Goal: Transaction & Acquisition: Purchase product/service

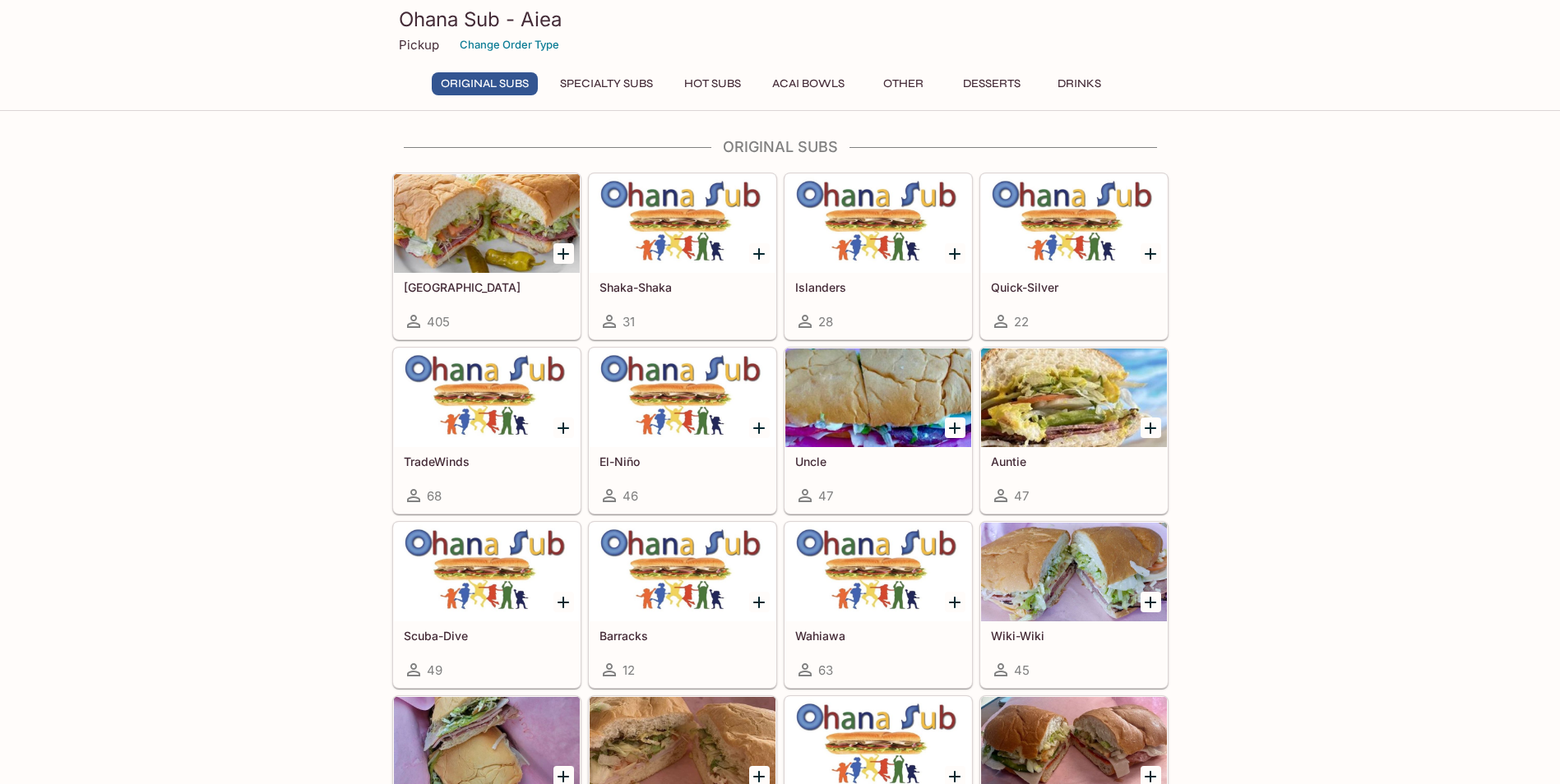
click at [809, 83] on button "Acai Bowls" at bounding box center [807, 83] width 90 height 23
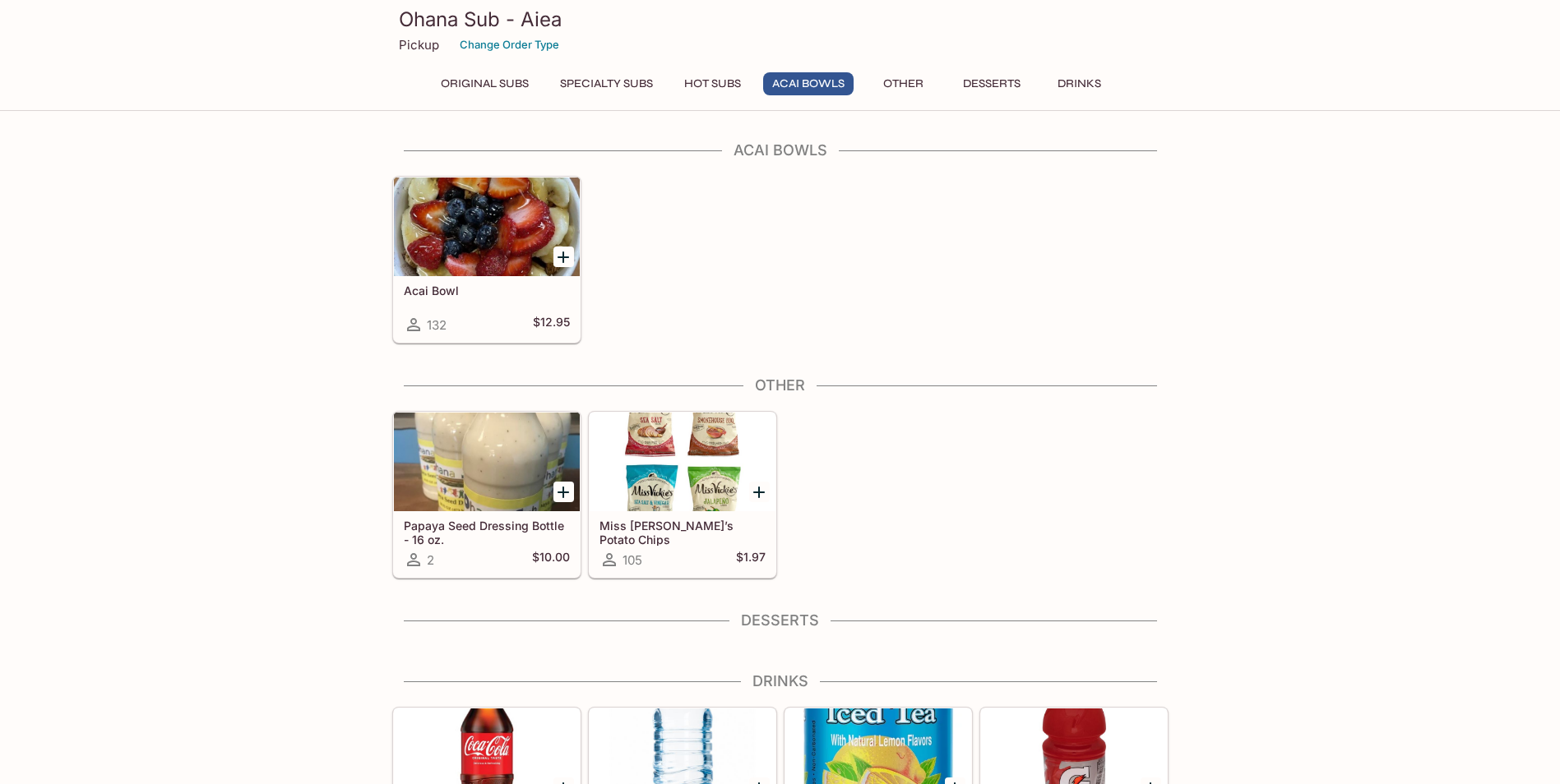
scroll to position [1575, 0]
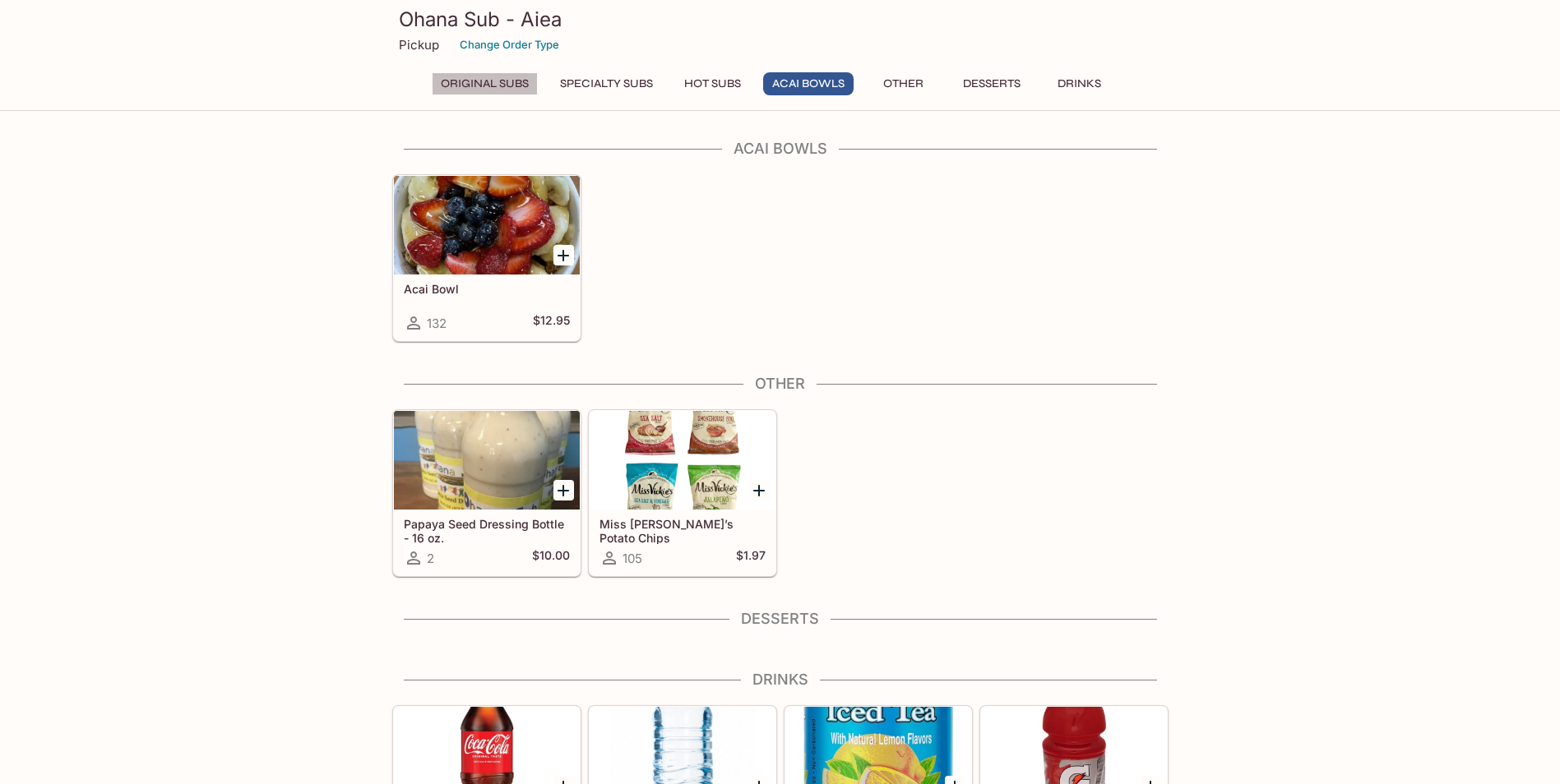
click at [501, 80] on button "Original Subs" at bounding box center [484, 83] width 106 height 23
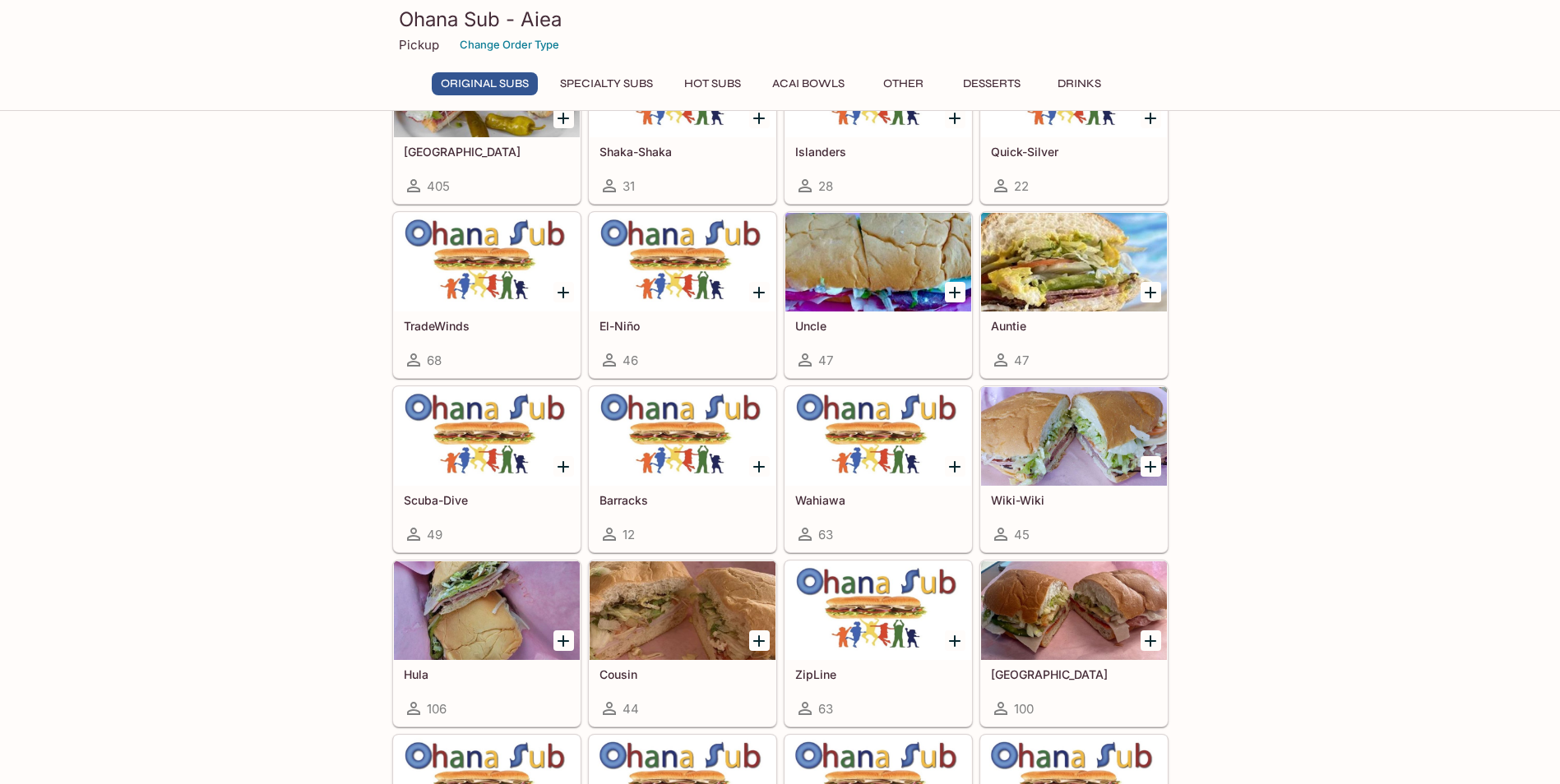
scroll to position [165, 0]
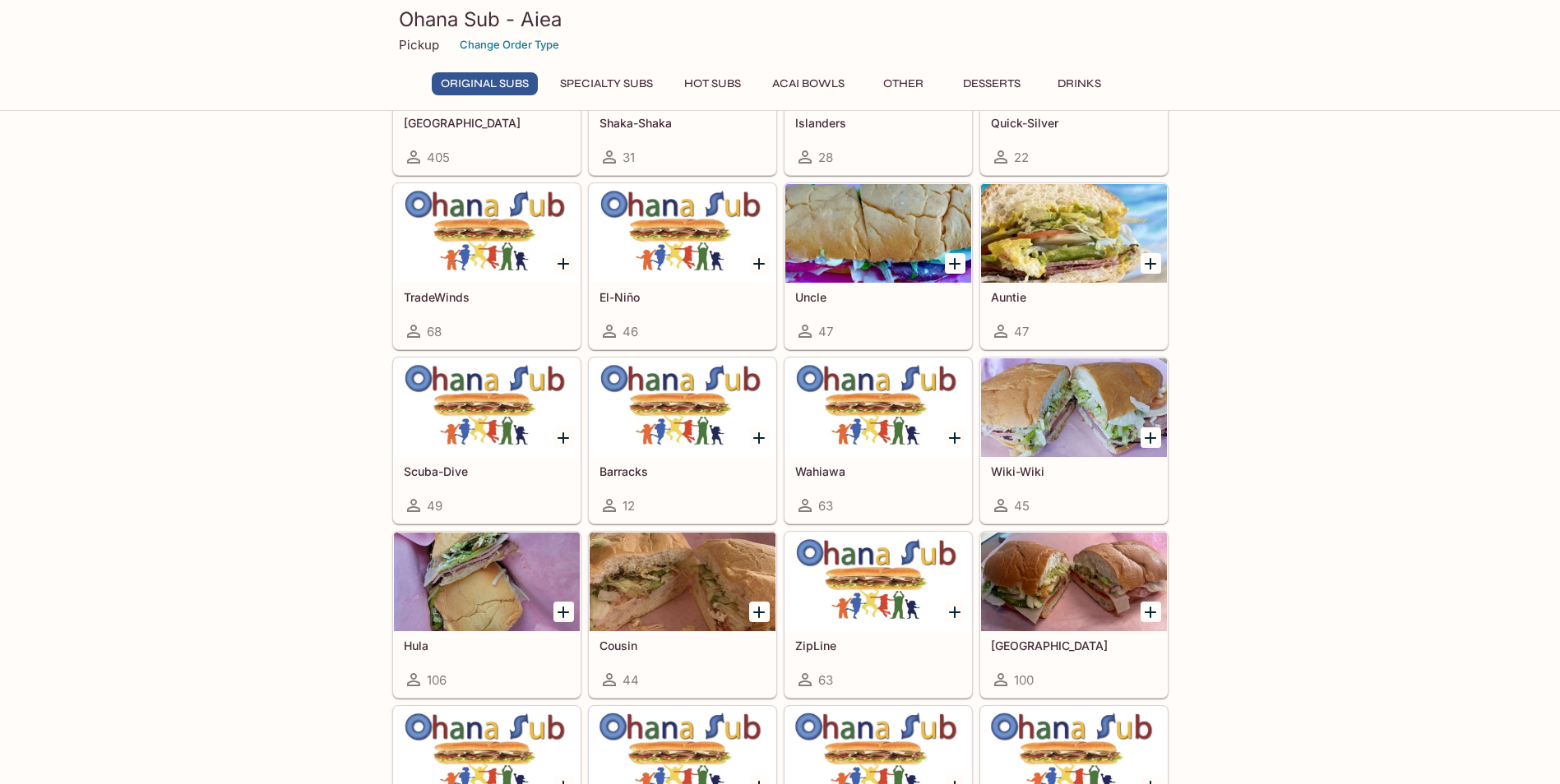
click at [1046, 443] on div at bounding box center [1073, 408] width 185 height 99
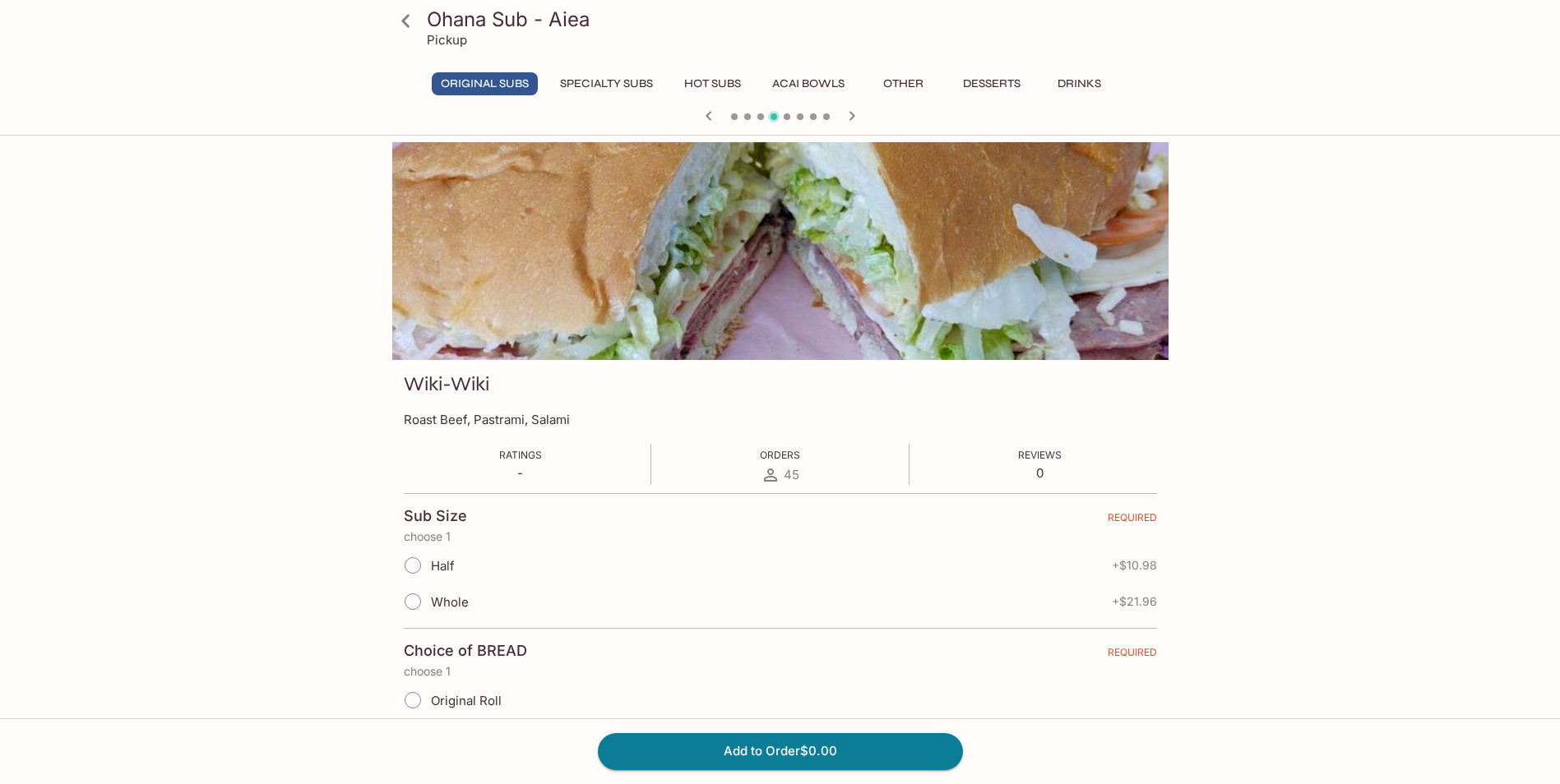
click at [410, 20] on icon at bounding box center [406, 21] width 29 height 29
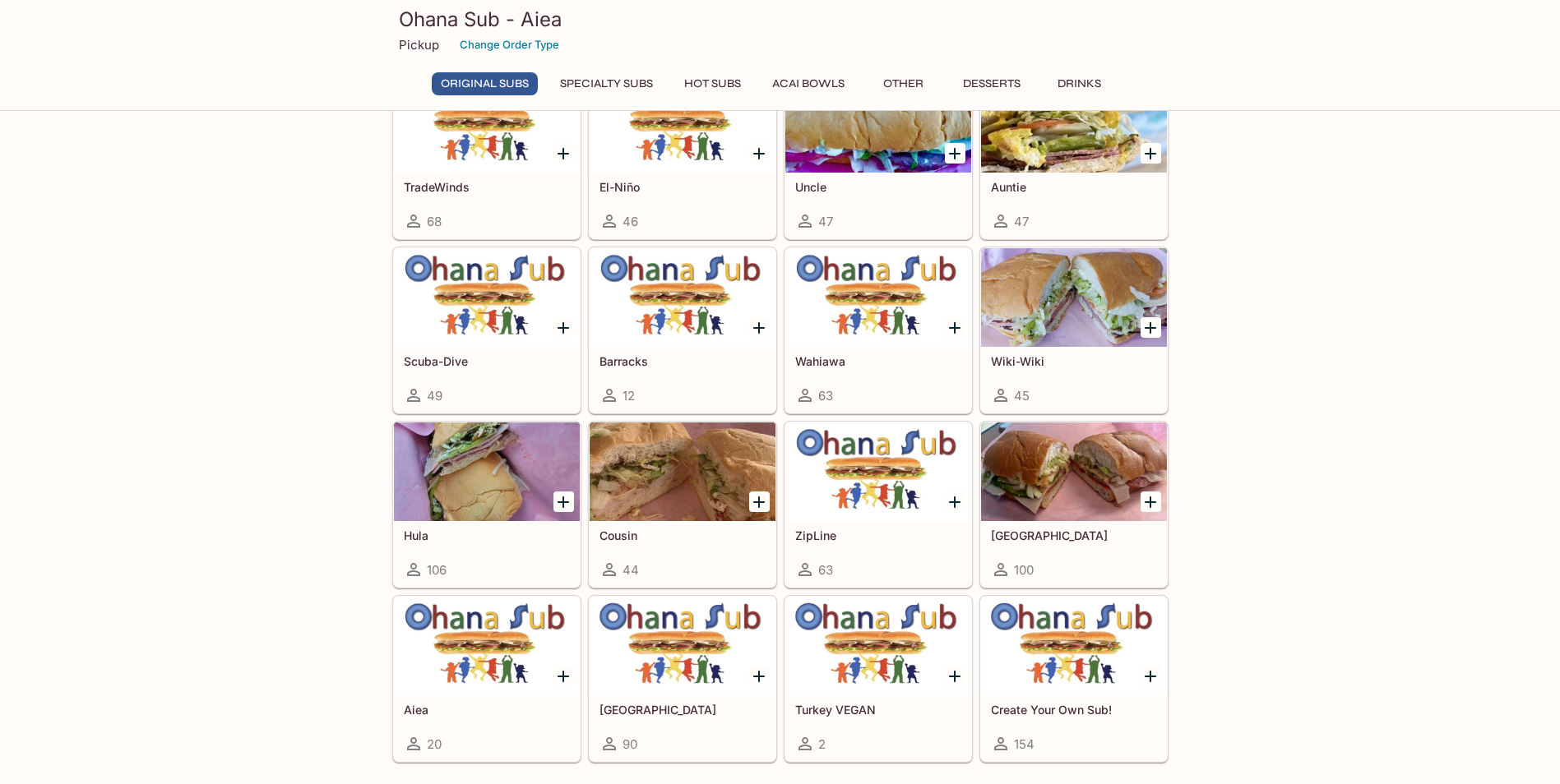
scroll to position [247, 0]
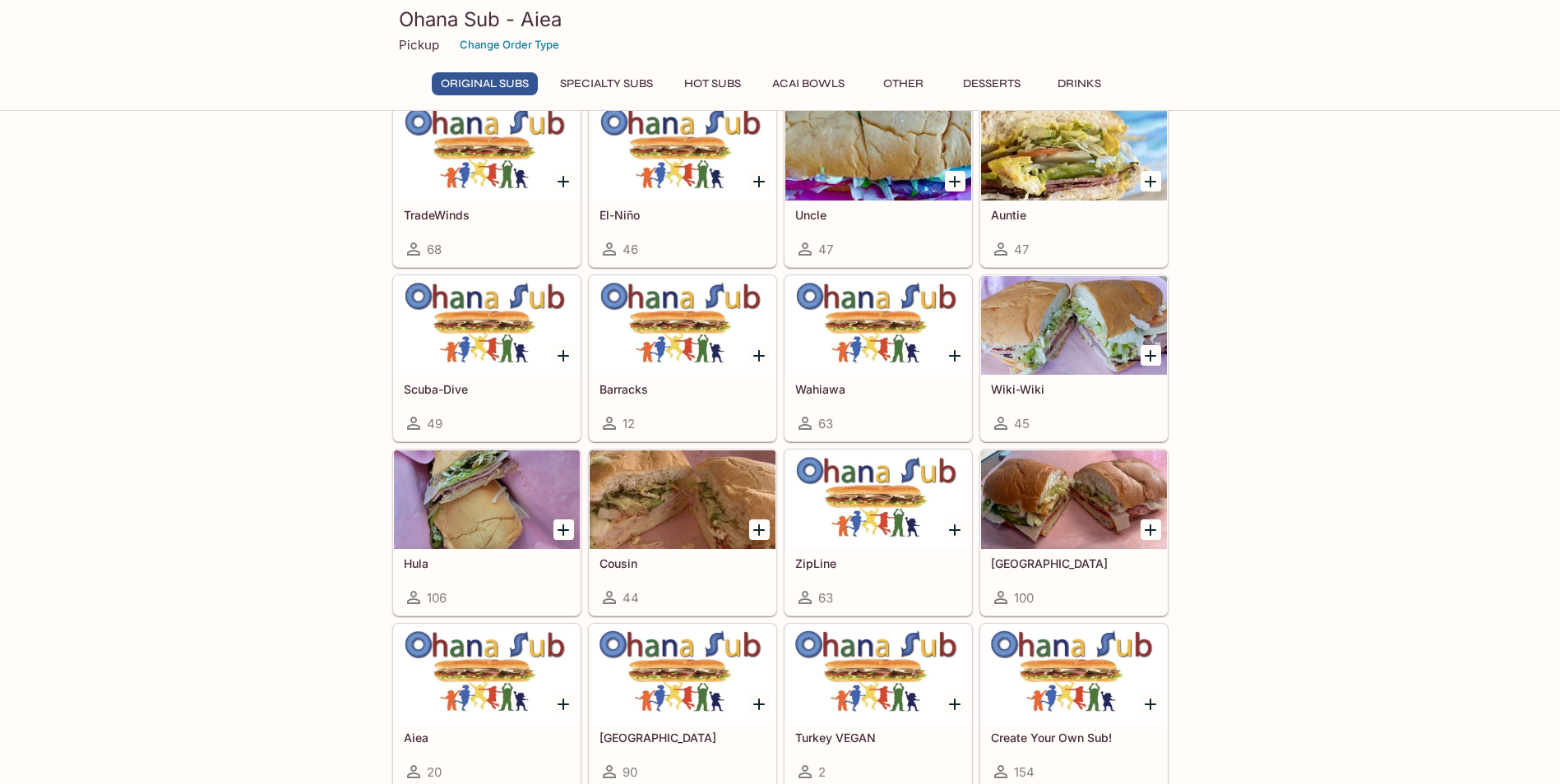
click at [709, 503] on div at bounding box center [682, 500] width 185 height 99
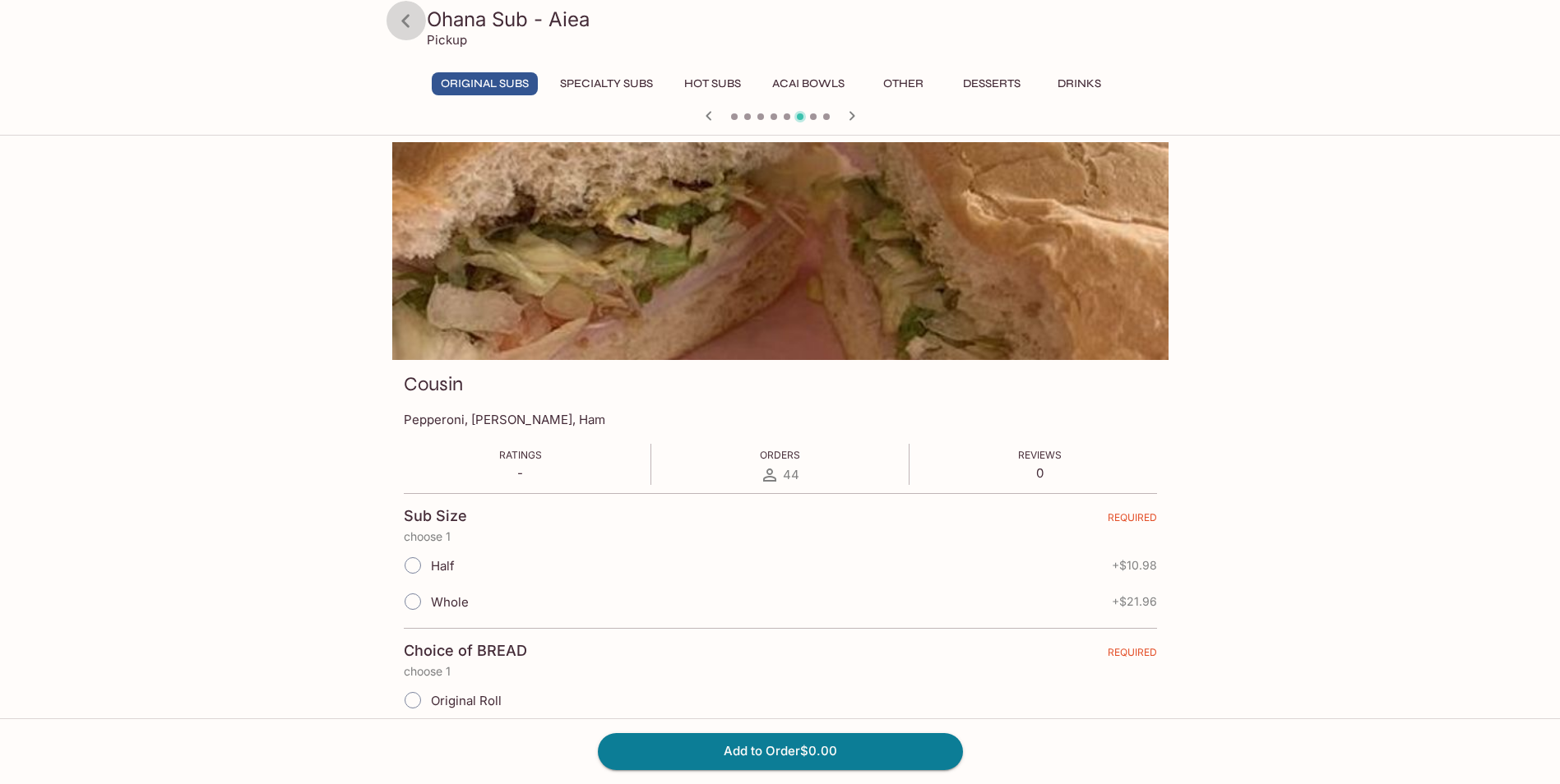
click at [412, 34] on icon at bounding box center [406, 21] width 29 height 29
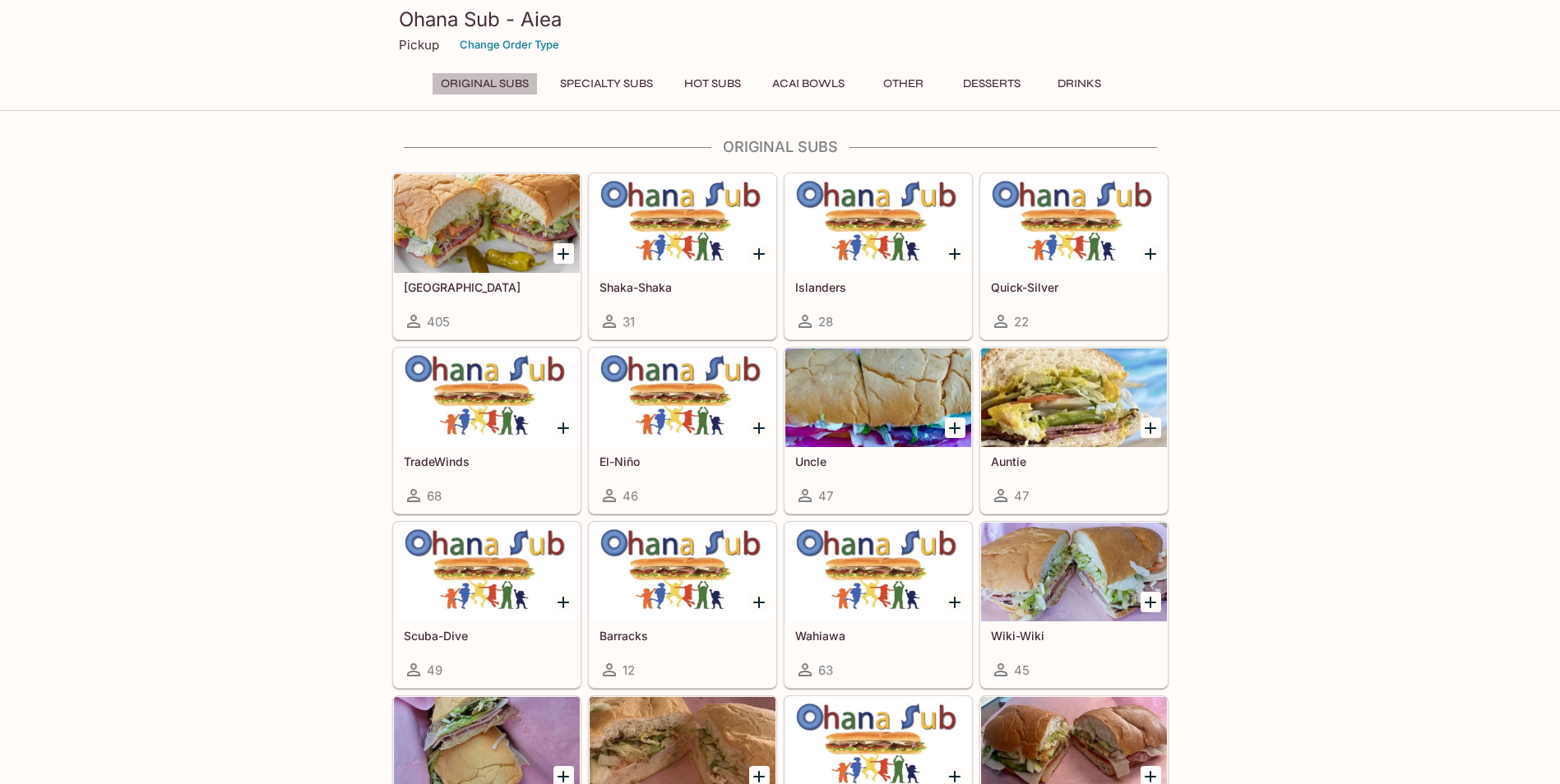
click at [517, 84] on button "Original Subs" at bounding box center [484, 83] width 106 height 23
click at [475, 84] on button "Original Subs" at bounding box center [484, 83] width 106 height 23
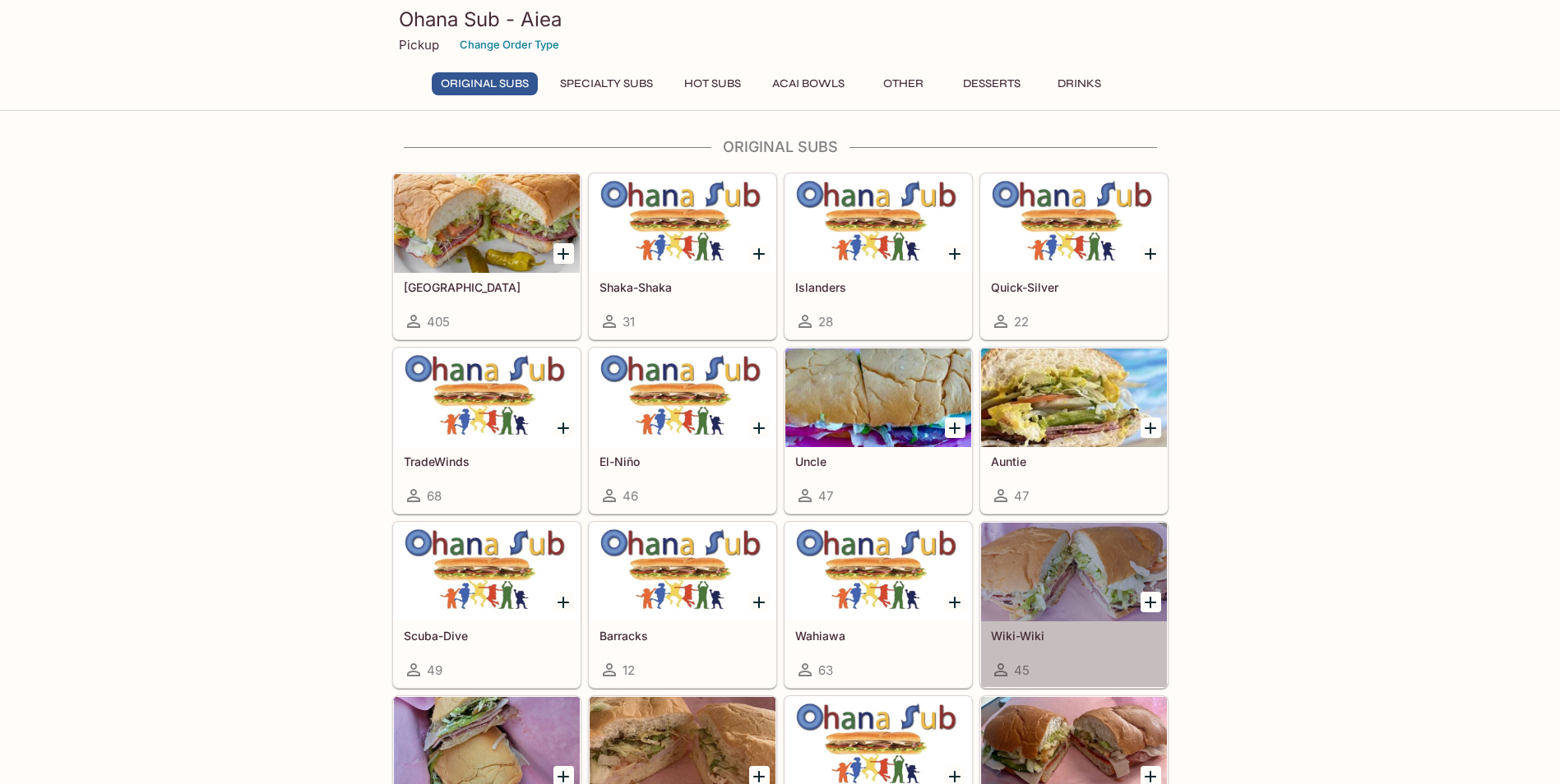
click at [1056, 570] on div at bounding box center [1073, 572] width 185 height 99
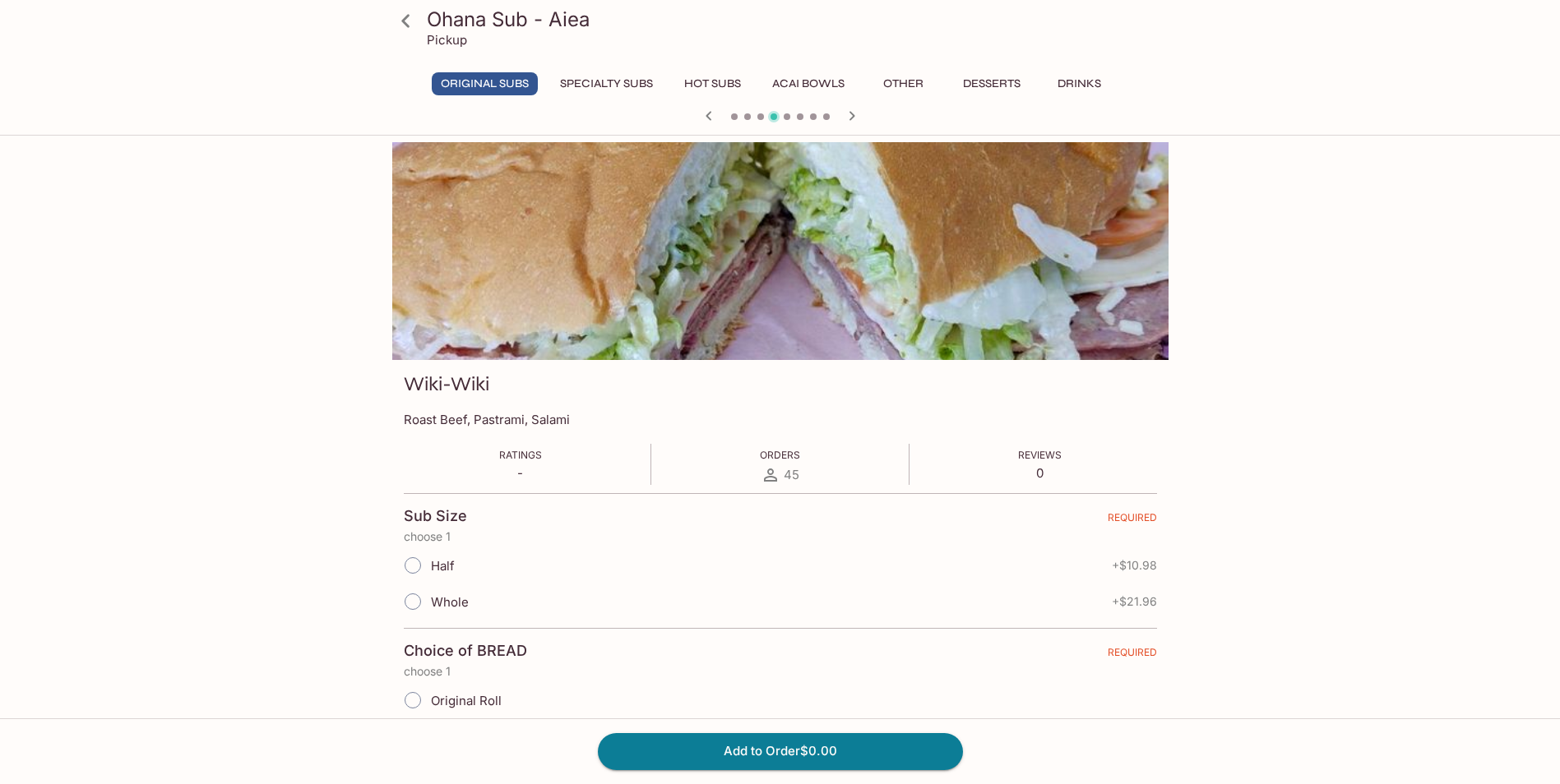
click at [412, 25] on icon at bounding box center [406, 21] width 29 height 29
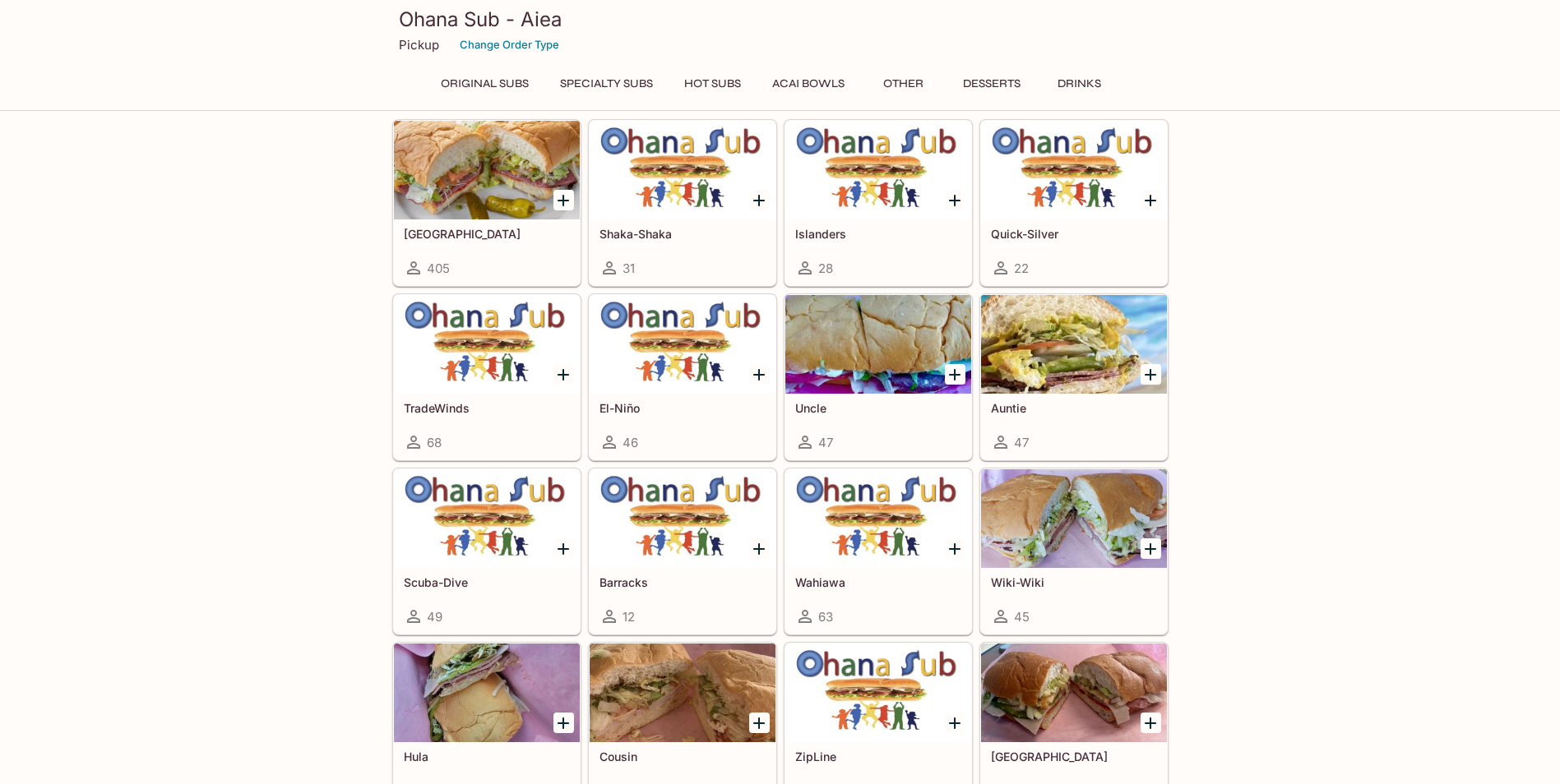
scroll to position [82, 0]
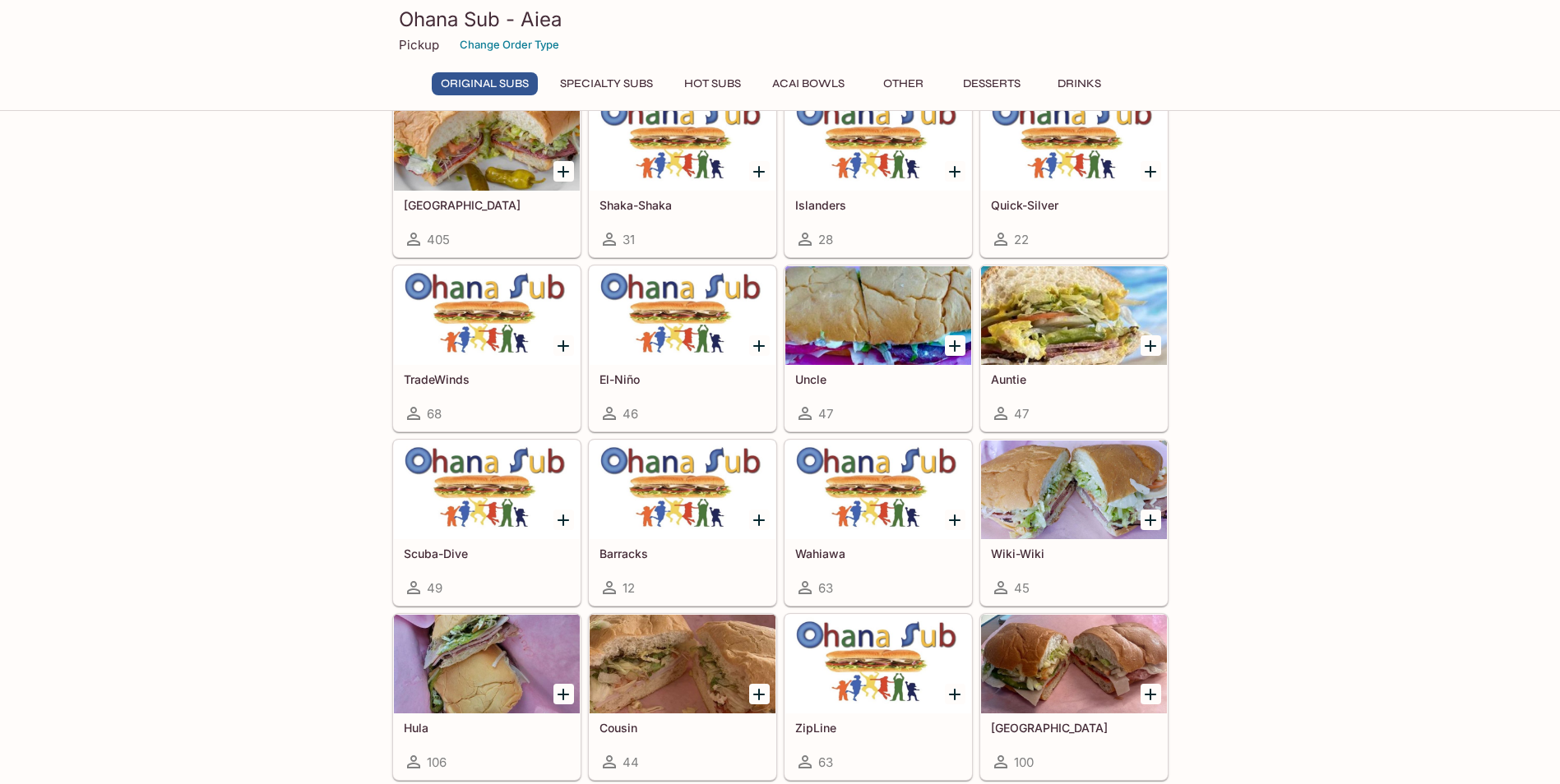
click at [1103, 519] on div at bounding box center [1073, 490] width 185 height 99
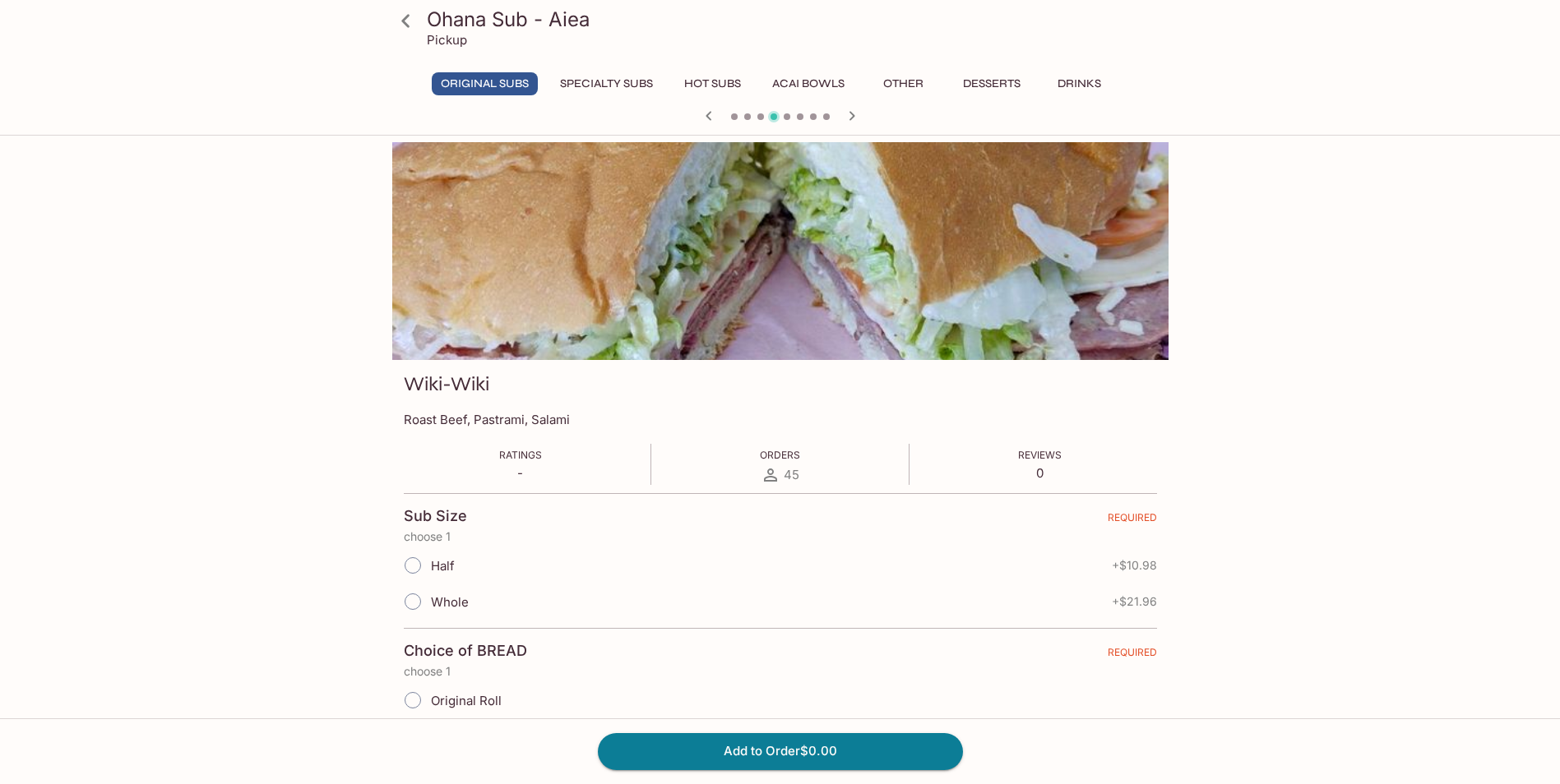
click at [419, 32] on icon at bounding box center [406, 21] width 29 height 29
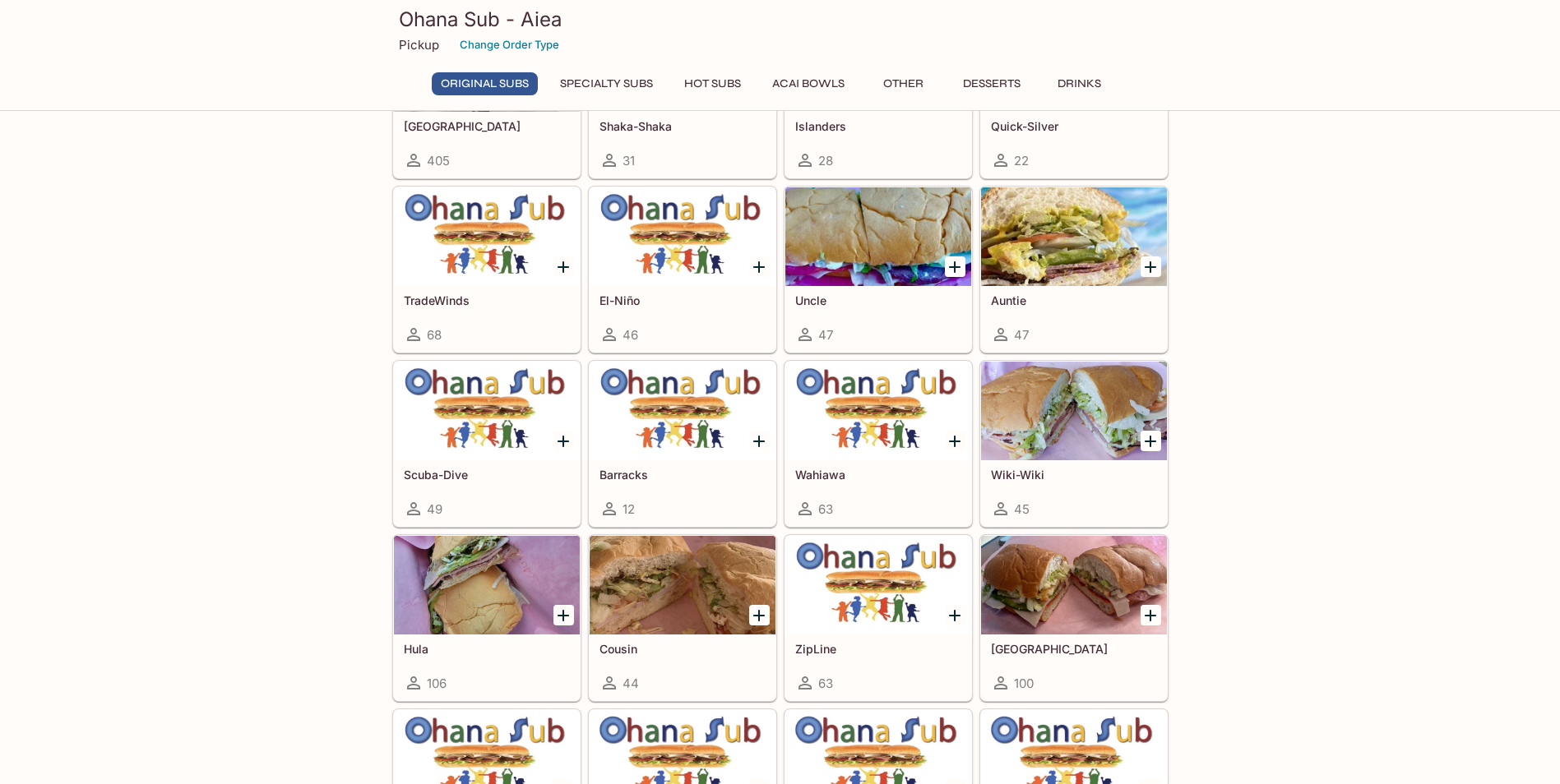
scroll to position [165, 0]
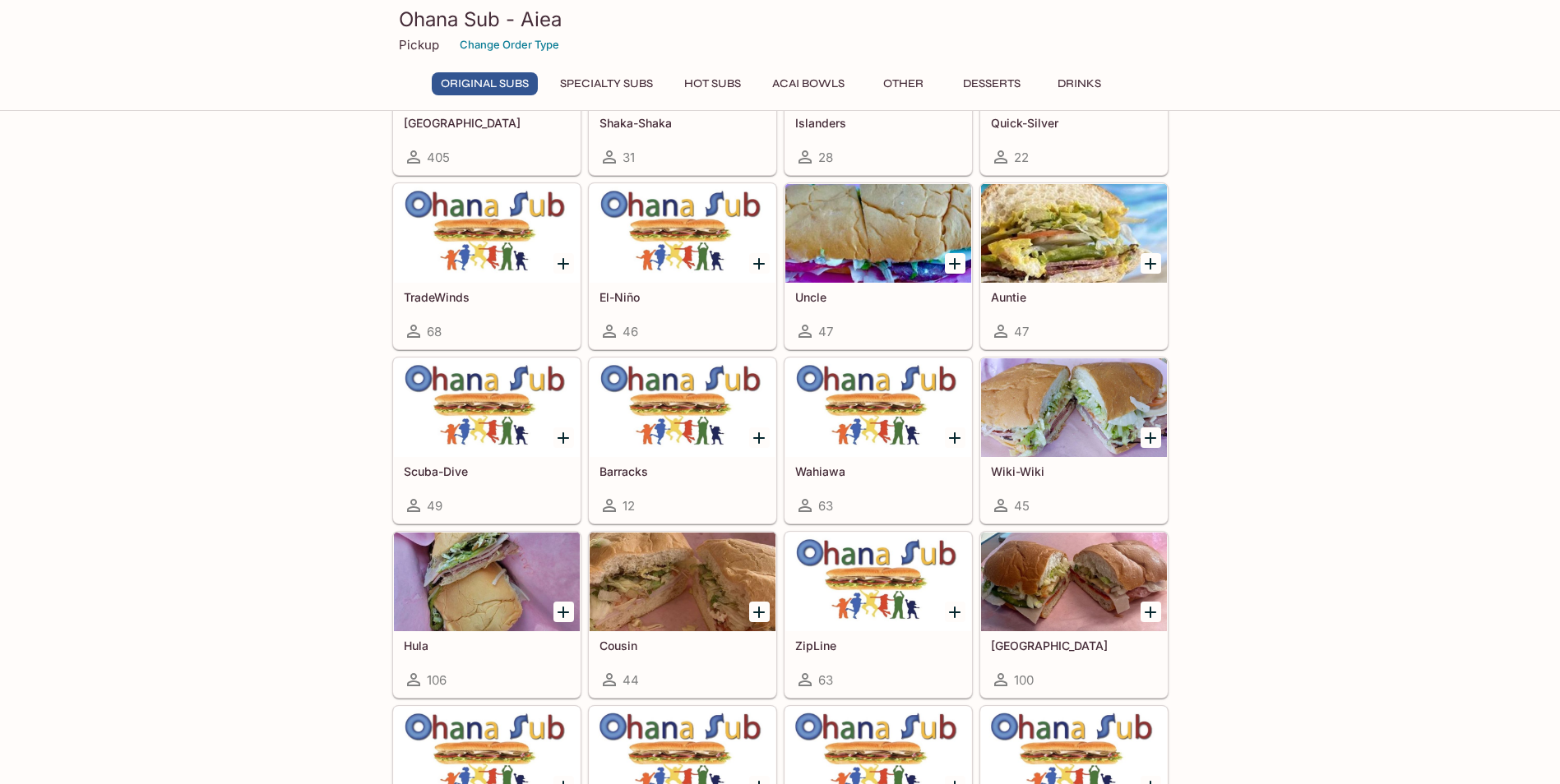
click at [1080, 588] on div at bounding box center [1073, 582] width 185 height 99
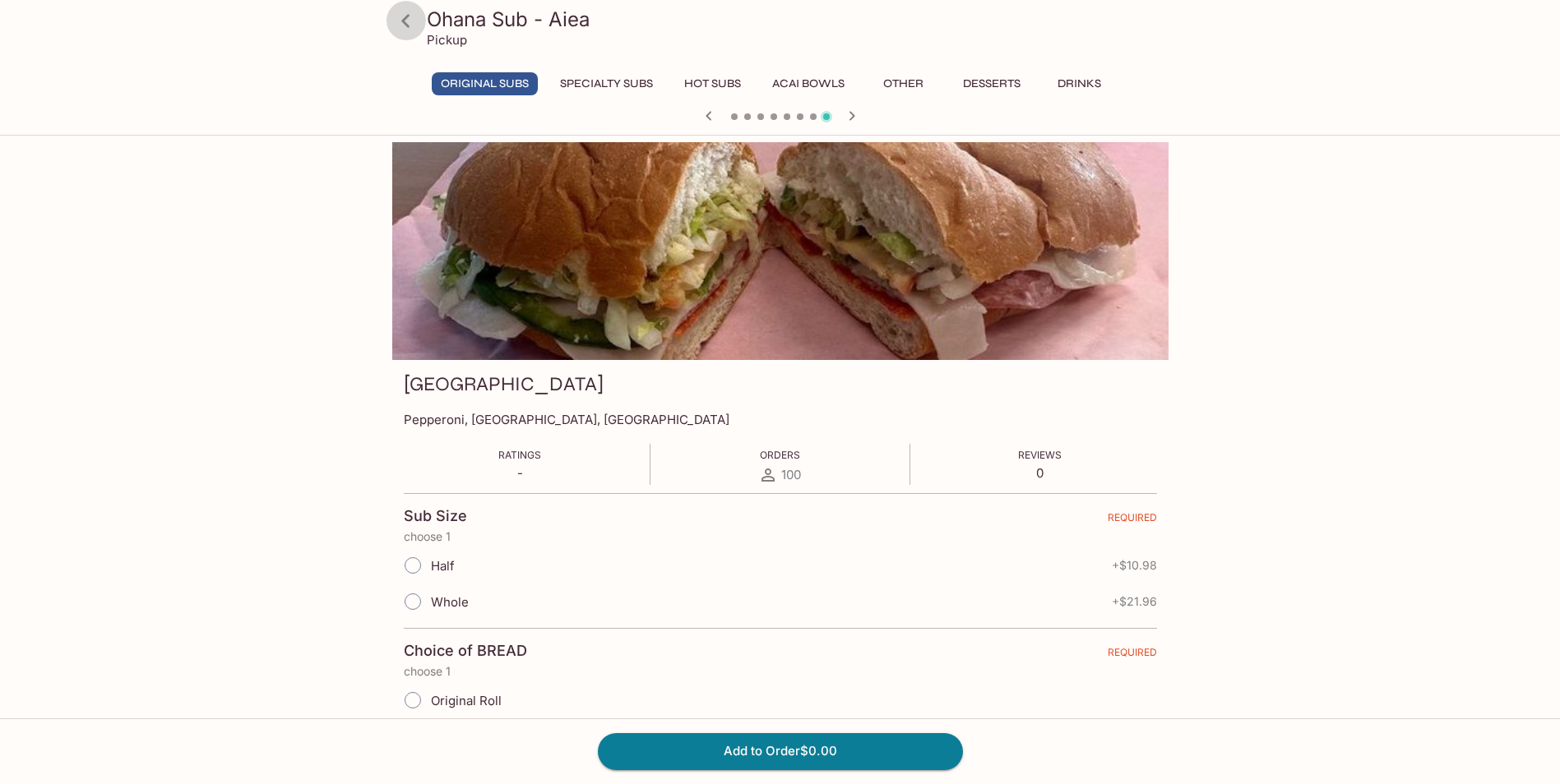
click at [400, 29] on icon at bounding box center [406, 21] width 29 height 29
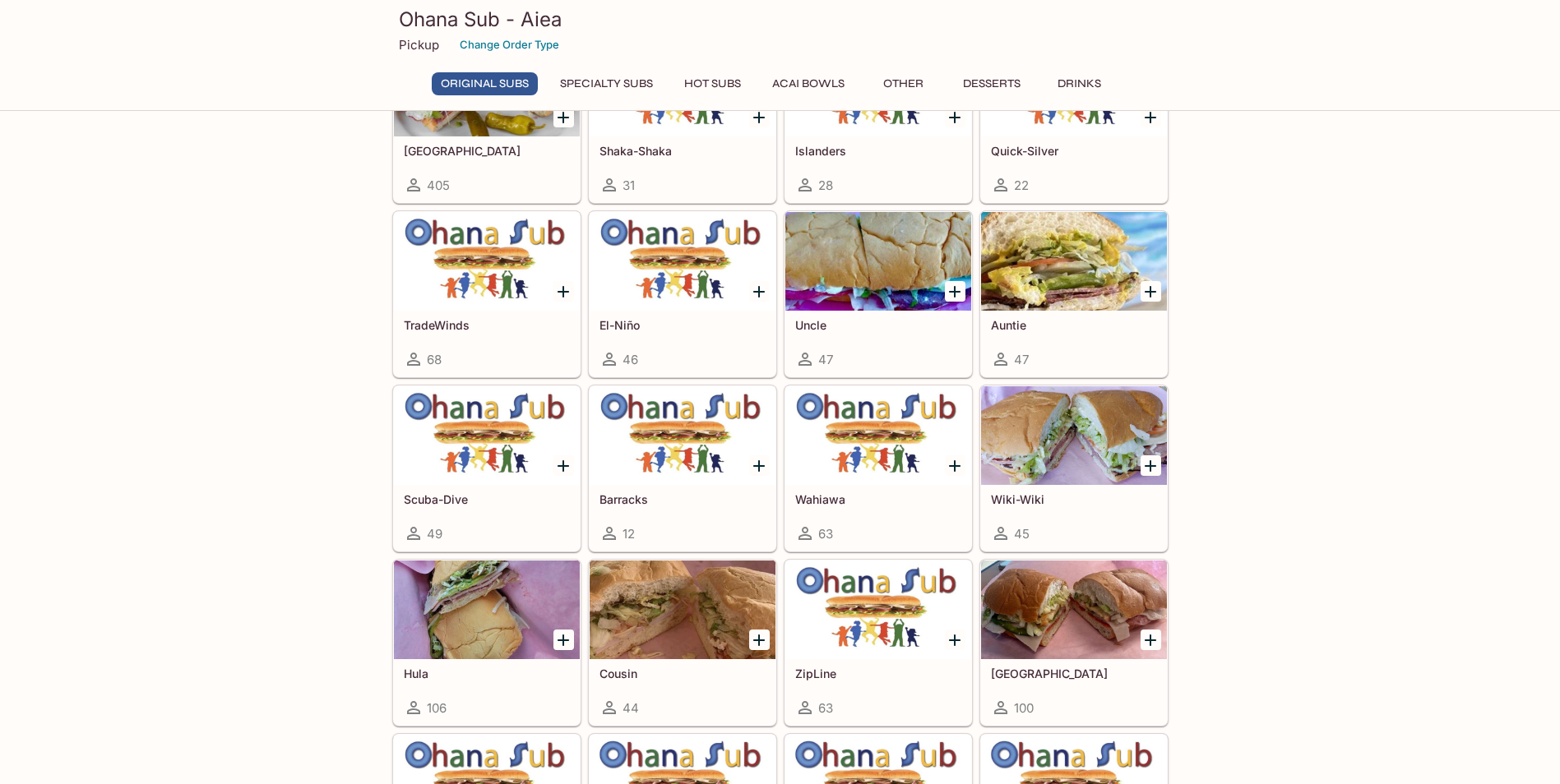
scroll to position [165, 0]
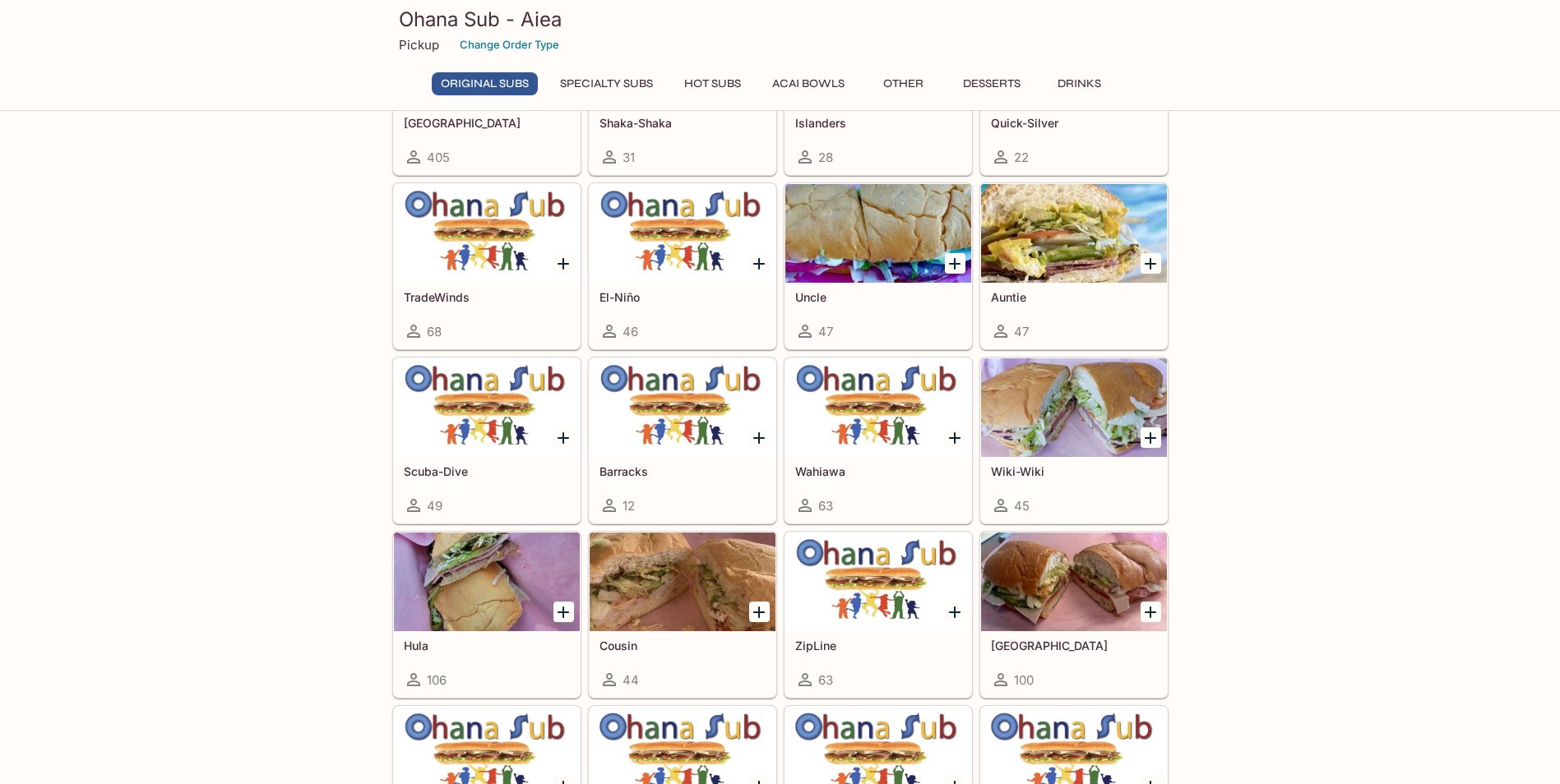
click at [513, 578] on div at bounding box center [486, 582] width 185 height 99
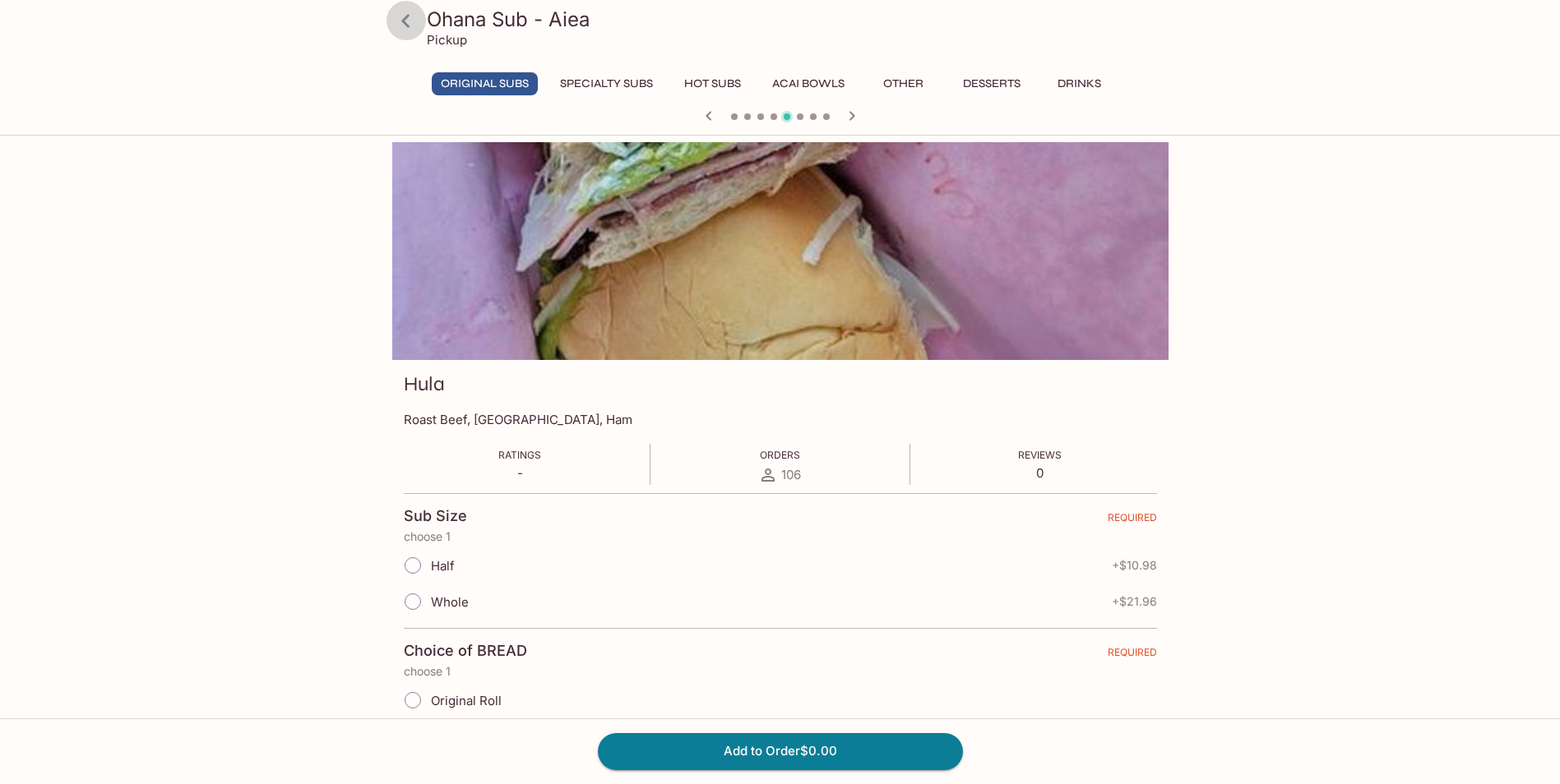
click at [403, 24] on icon at bounding box center [406, 21] width 29 height 29
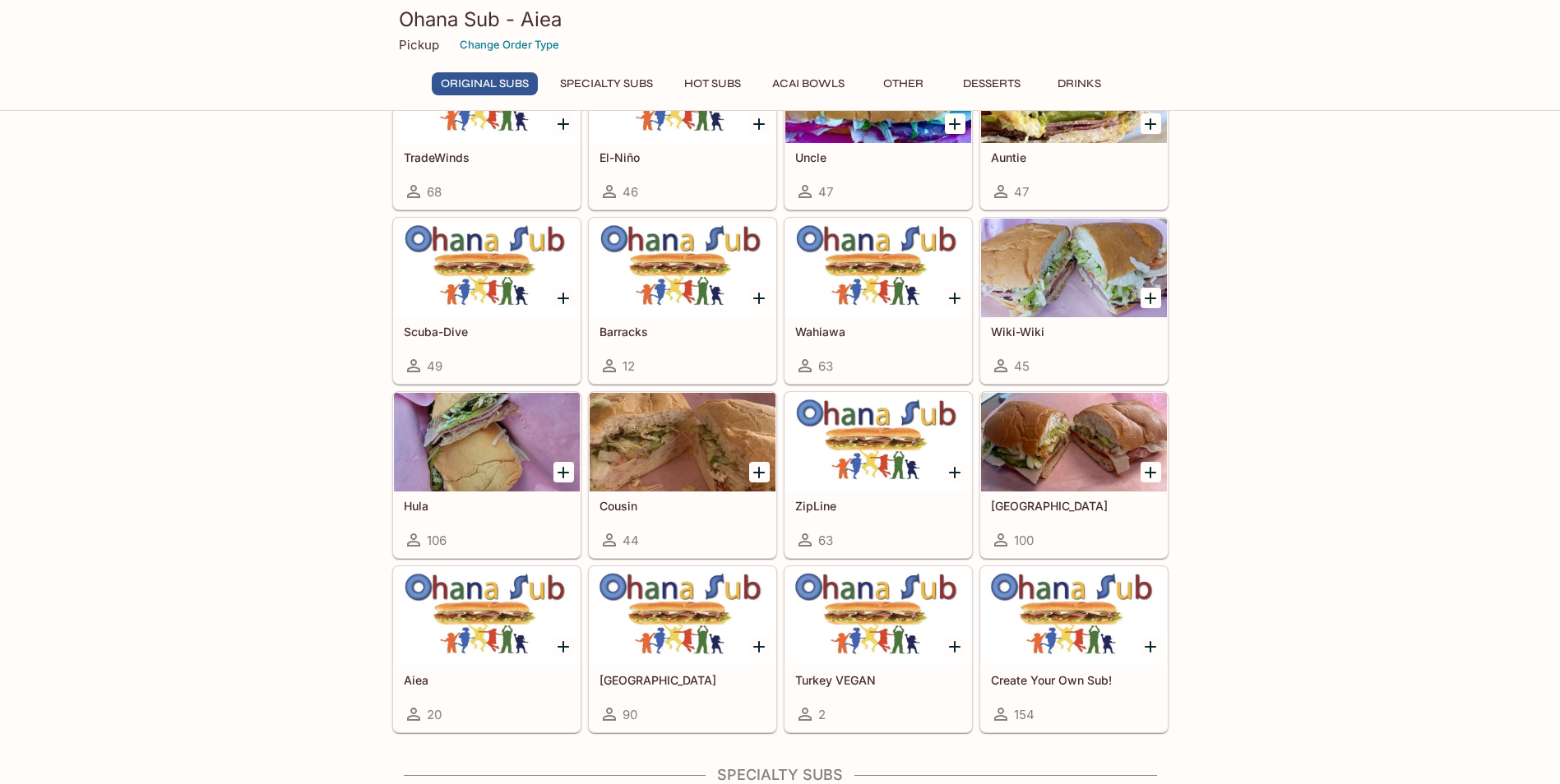
scroll to position [329, 0]
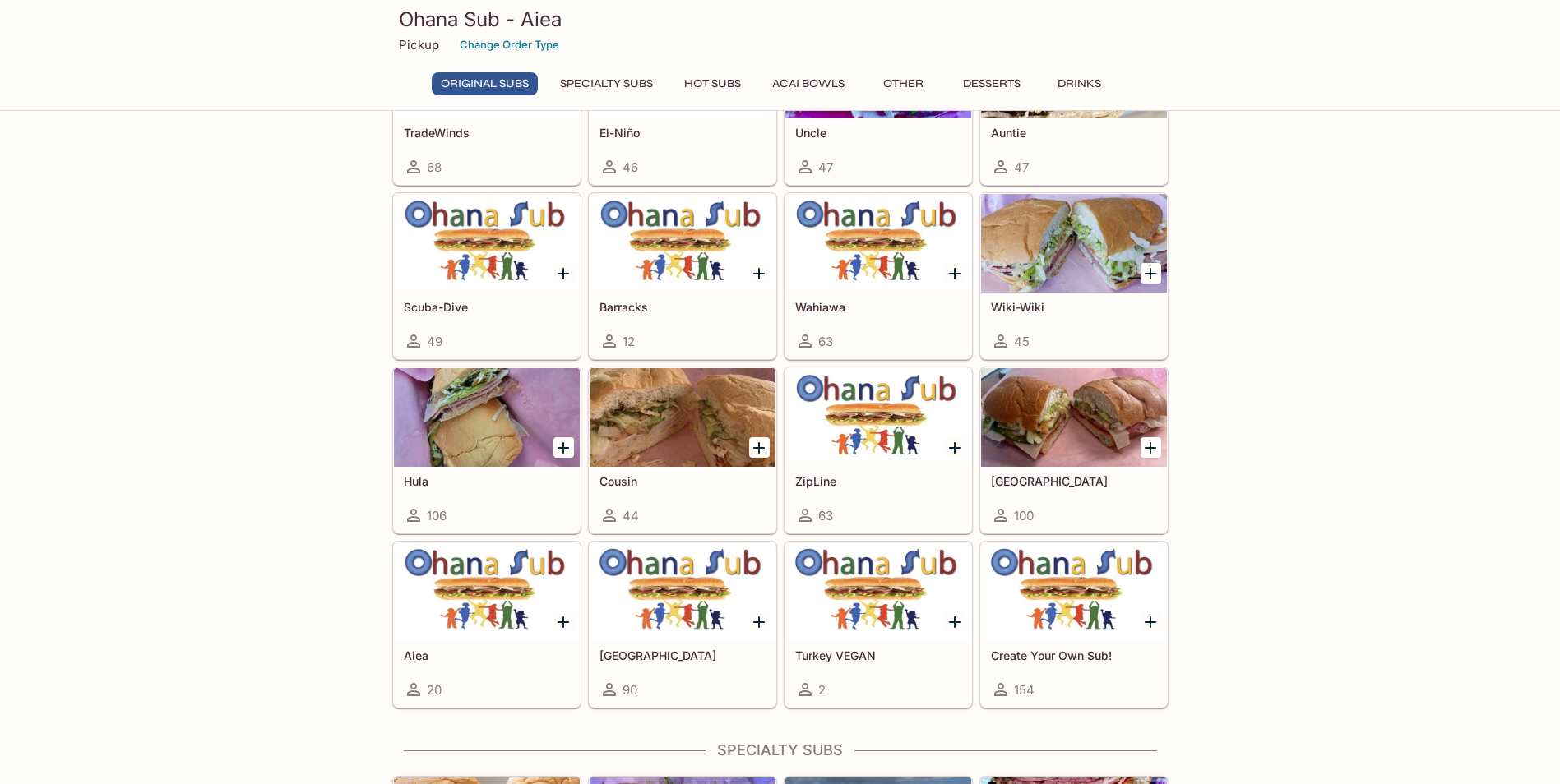
click at [482, 593] on div at bounding box center [486, 592] width 185 height 99
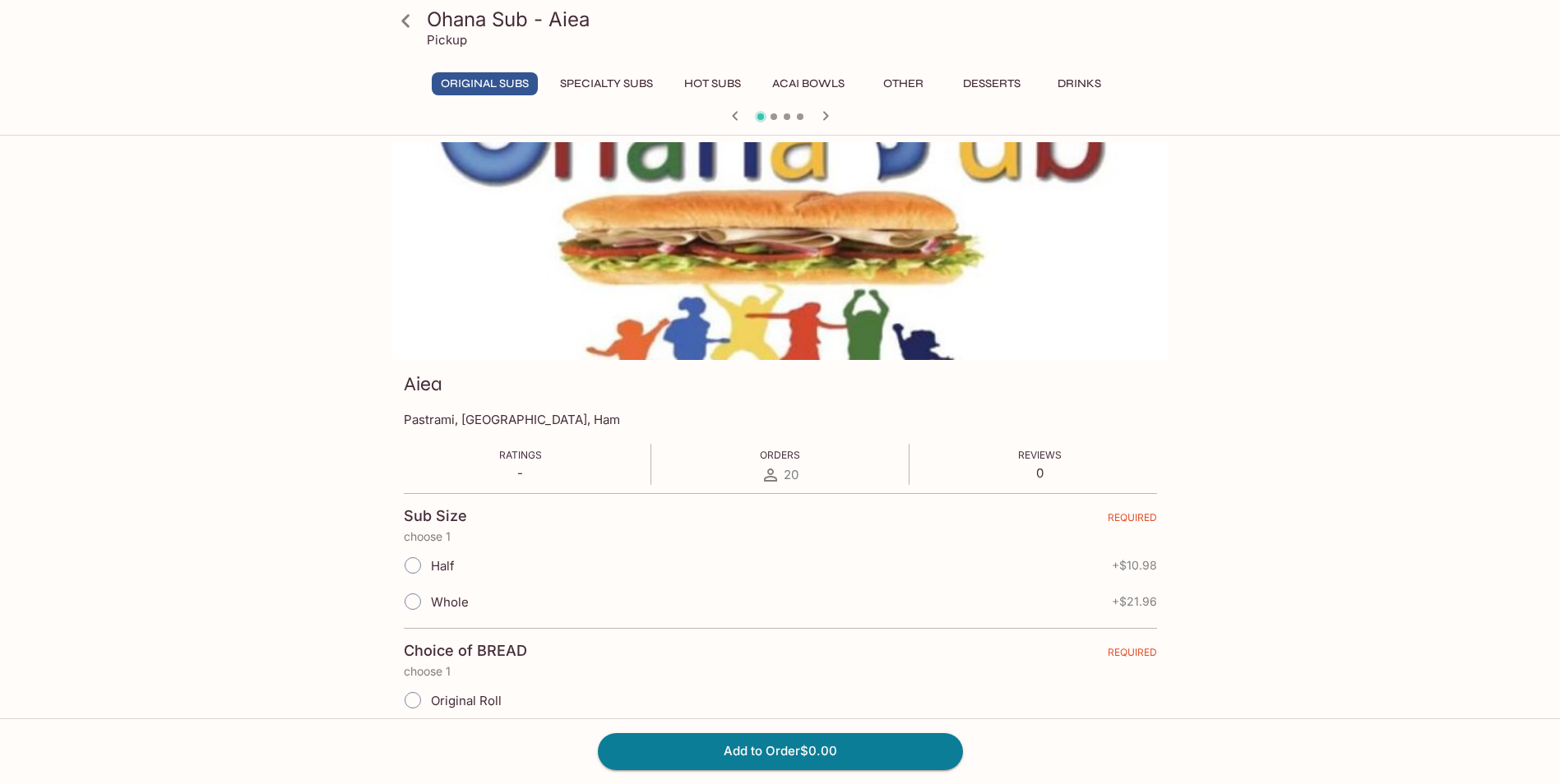
click at [407, 23] on icon at bounding box center [406, 20] width 8 height 13
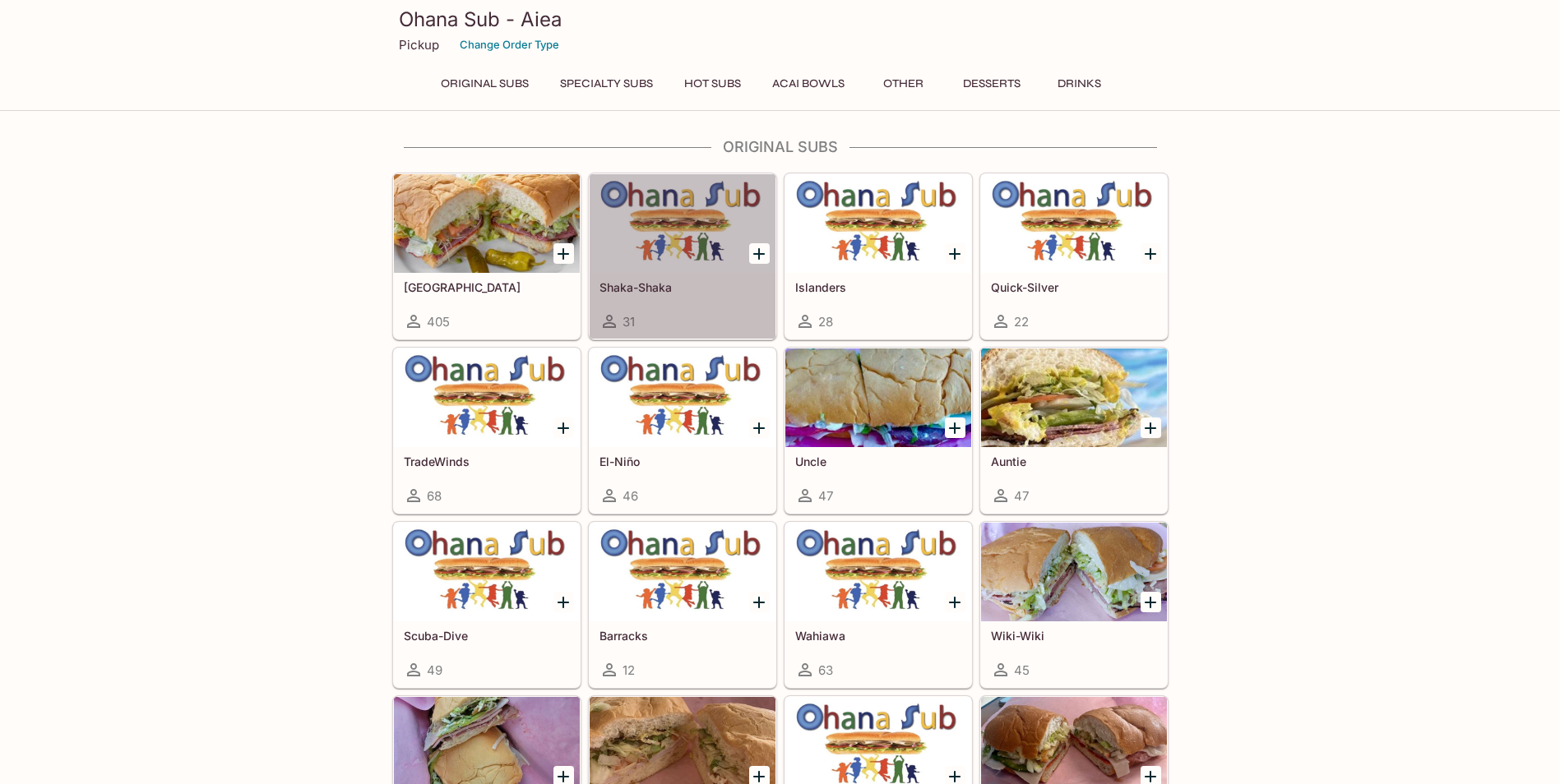
click at [691, 259] on div at bounding box center [682, 224] width 185 height 99
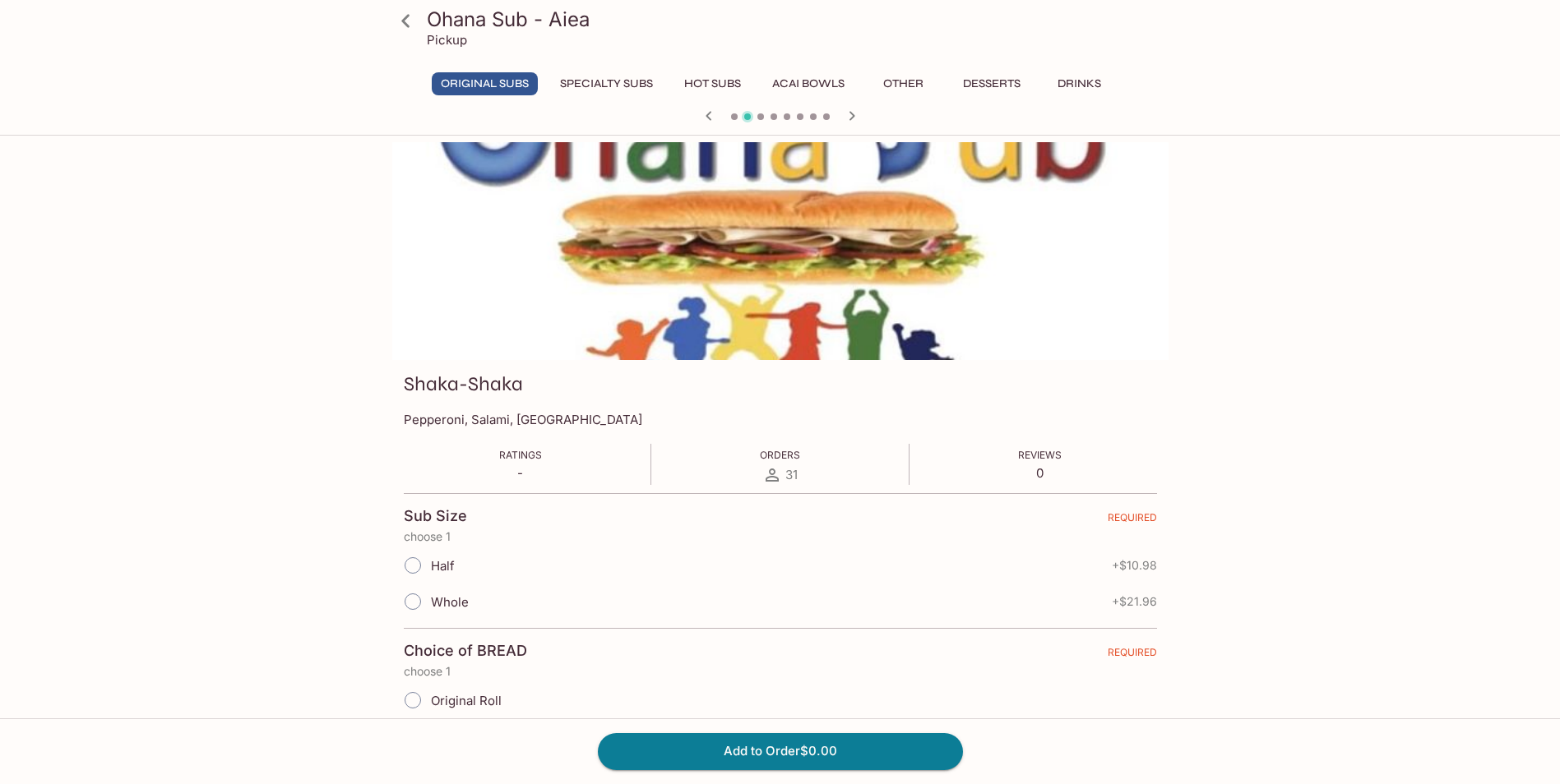
click at [399, 16] on icon at bounding box center [406, 21] width 29 height 29
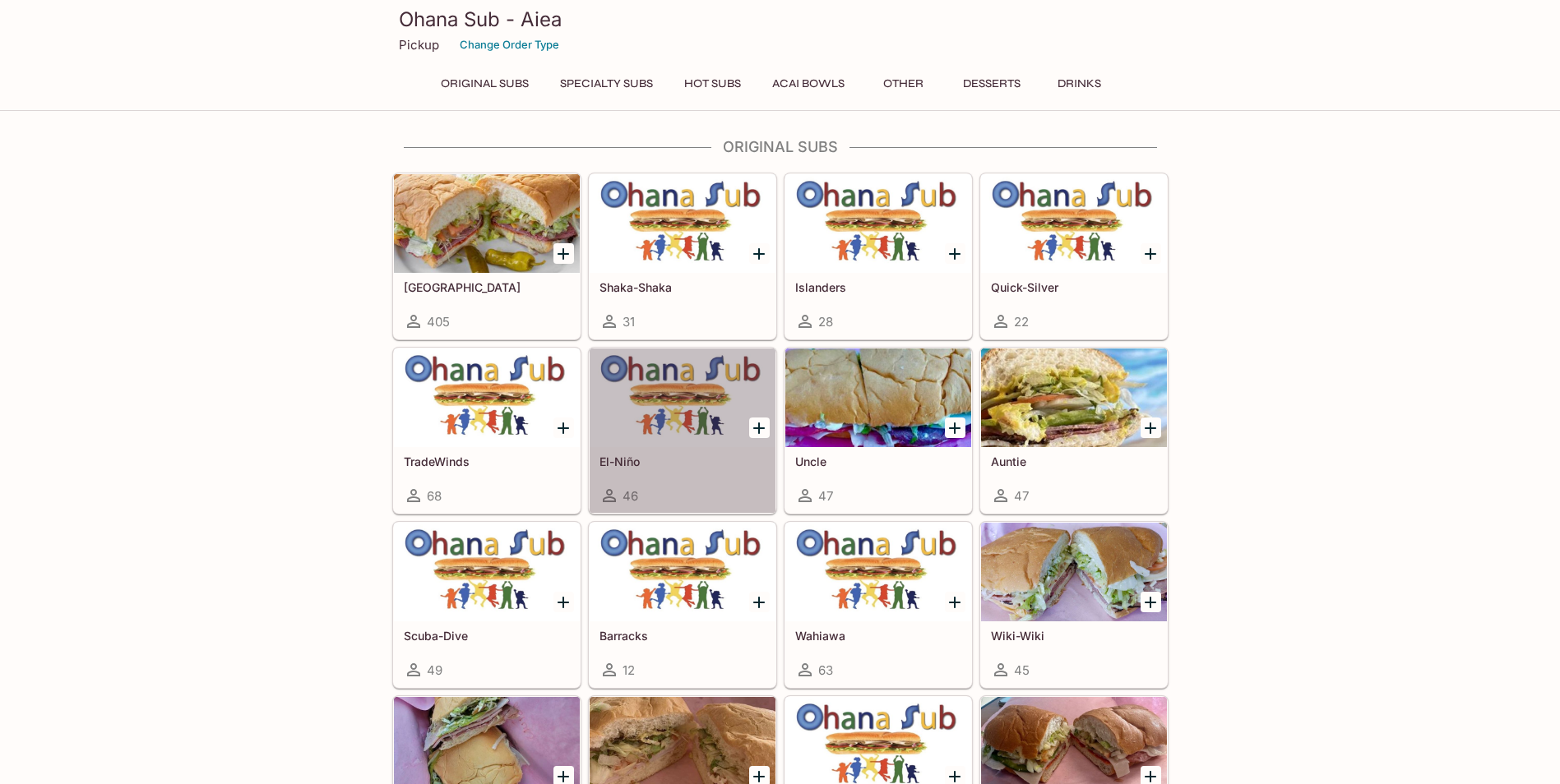
click at [647, 427] on div at bounding box center [682, 398] width 185 height 99
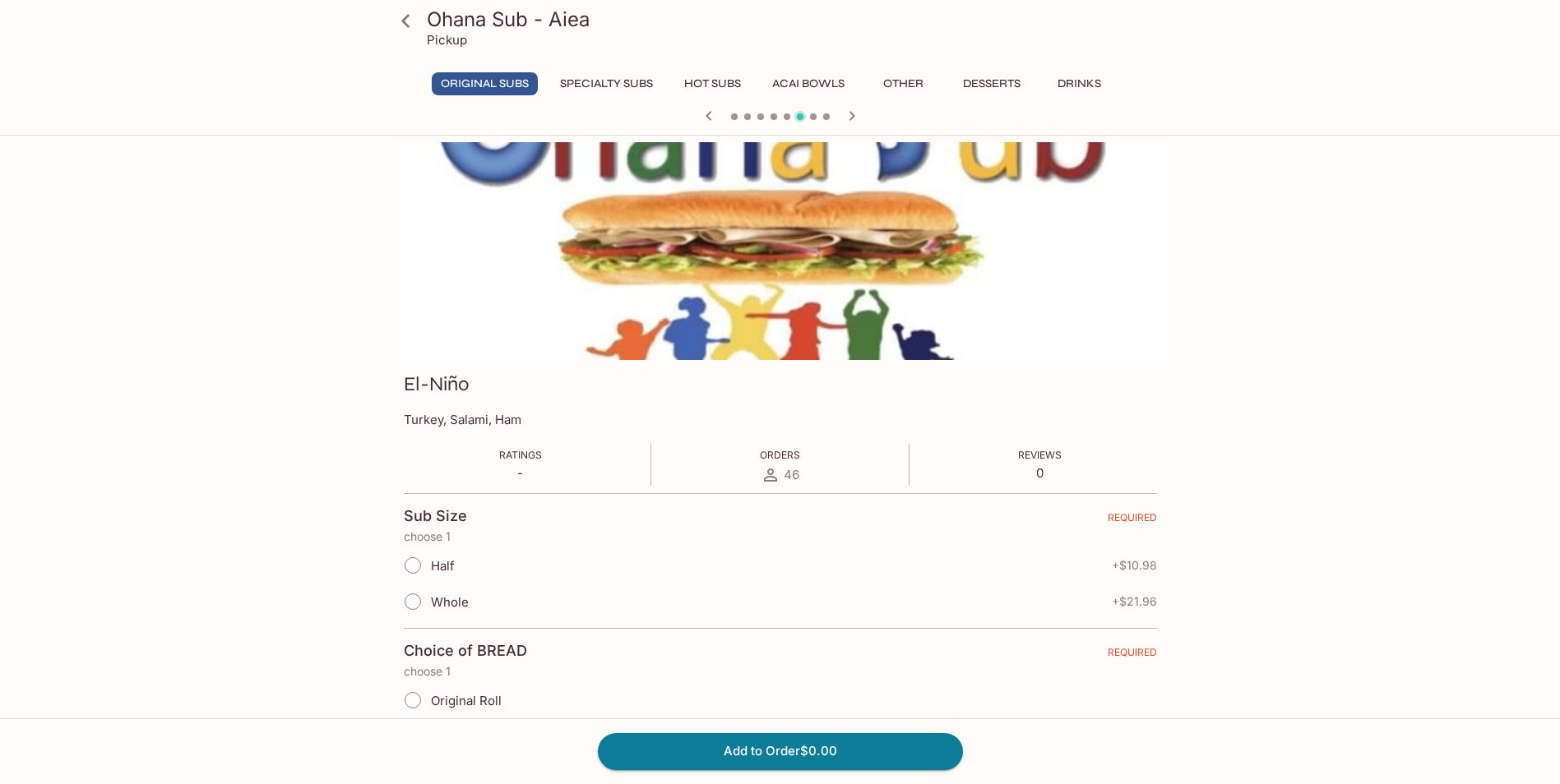
click at [398, 25] on icon at bounding box center [406, 21] width 29 height 29
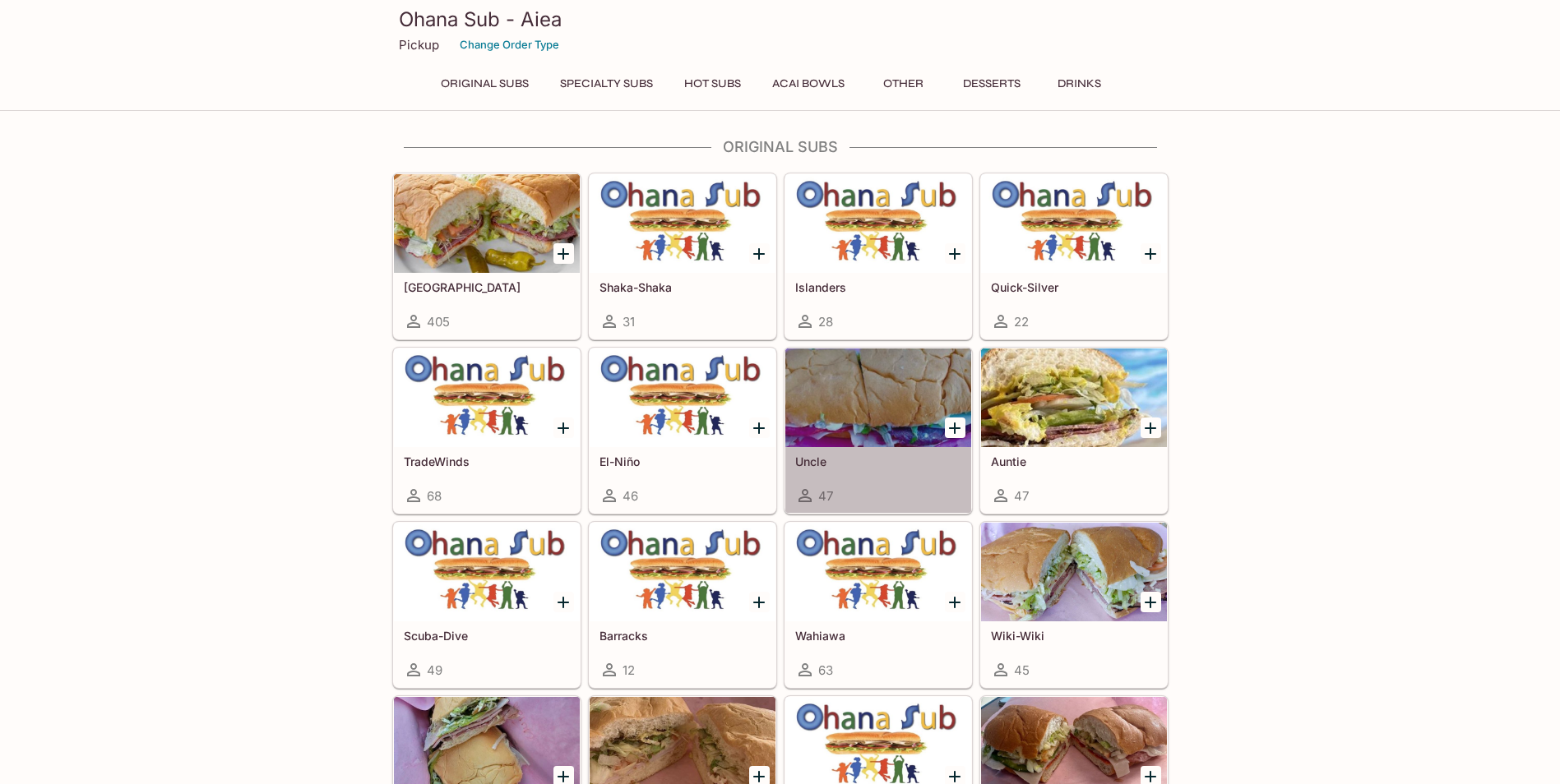
click at [870, 448] on div "Uncle 47" at bounding box center [878, 480] width 185 height 65
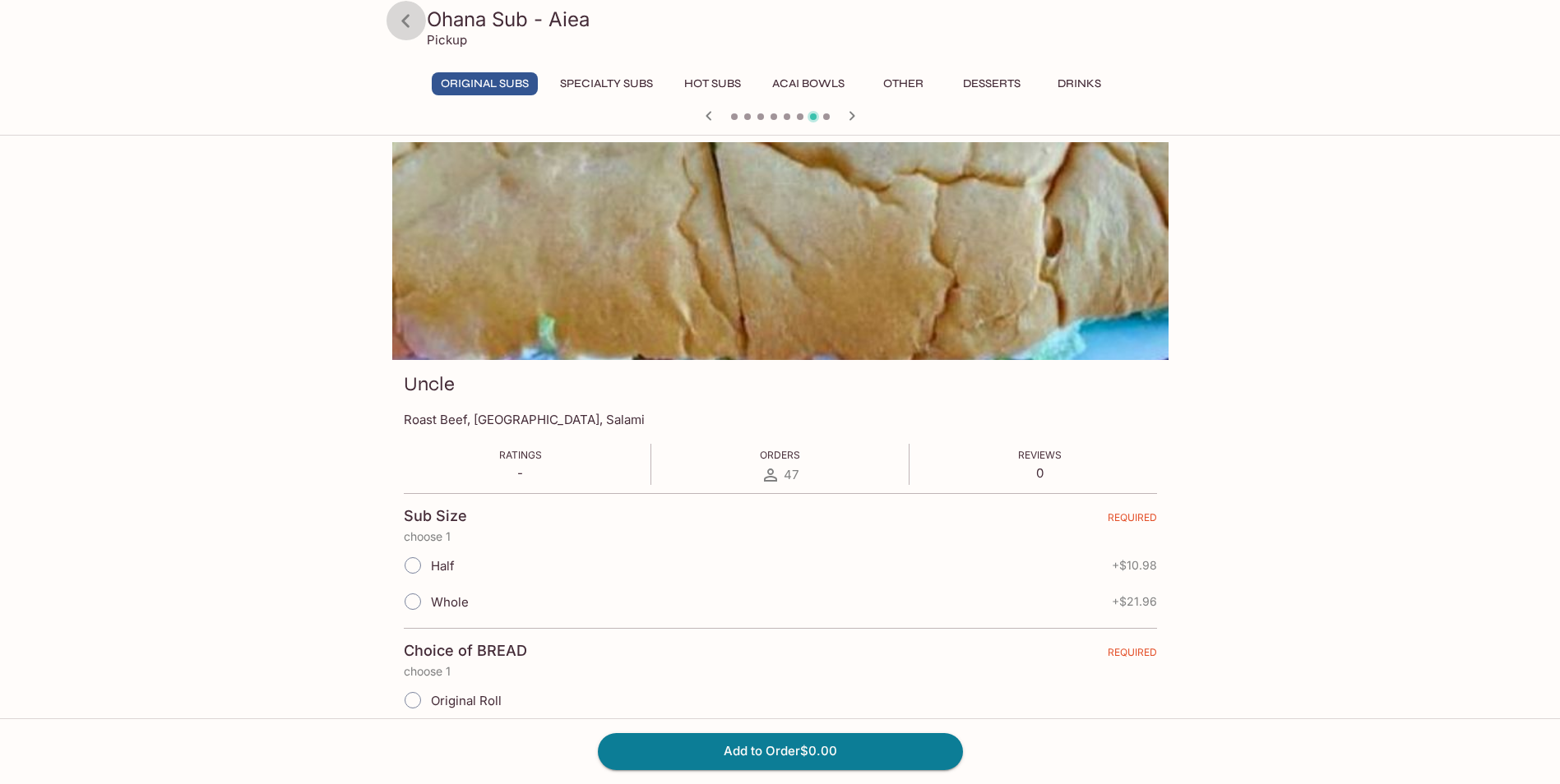
click at [406, 37] on link at bounding box center [406, 20] width 41 height 41
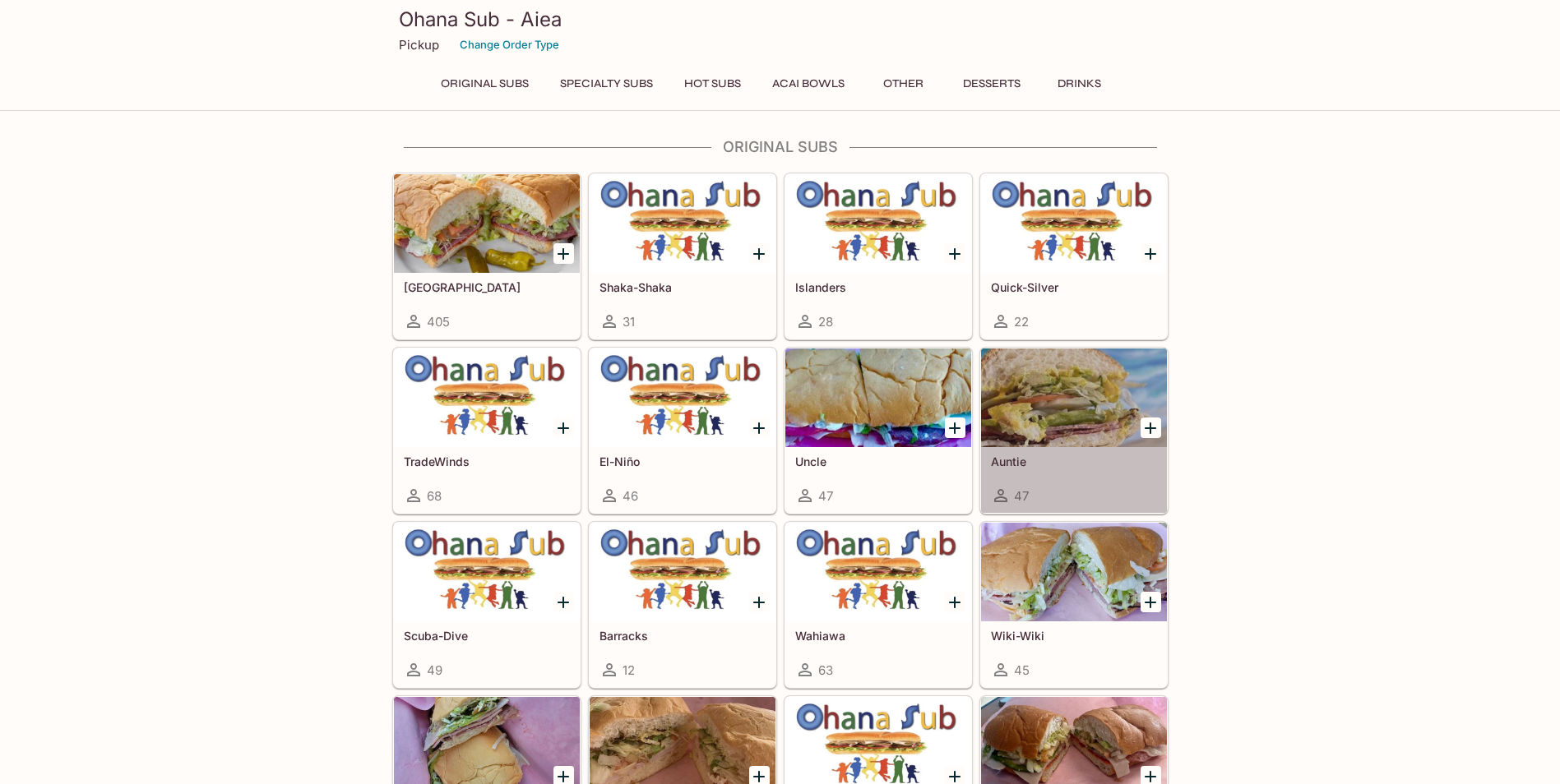
click at [1062, 426] on div at bounding box center [1073, 398] width 185 height 99
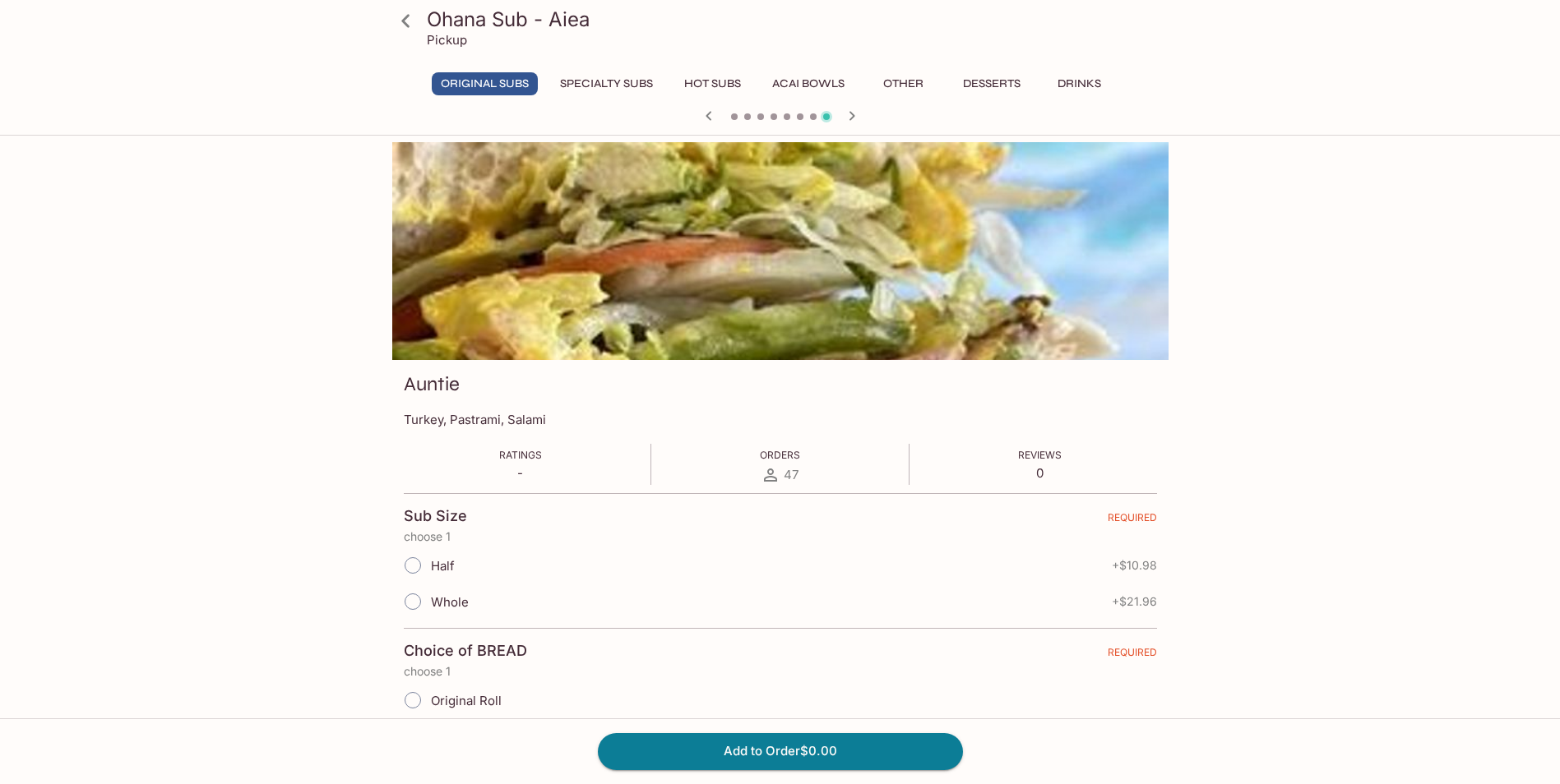
click at [414, 22] on icon at bounding box center [406, 21] width 29 height 29
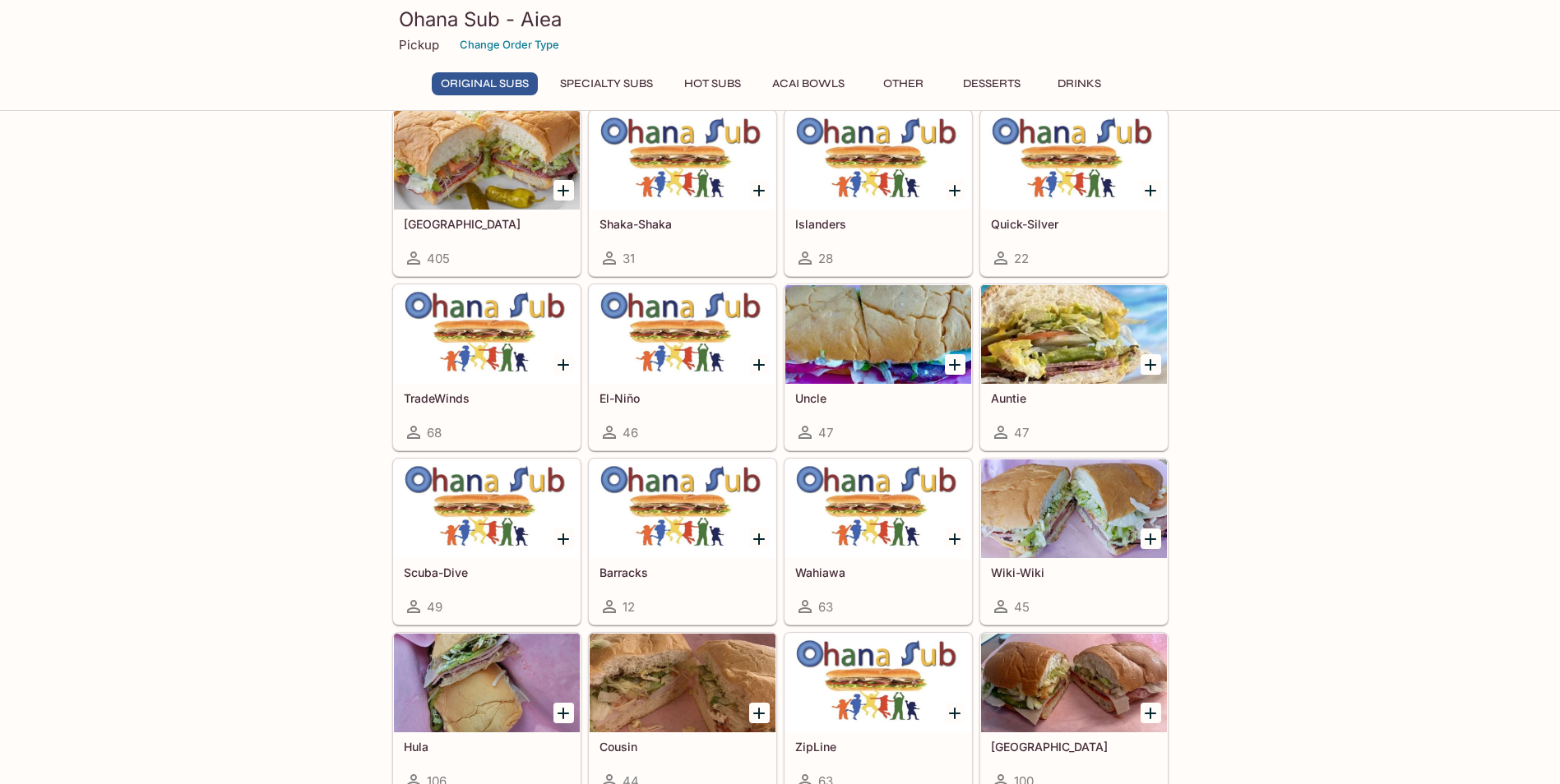
scroll to position [82, 0]
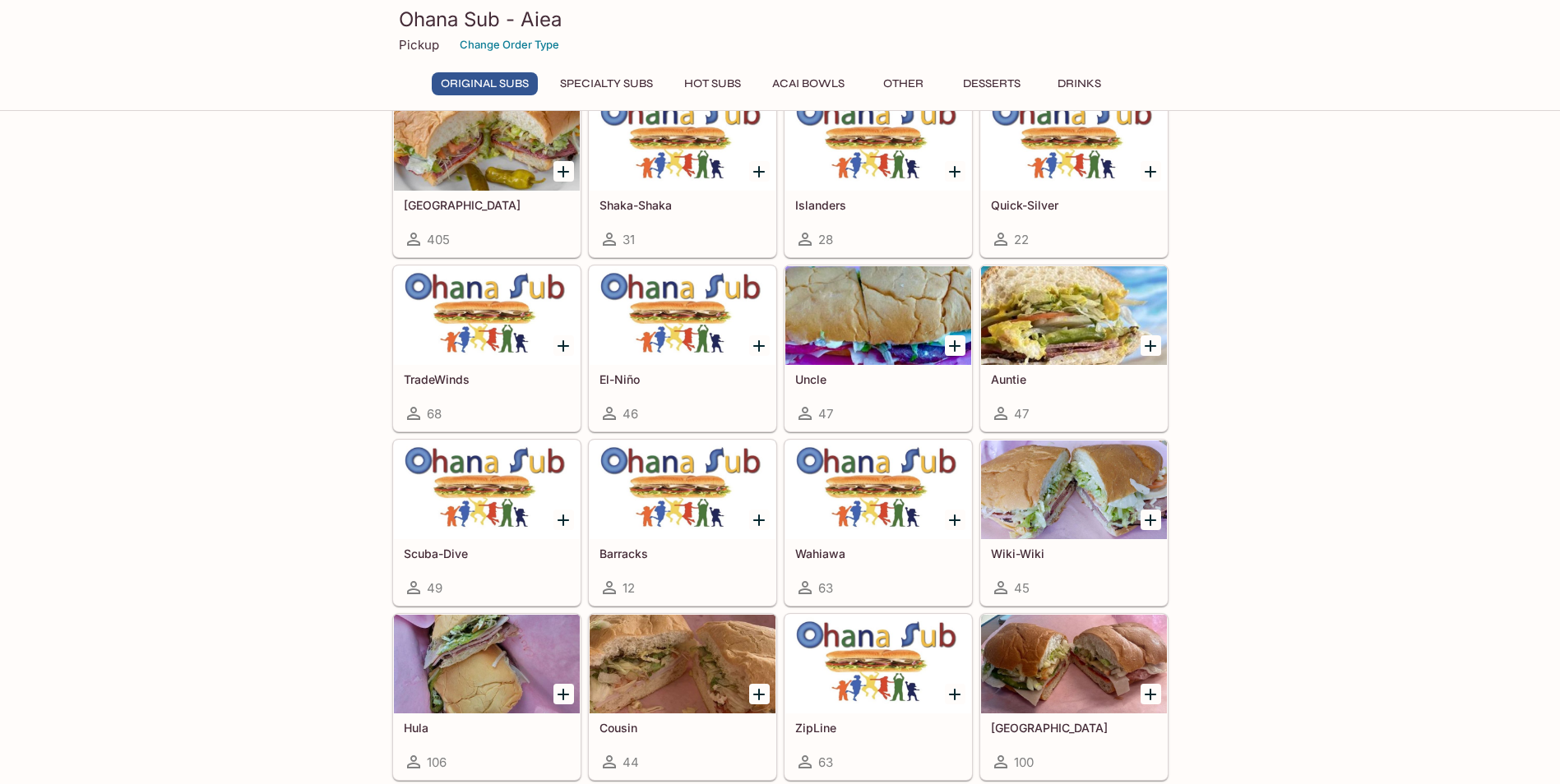
click at [726, 527] on div at bounding box center [682, 490] width 185 height 99
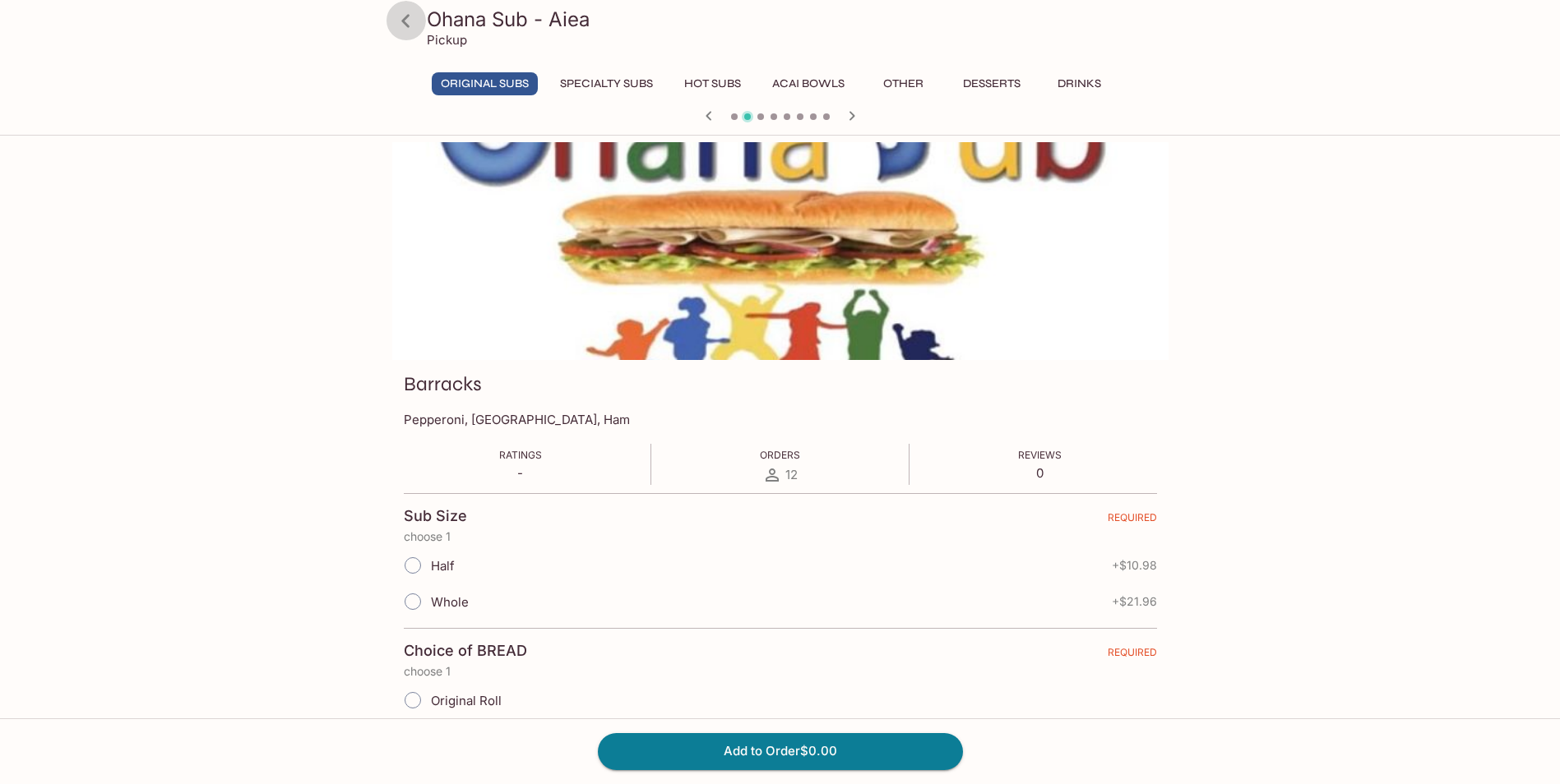
click at [414, 32] on icon at bounding box center [406, 21] width 29 height 29
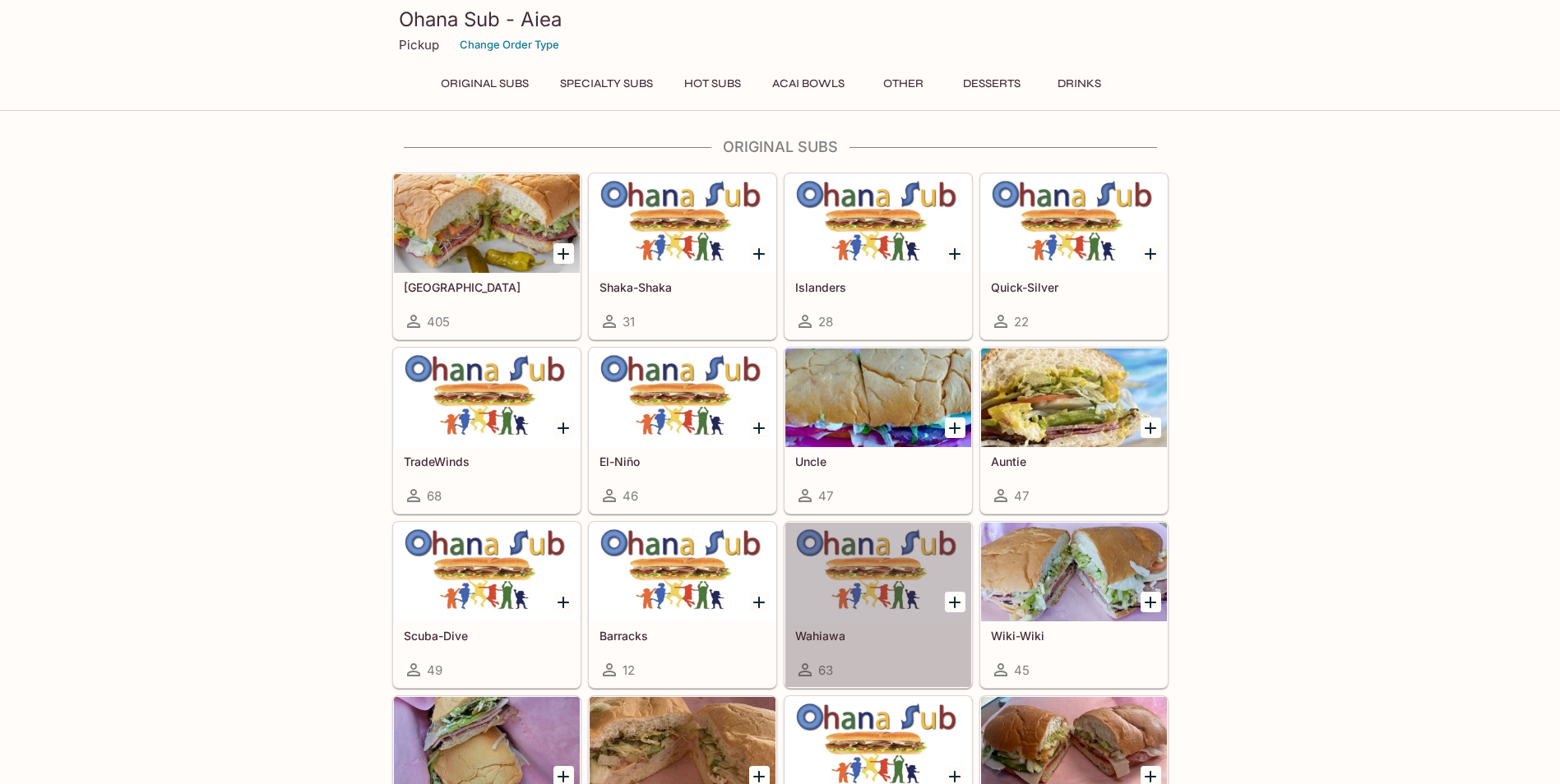
click at [896, 610] on div at bounding box center [878, 572] width 185 height 99
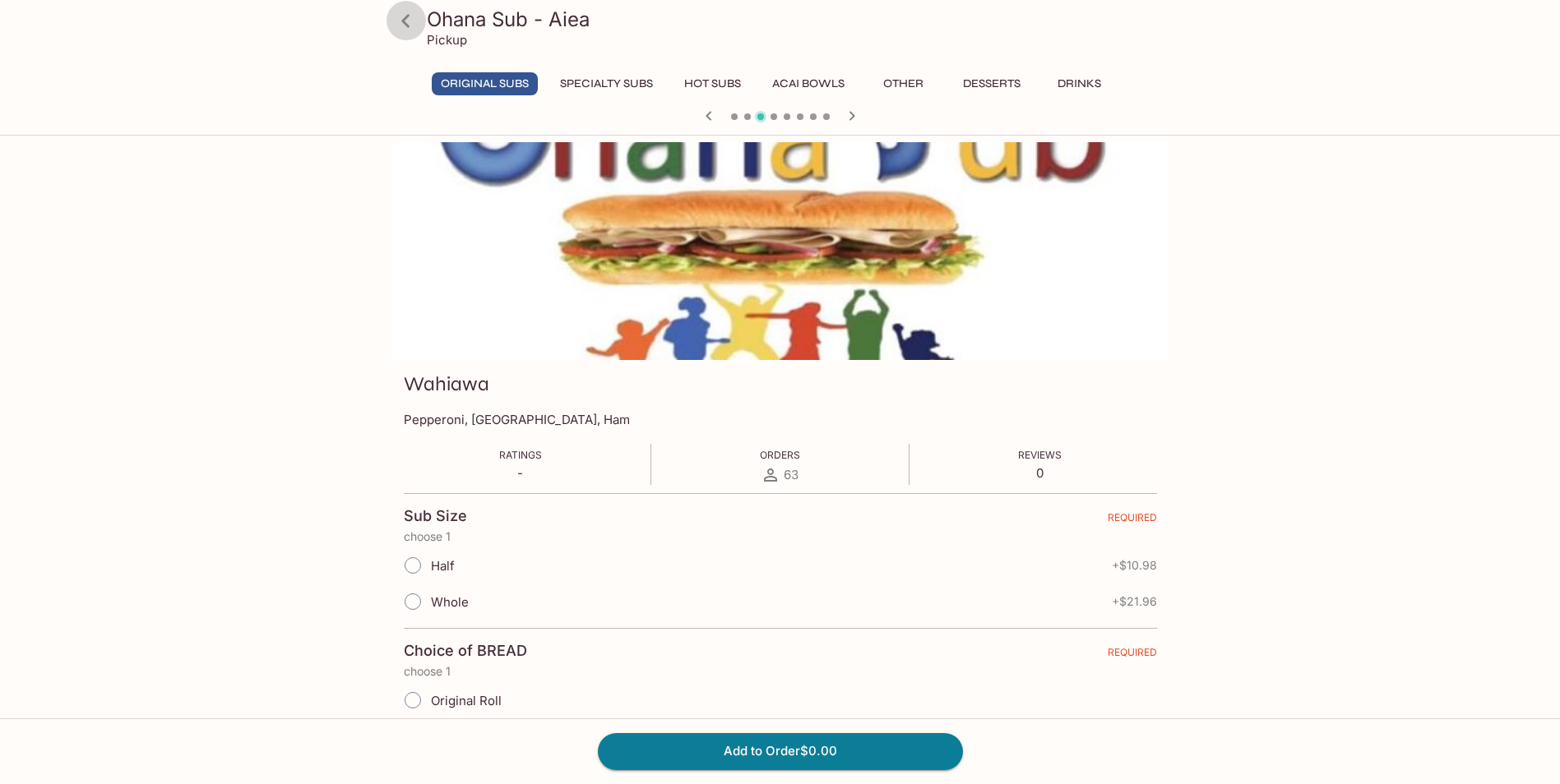
click at [401, 12] on icon at bounding box center [406, 21] width 29 height 29
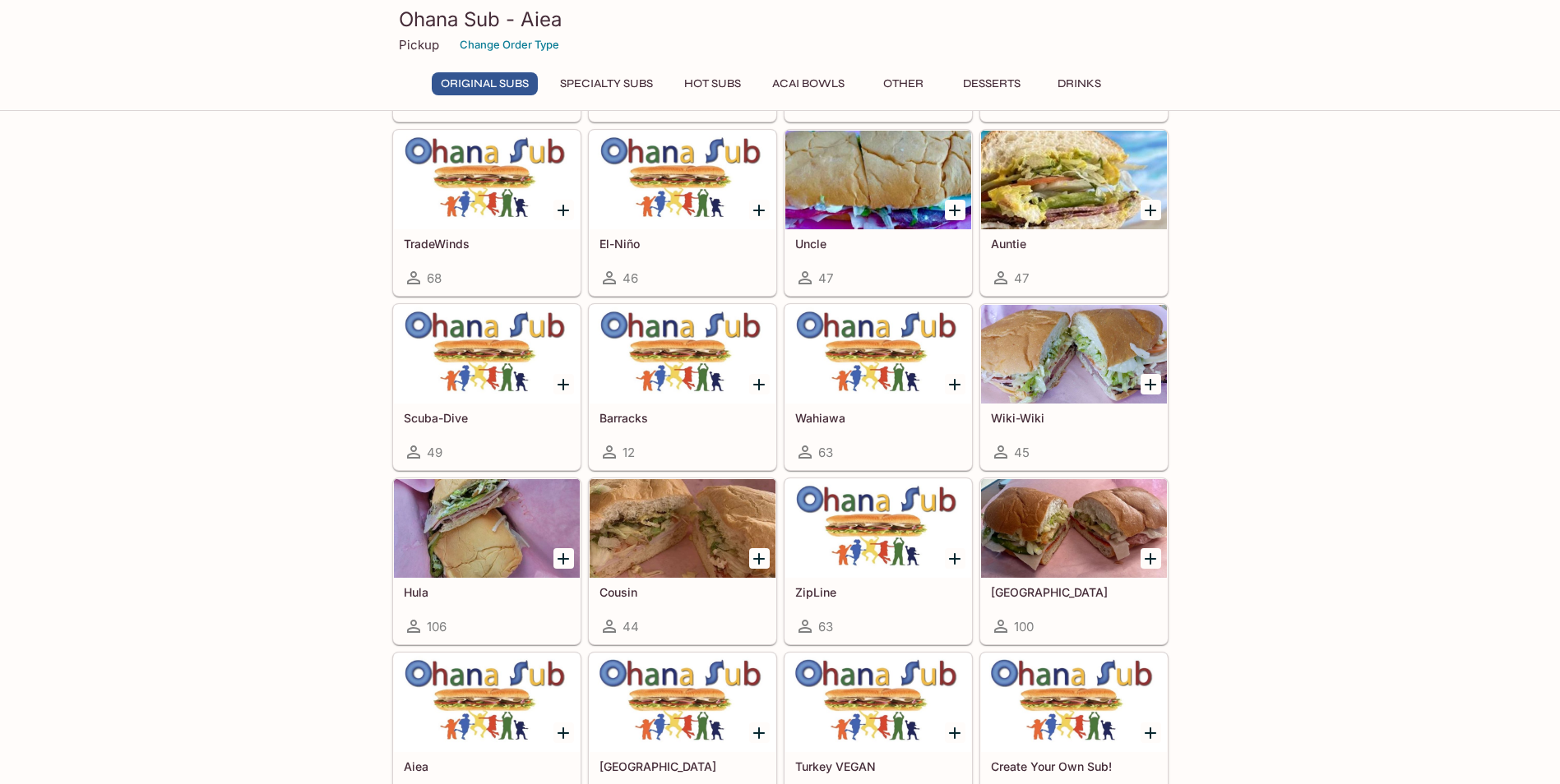
scroll to position [247, 0]
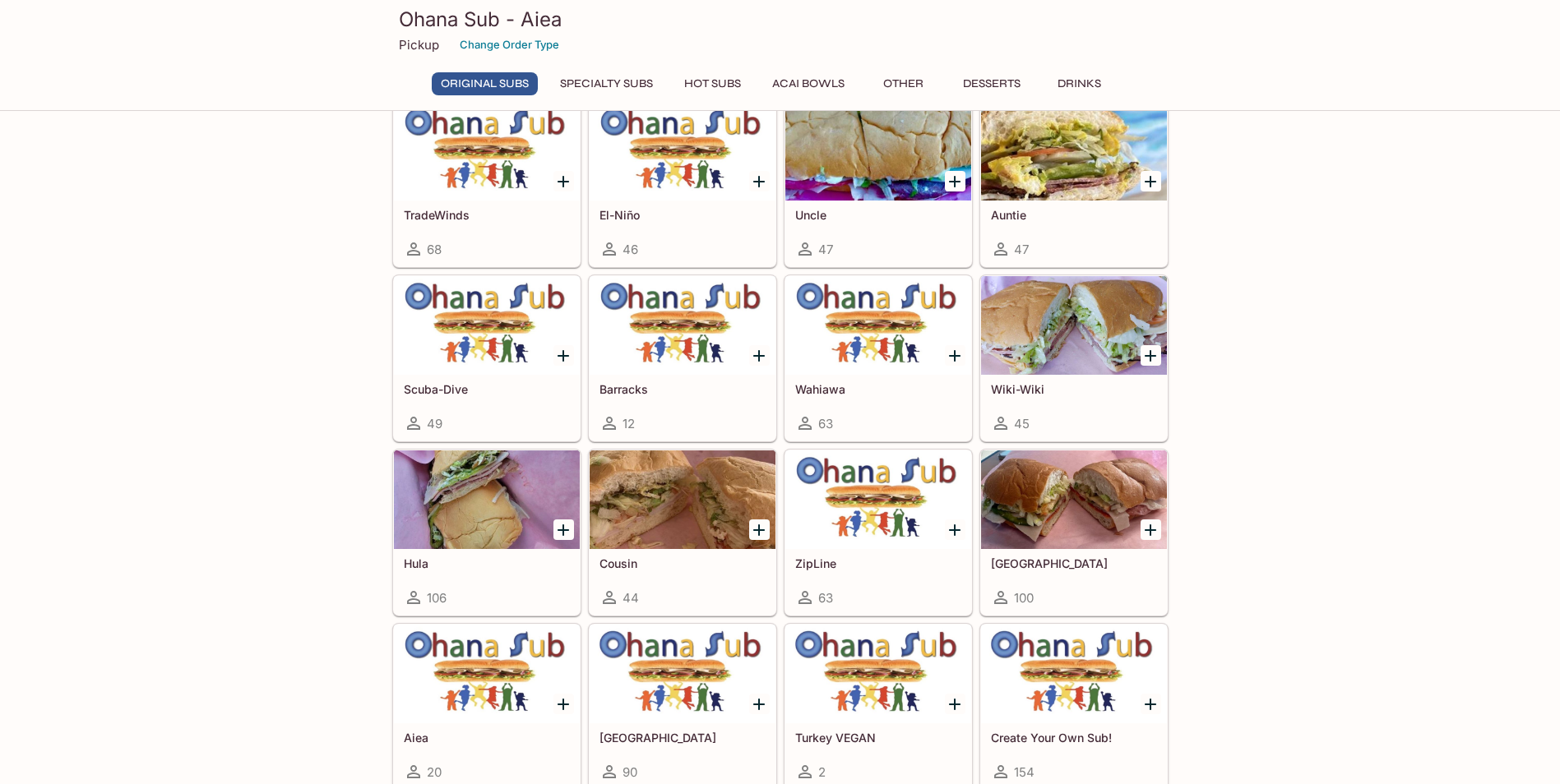
click at [876, 555] on div "ZipLine 63" at bounding box center [878, 582] width 185 height 65
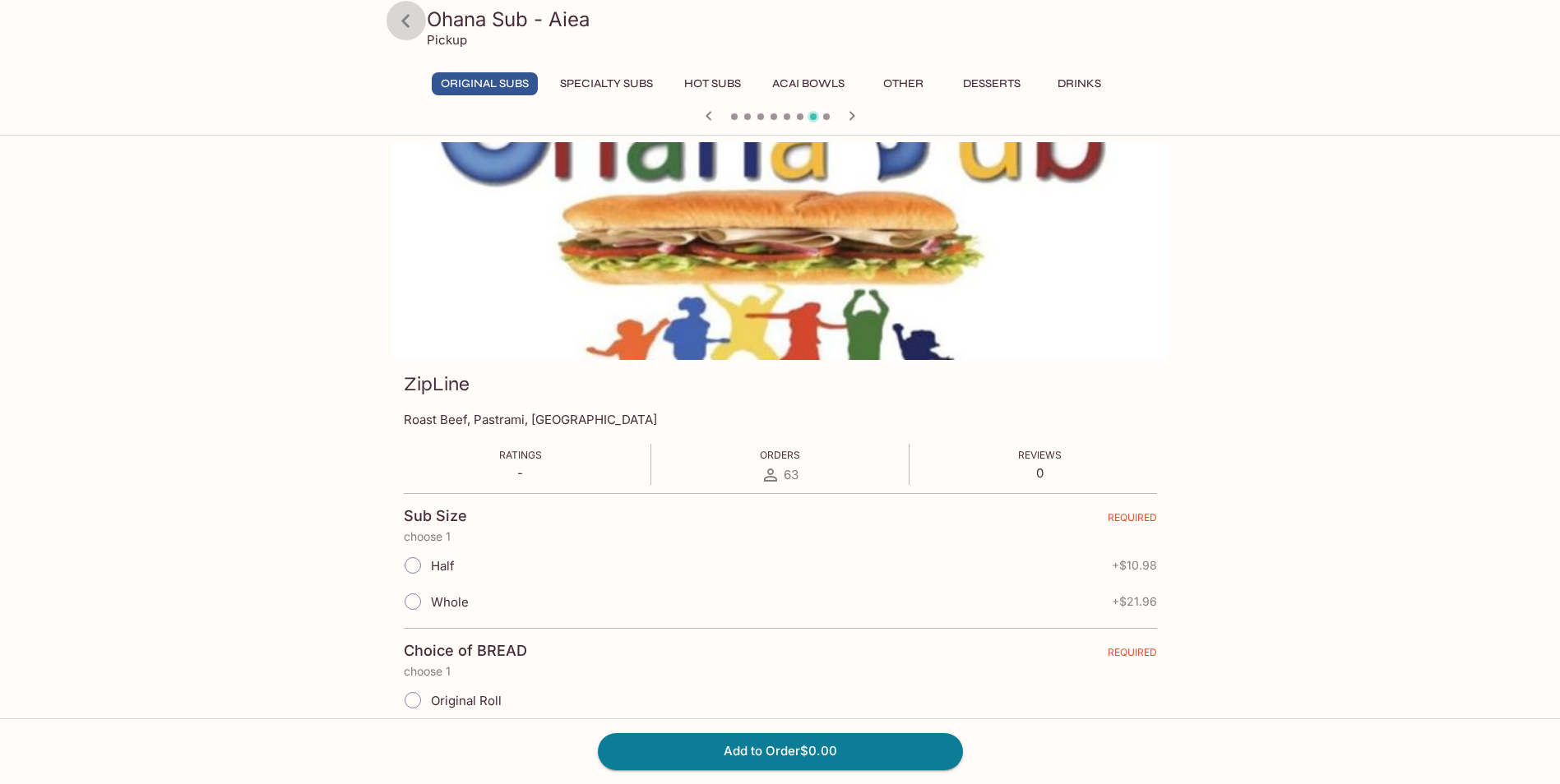
click at [401, 23] on icon at bounding box center [406, 21] width 29 height 29
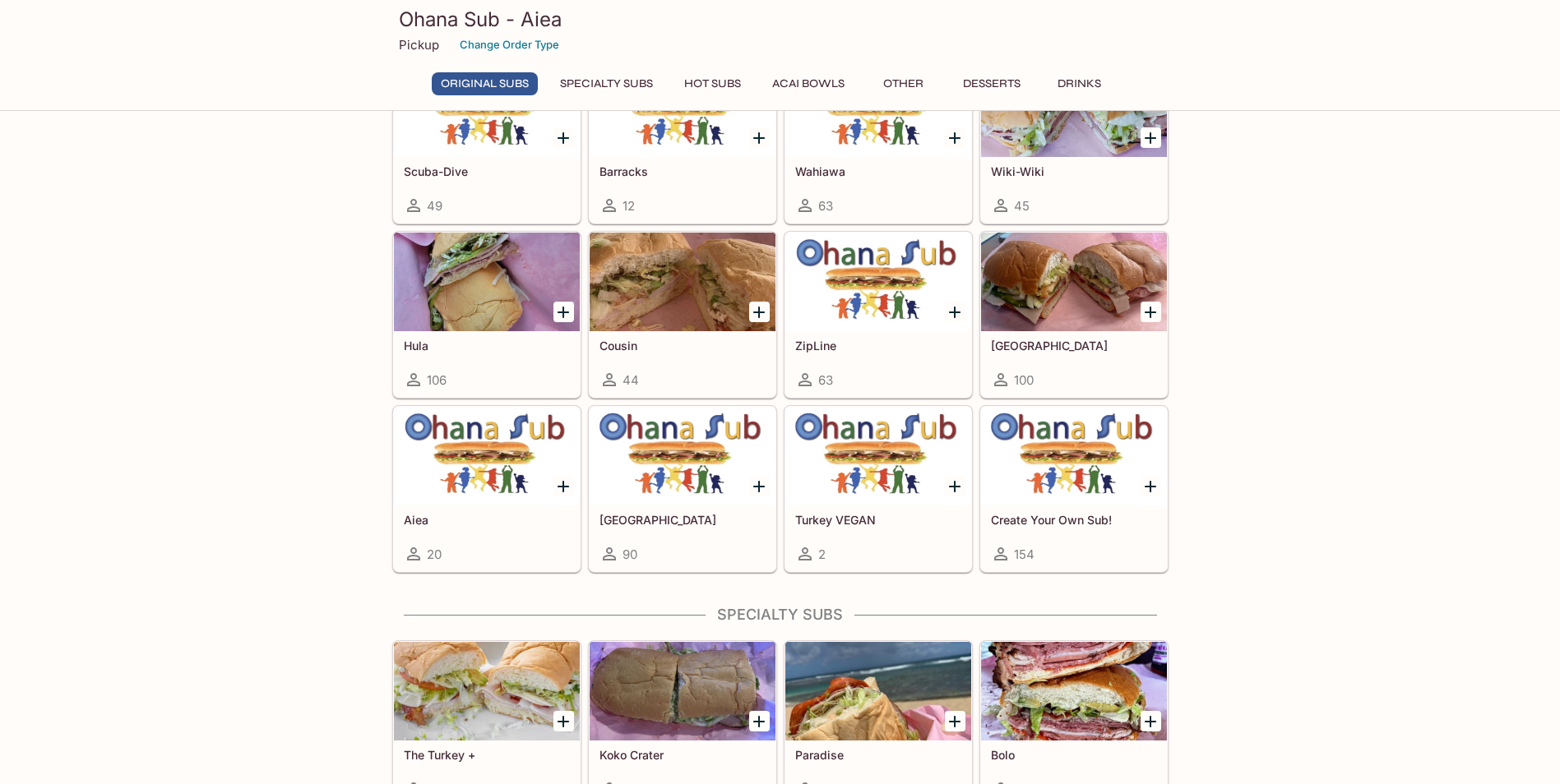
scroll to position [494, 0]
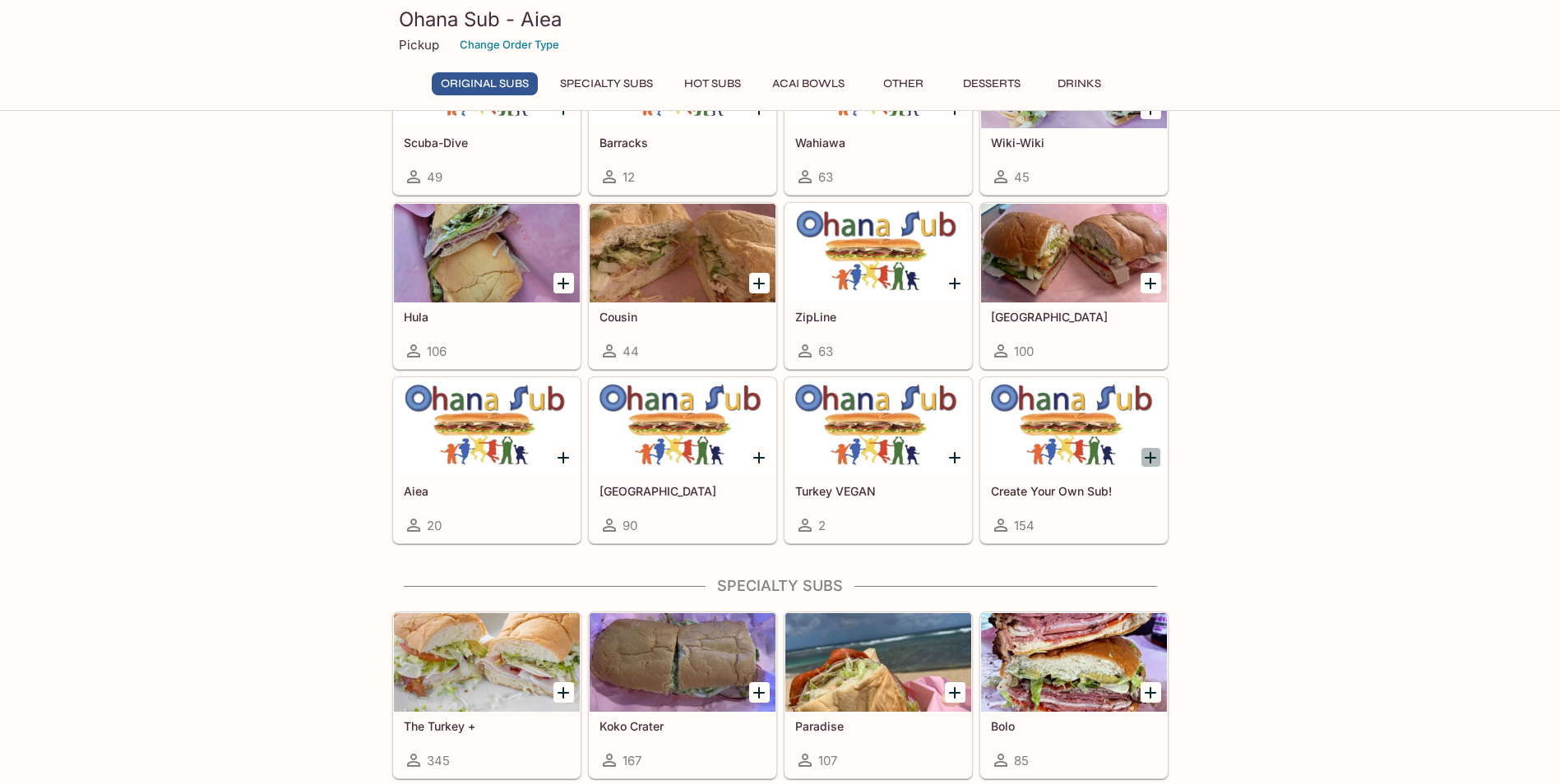
click at [1145, 464] on icon "Add Create Your Own Sub!" at bounding box center [1150, 458] width 20 height 20
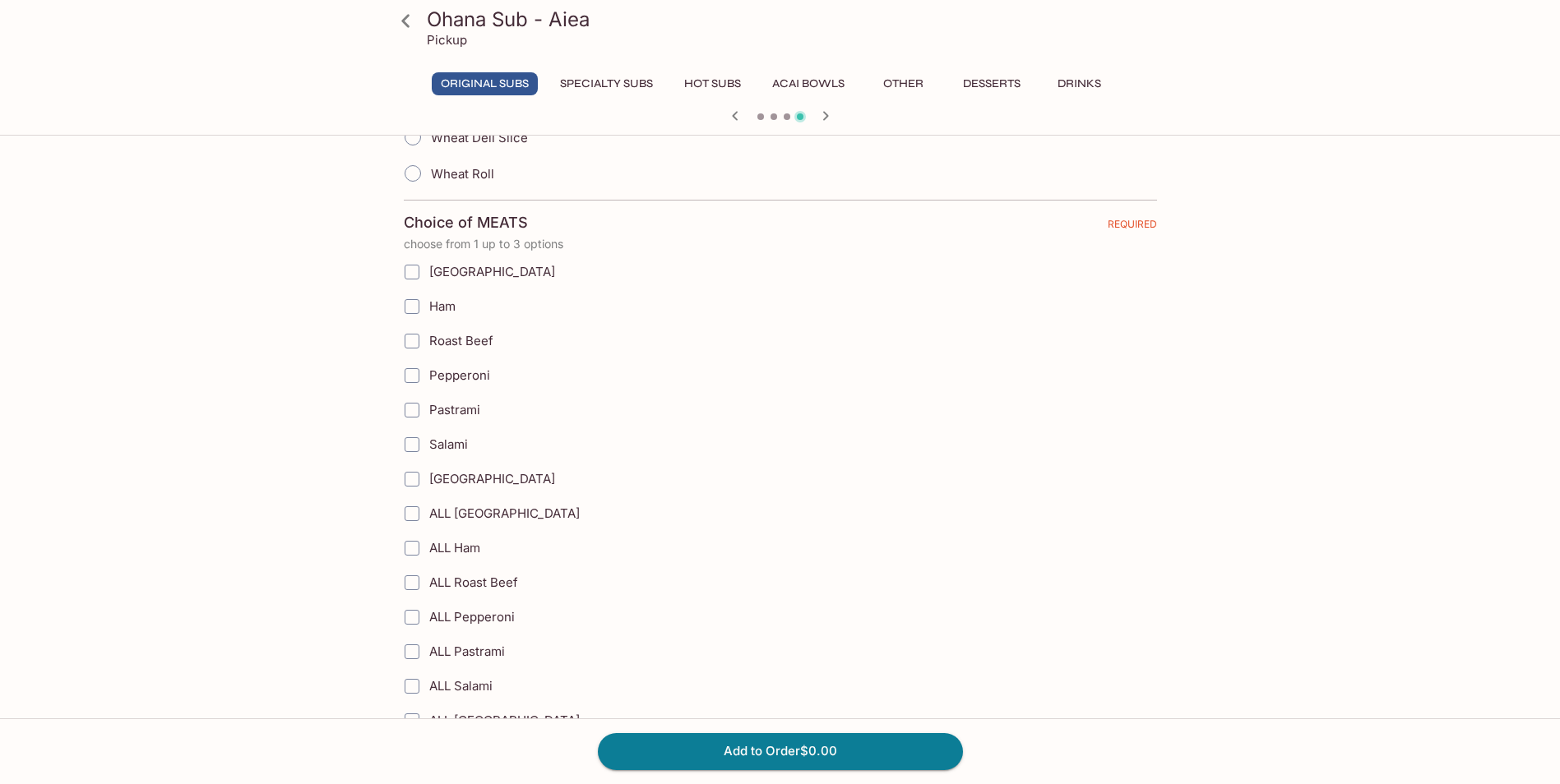
scroll to position [657, 0]
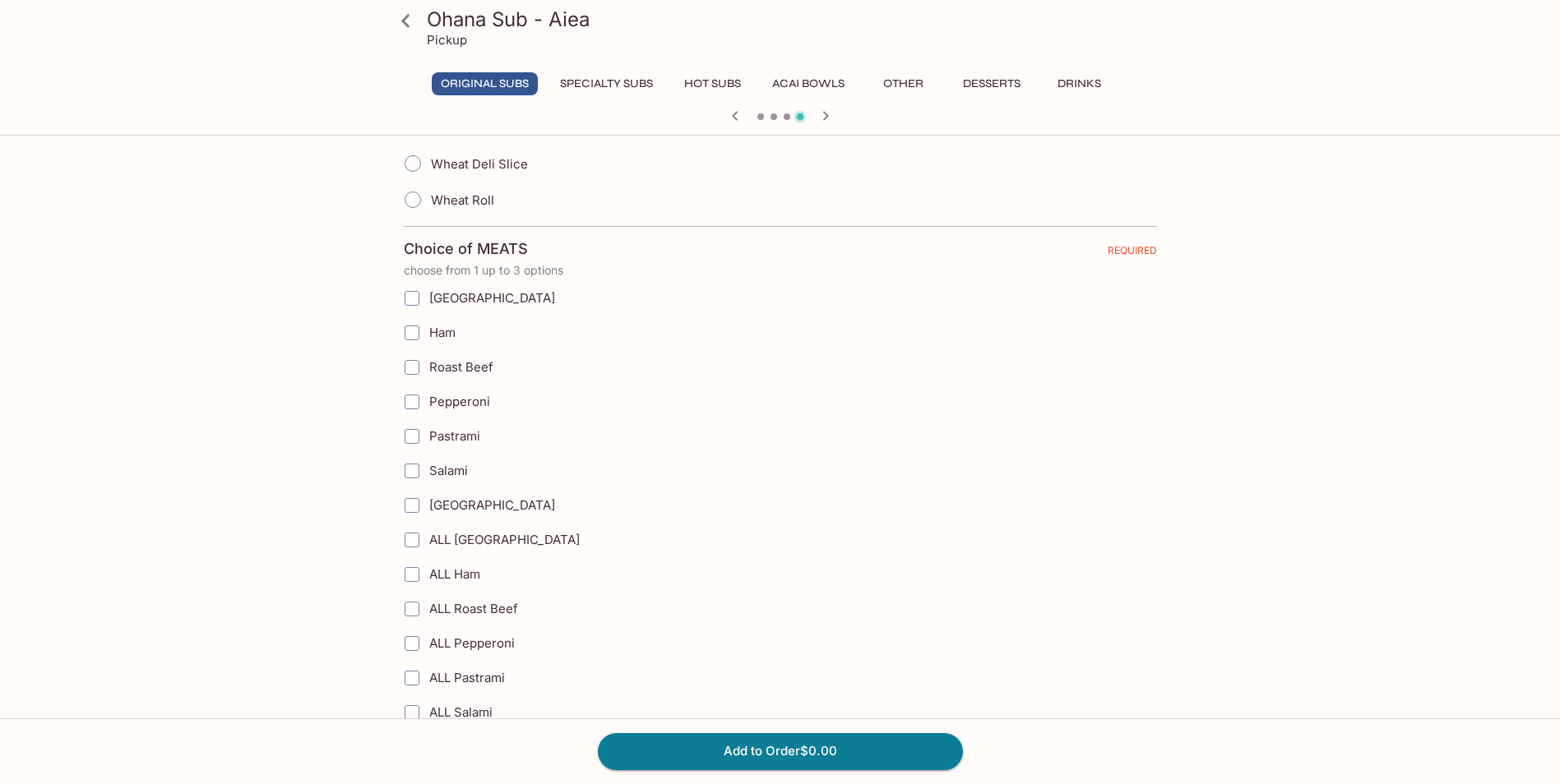
click at [398, 35] on icon at bounding box center [406, 21] width 29 height 29
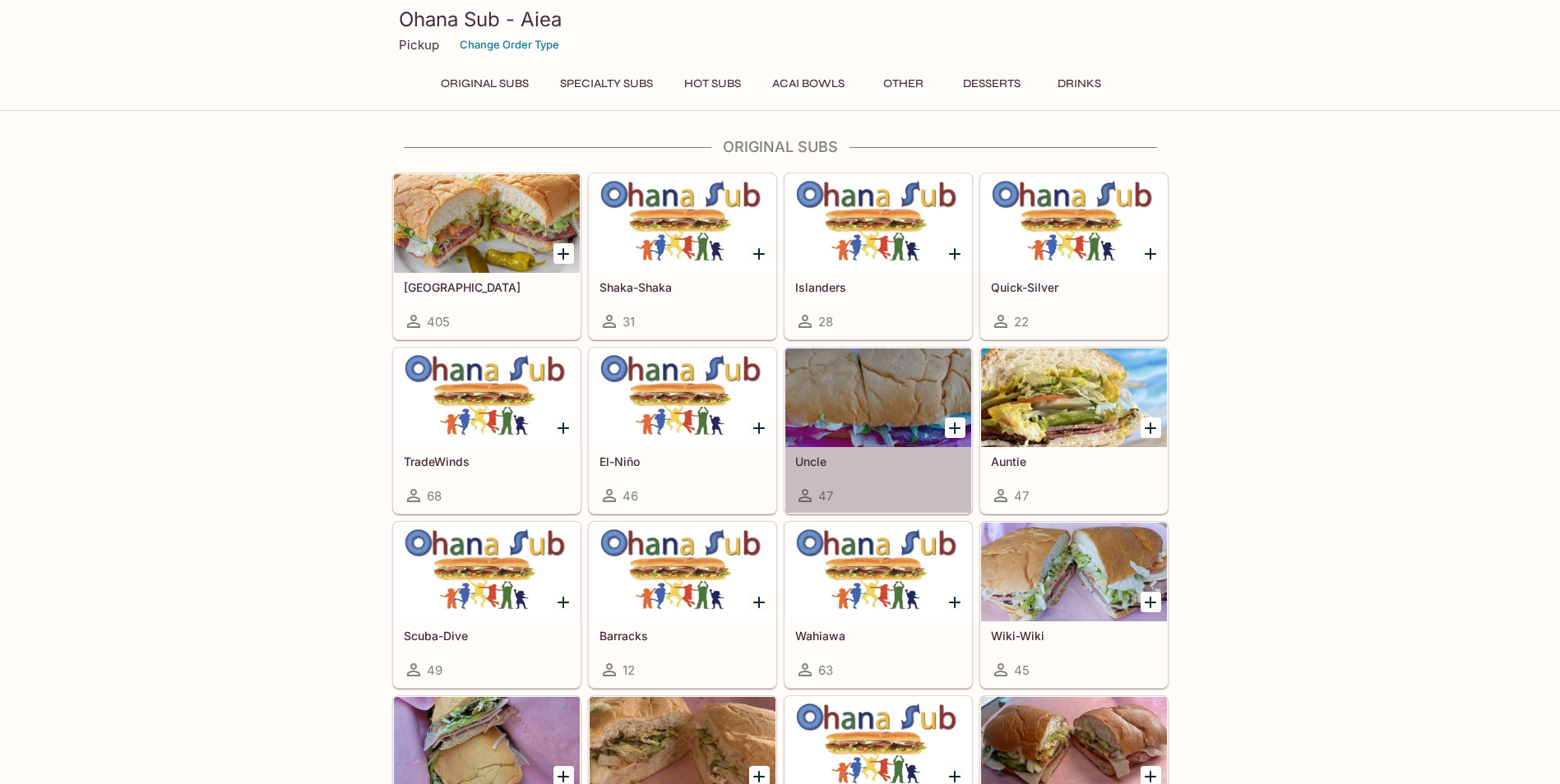
click at [867, 440] on div at bounding box center [878, 398] width 185 height 99
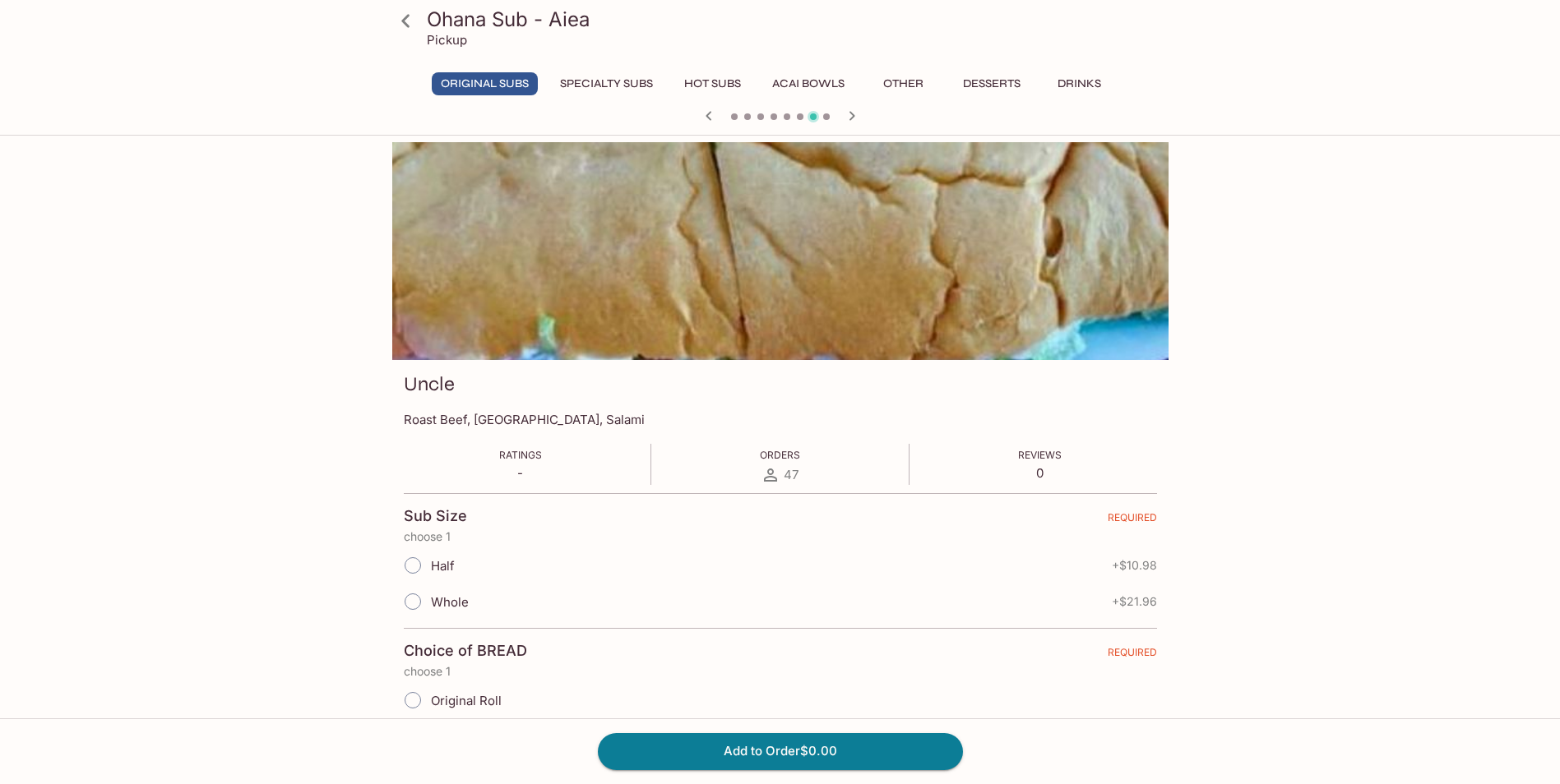
click at [405, 18] on icon at bounding box center [406, 20] width 8 height 13
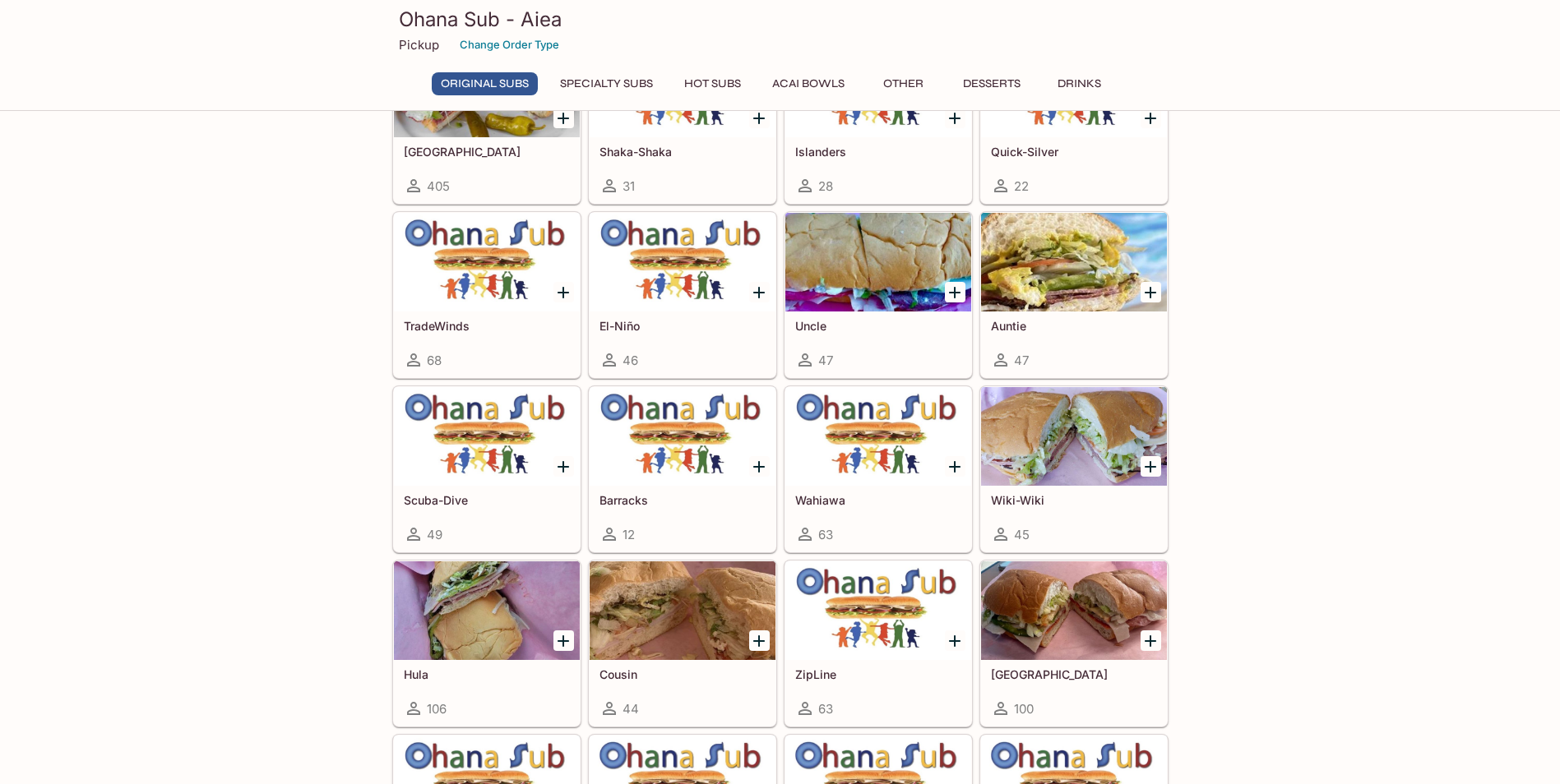
scroll to position [165, 0]
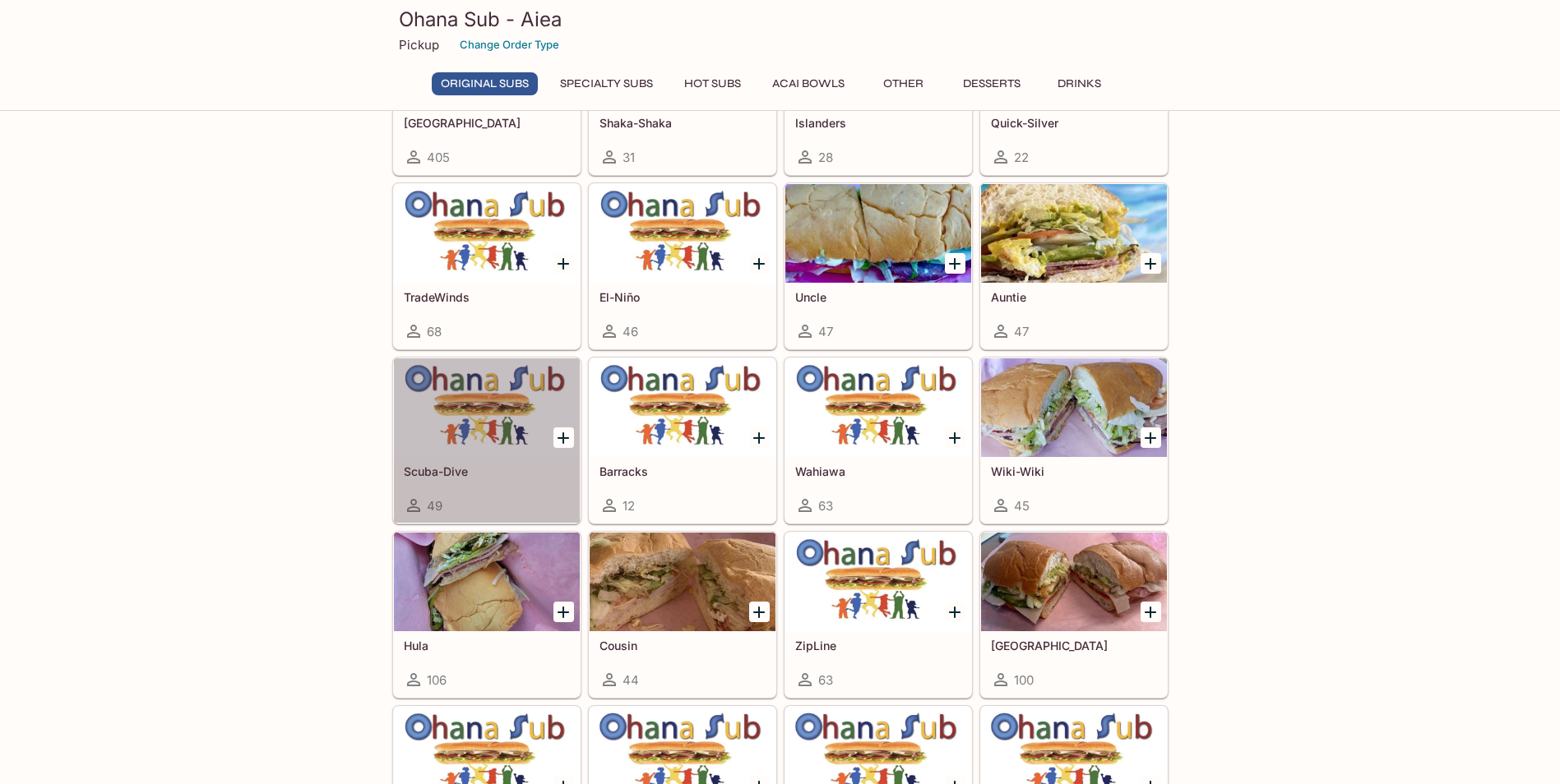
click at [516, 455] on div at bounding box center [486, 408] width 185 height 99
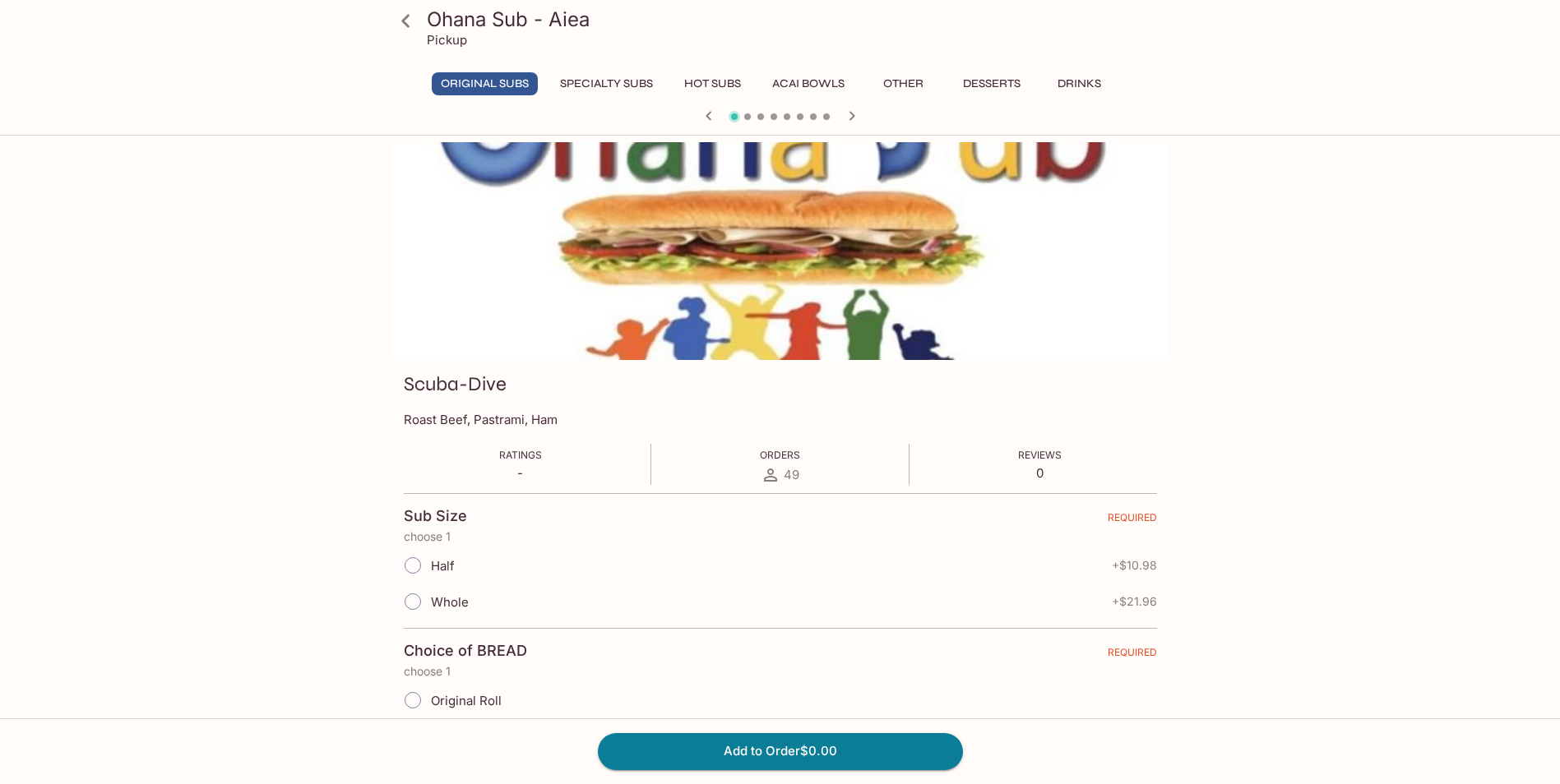
click at [397, 28] on icon at bounding box center [406, 21] width 29 height 29
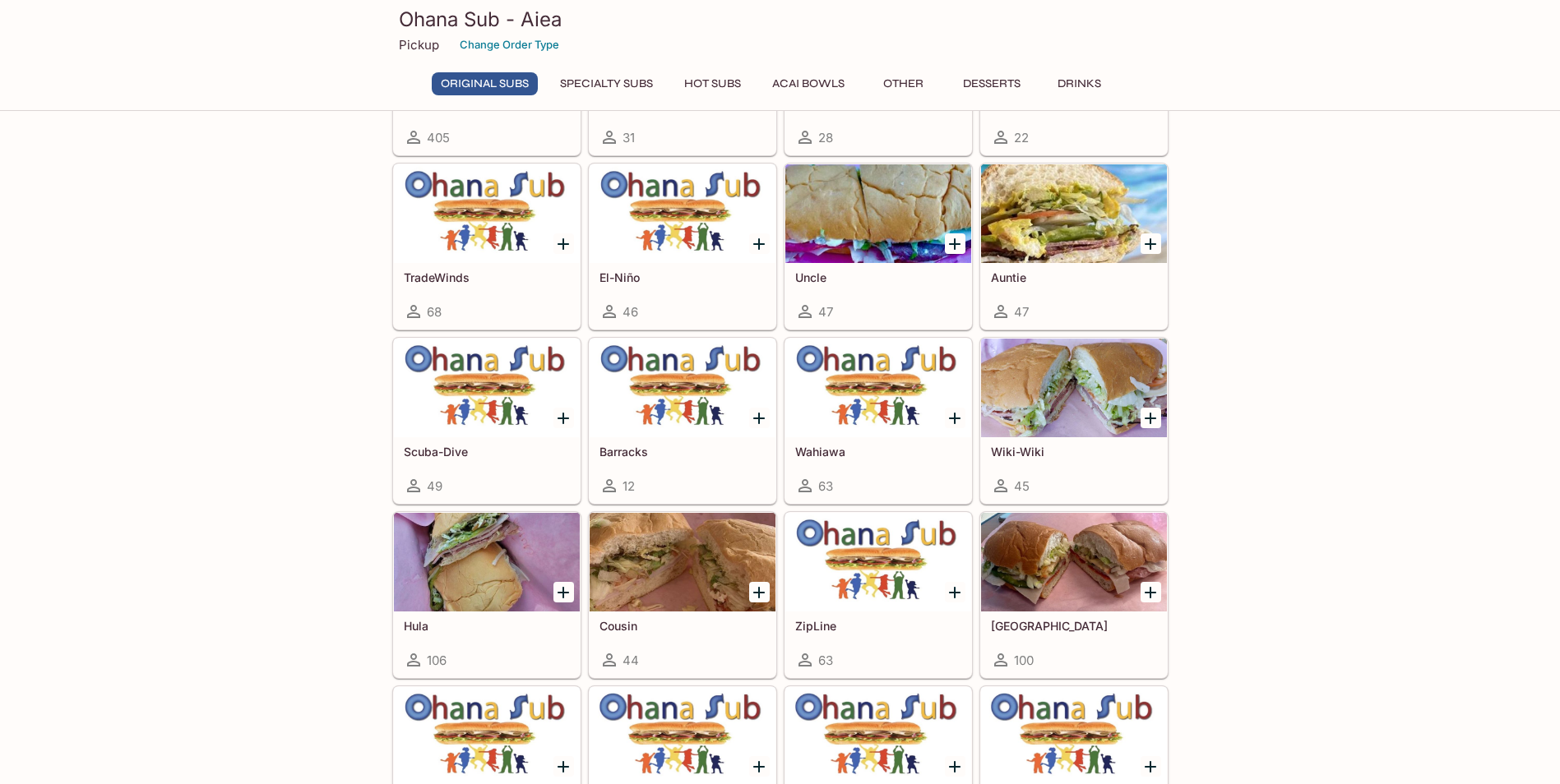
scroll to position [247, 0]
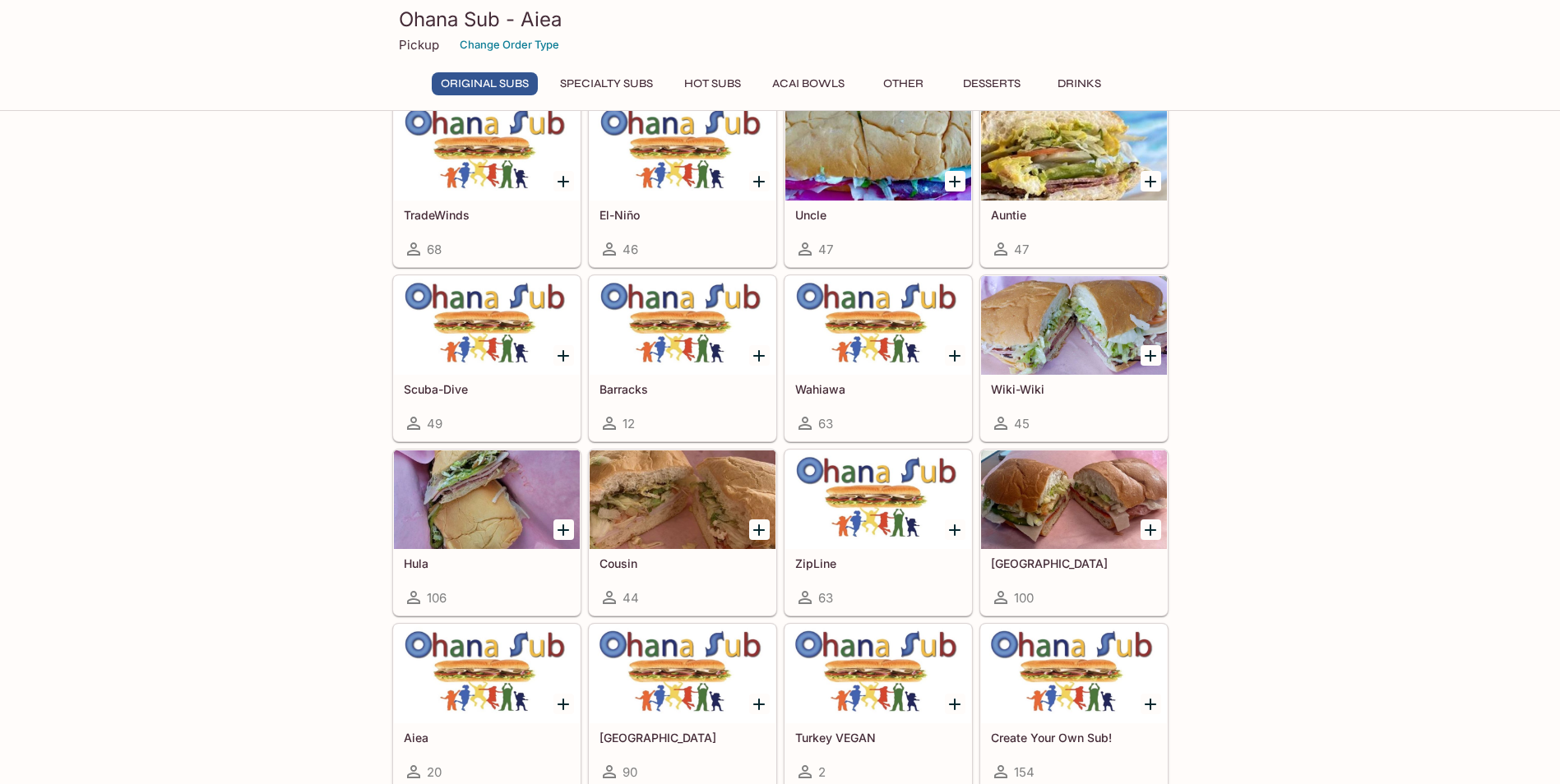
click at [704, 505] on div at bounding box center [682, 500] width 185 height 99
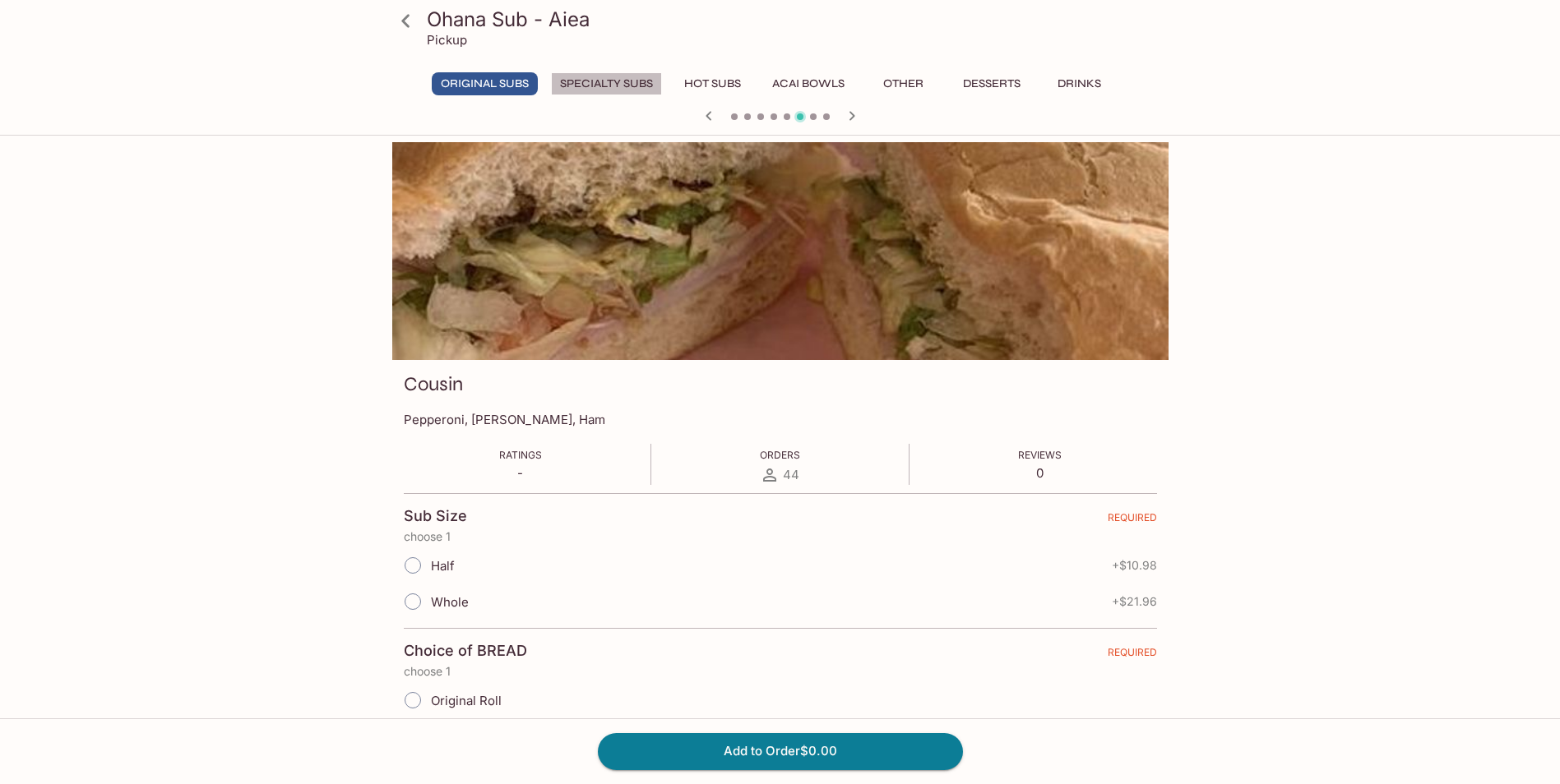
click at [637, 94] on button "Specialty Subs" at bounding box center [607, 83] width 111 height 23
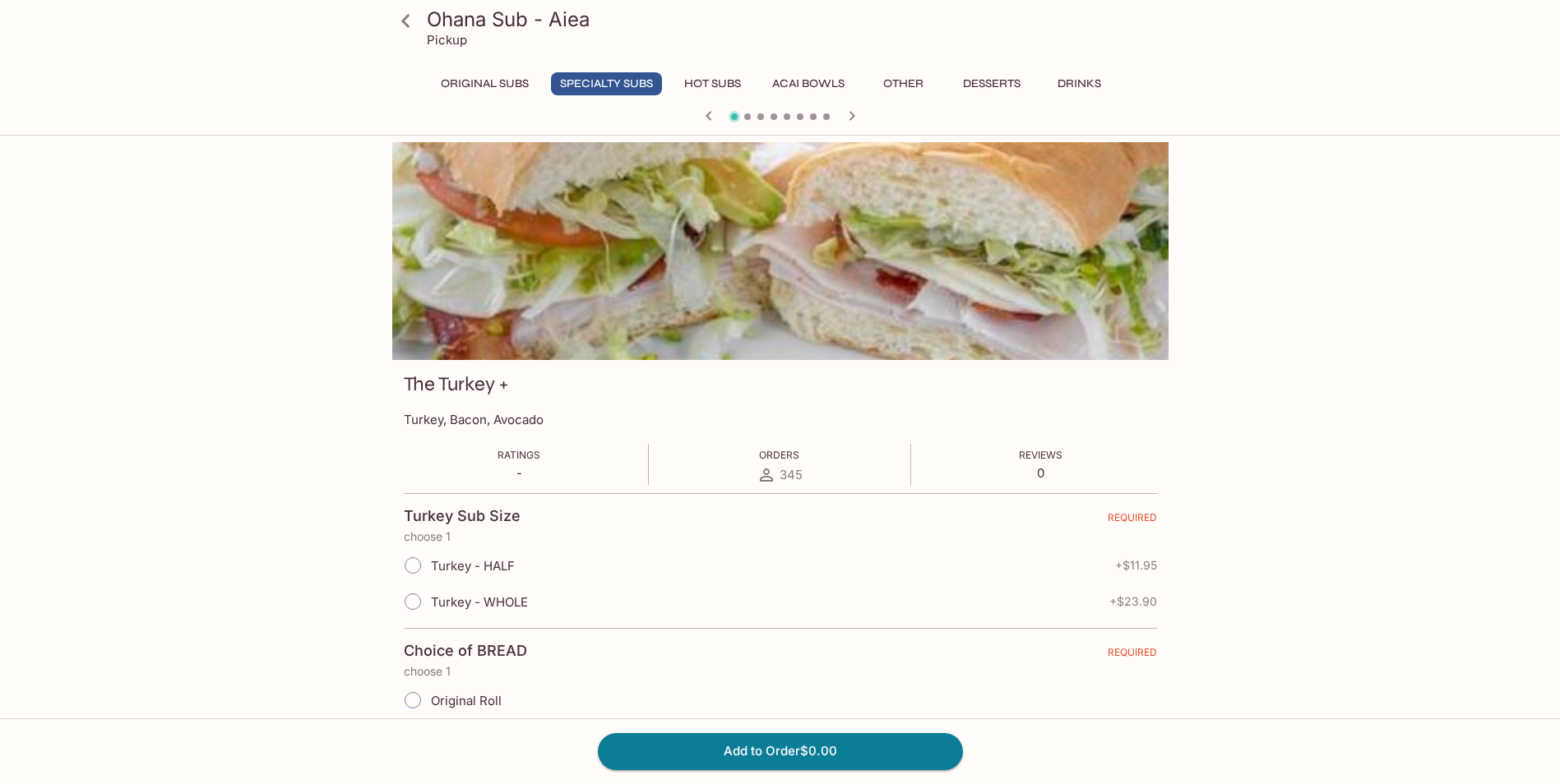
click at [851, 115] on icon "button" at bounding box center [852, 116] width 20 height 20
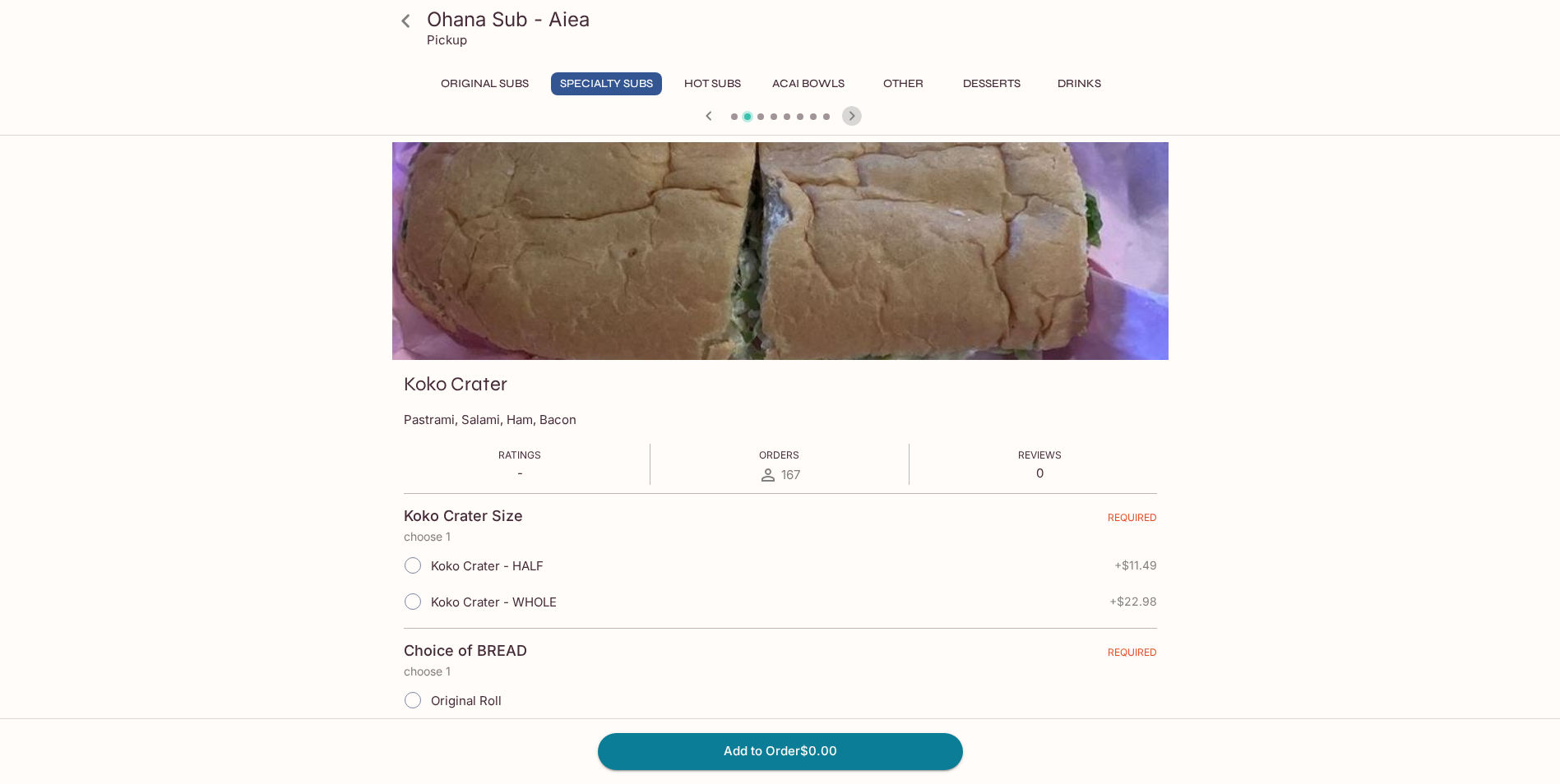
click at [851, 115] on icon "button" at bounding box center [852, 116] width 20 height 20
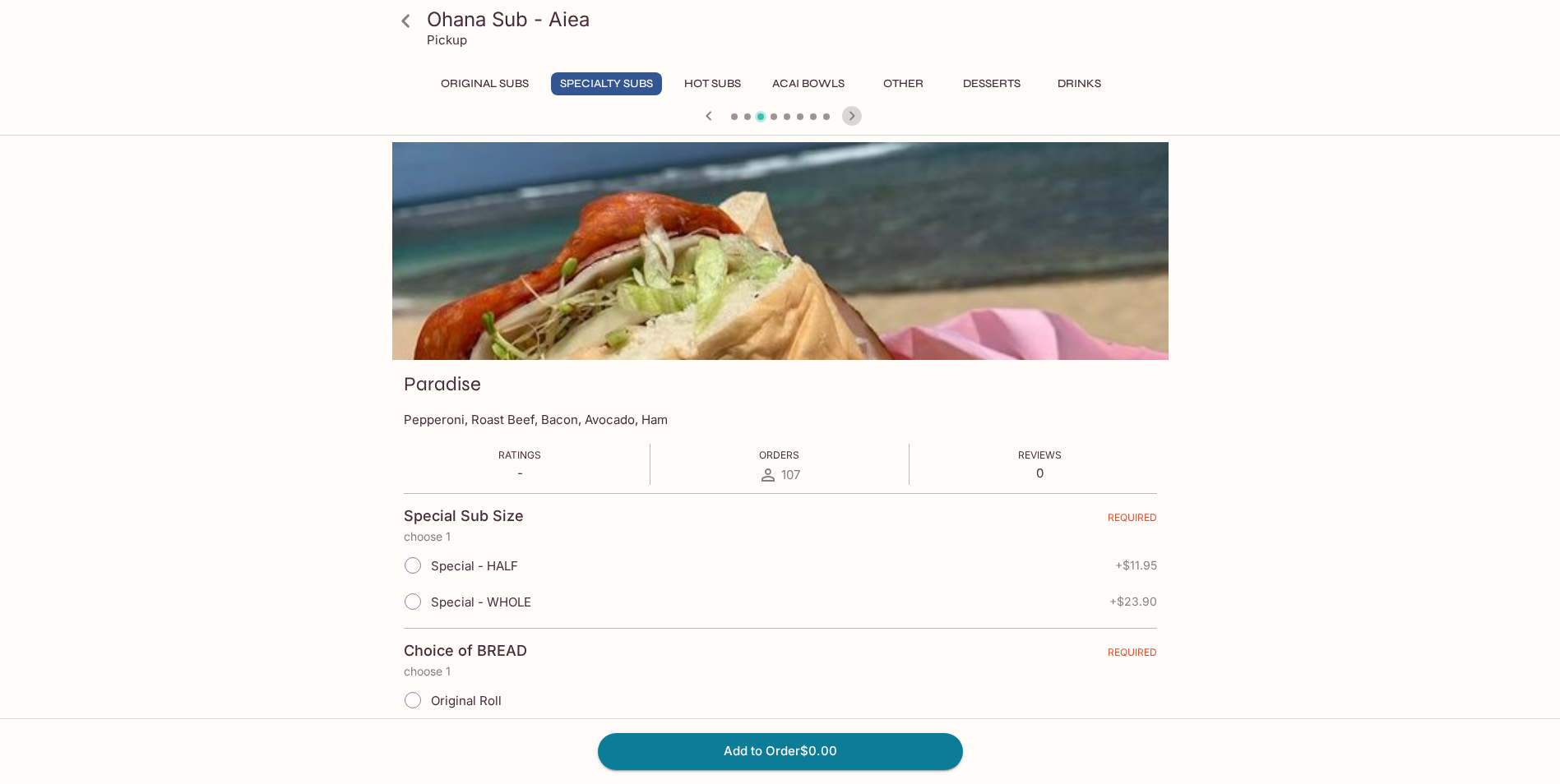
click at [851, 115] on icon "button" at bounding box center [852, 116] width 20 height 20
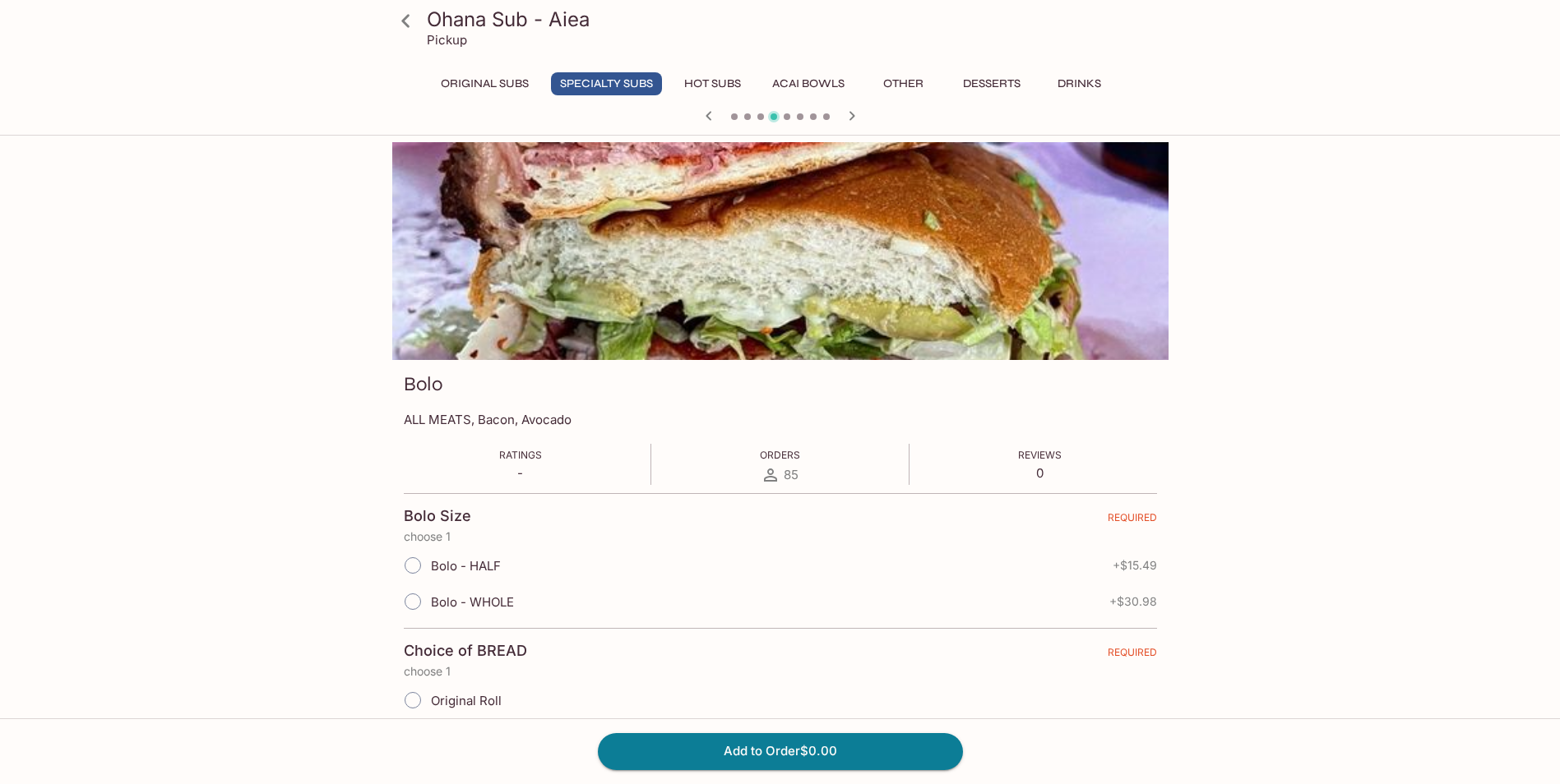
click at [856, 118] on icon "button" at bounding box center [852, 116] width 20 height 20
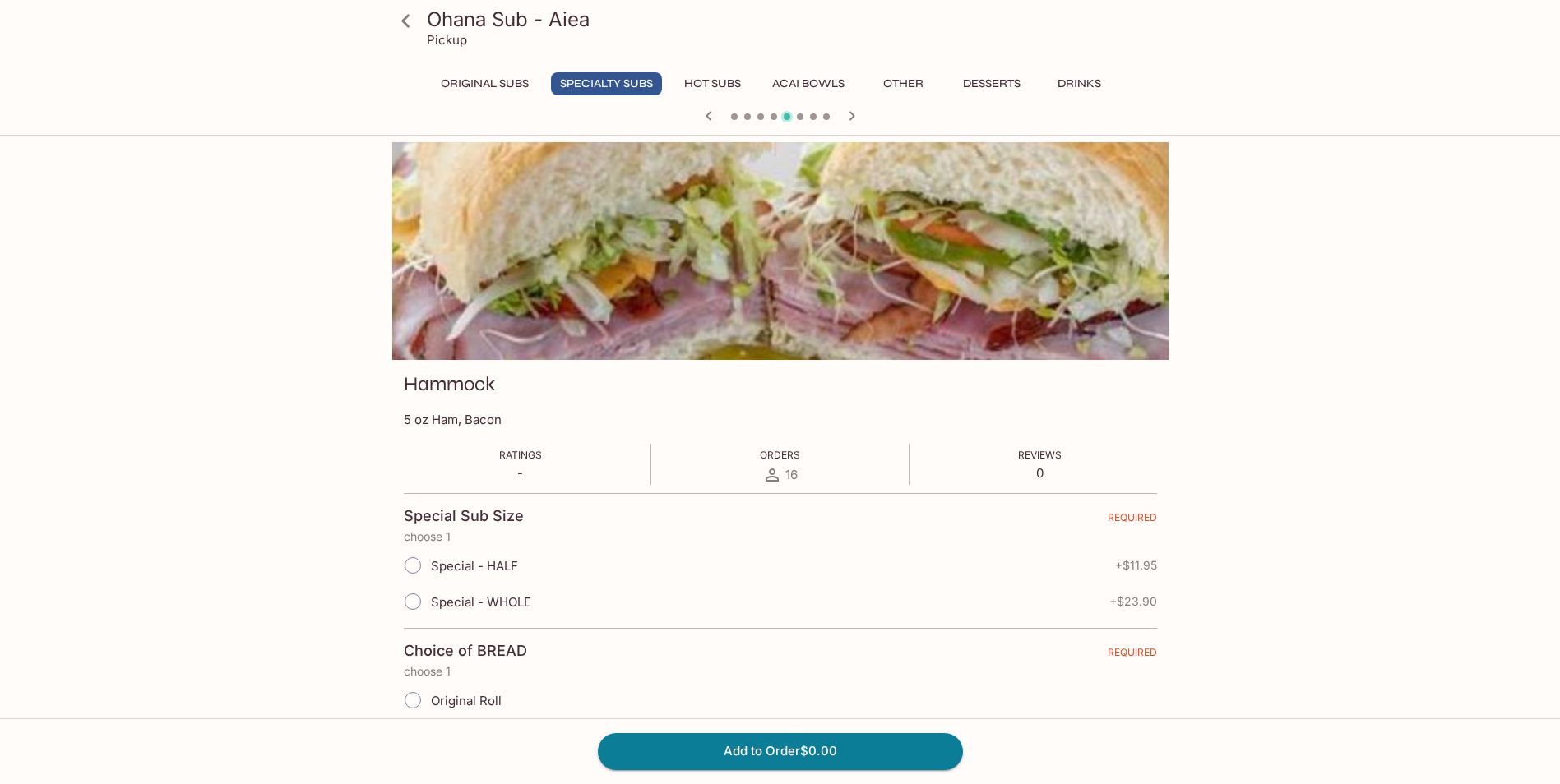
click at [856, 118] on icon "button" at bounding box center [852, 116] width 20 height 20
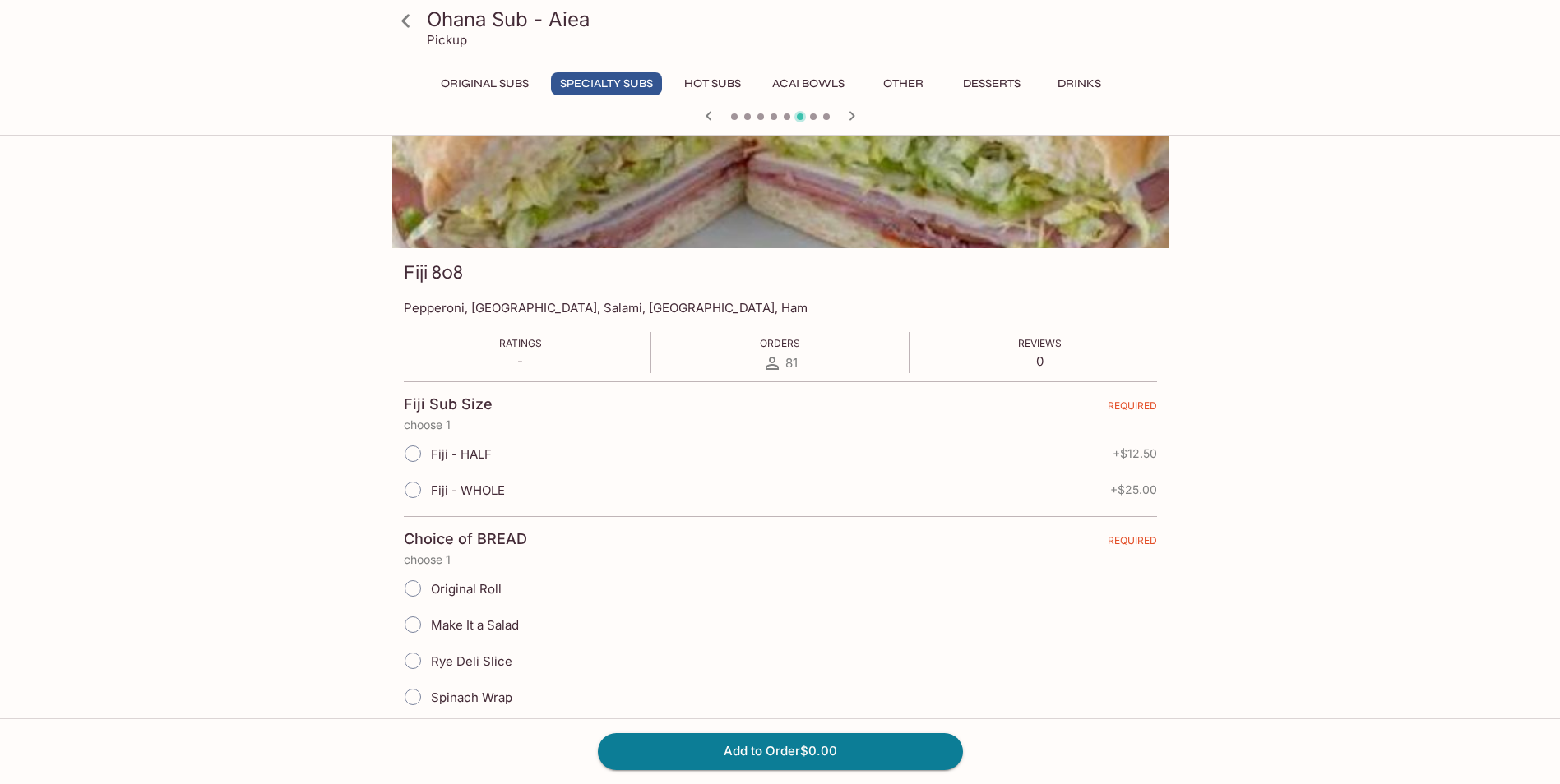
scroll to position [82, 0]
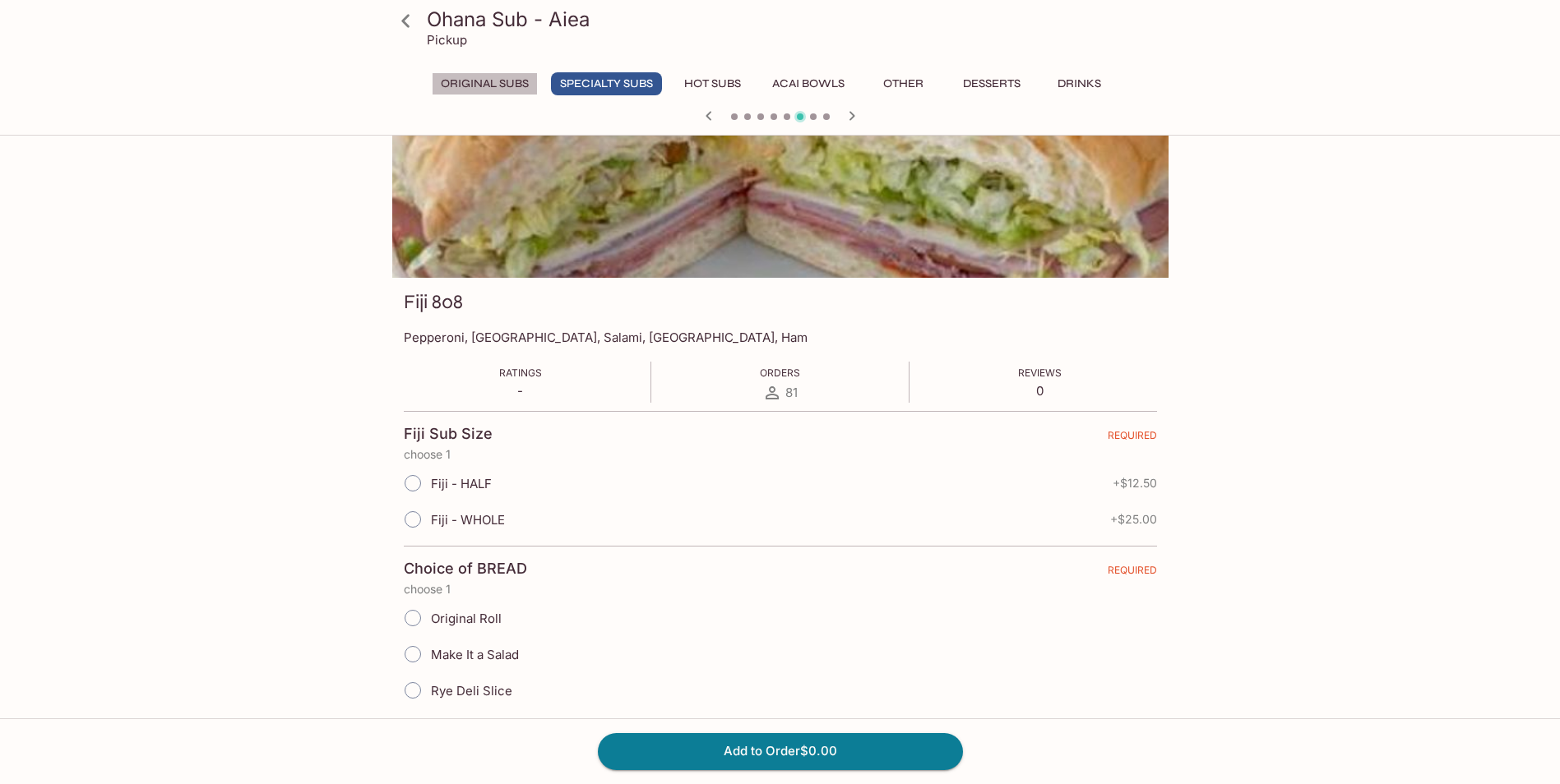
click at [511, 79] on button "Original Subs" at bounding box center [484, 83] width 106 height 23
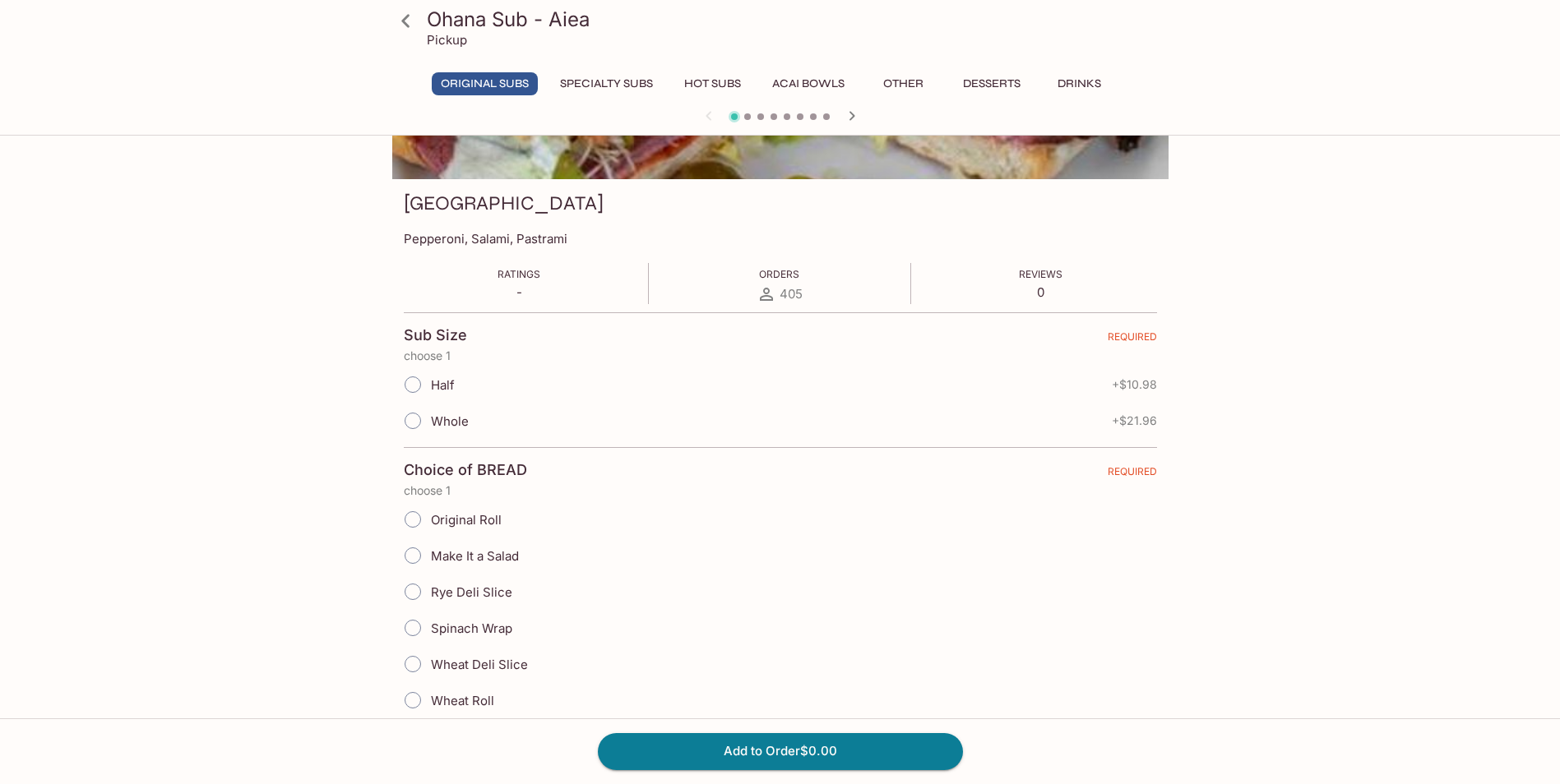
scroll to position [0, 0]
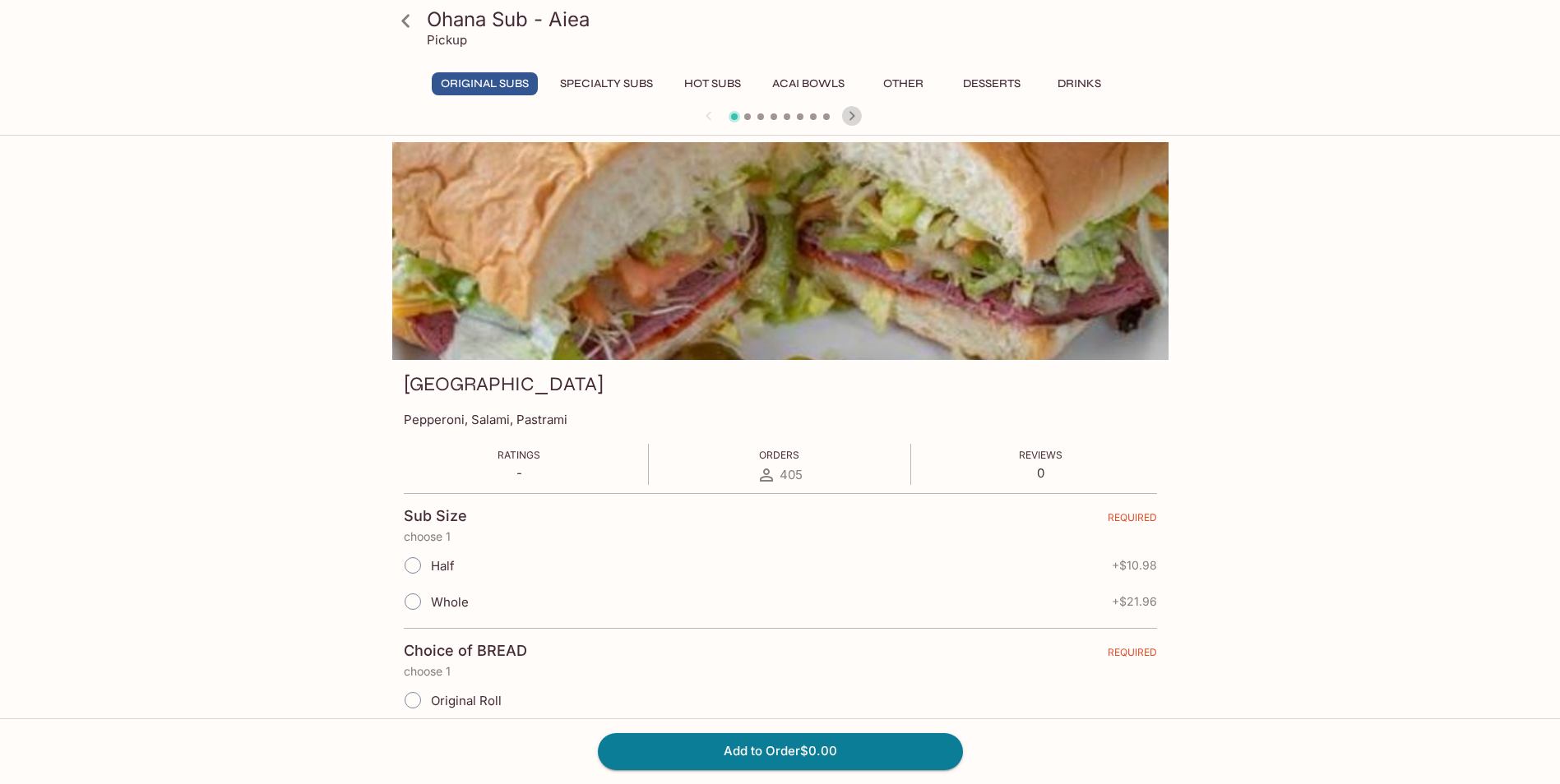
click at [855, 108] on icon "button" at bounding box center [852, 116] width 20 height 20
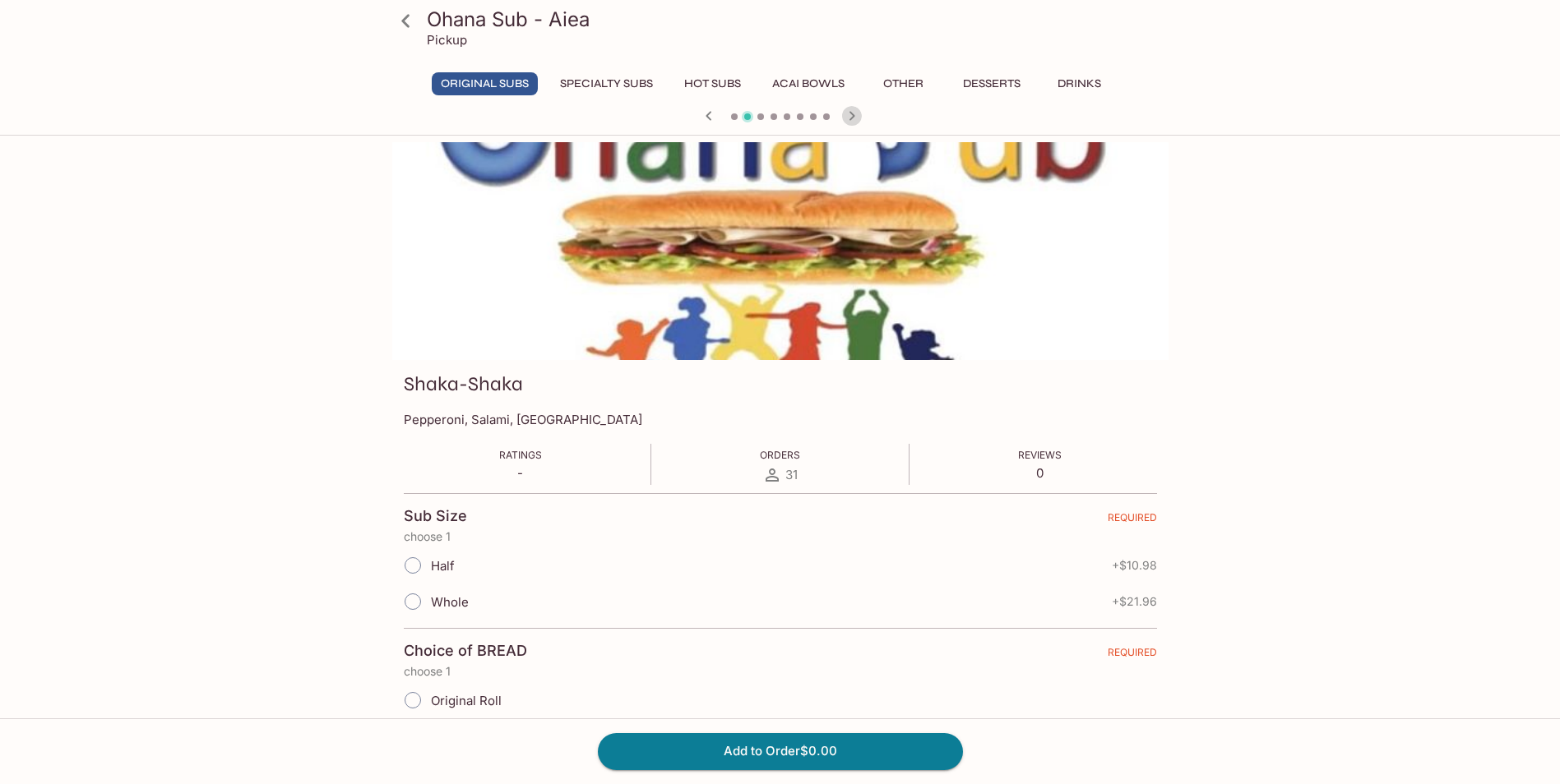
click at [855, 108] on icon "button" at bounding box center [852, 116] width 20 height 20
click at [855, 109] on icon "button" at bounding box center [852, 116] width 20 height 20
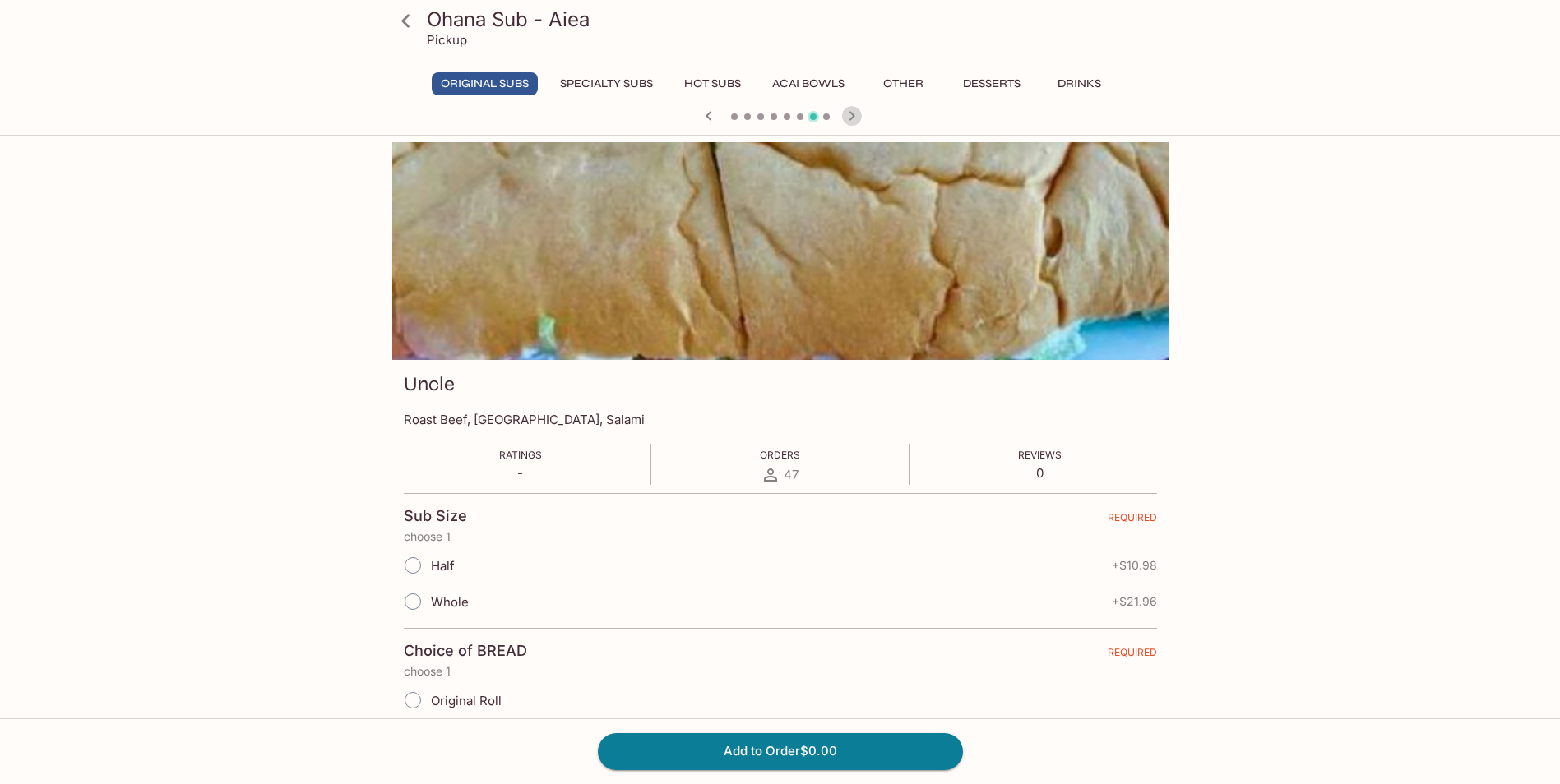
click at [855, 109] on icon "button" at bounding box center [852, 116] width 20 height 20
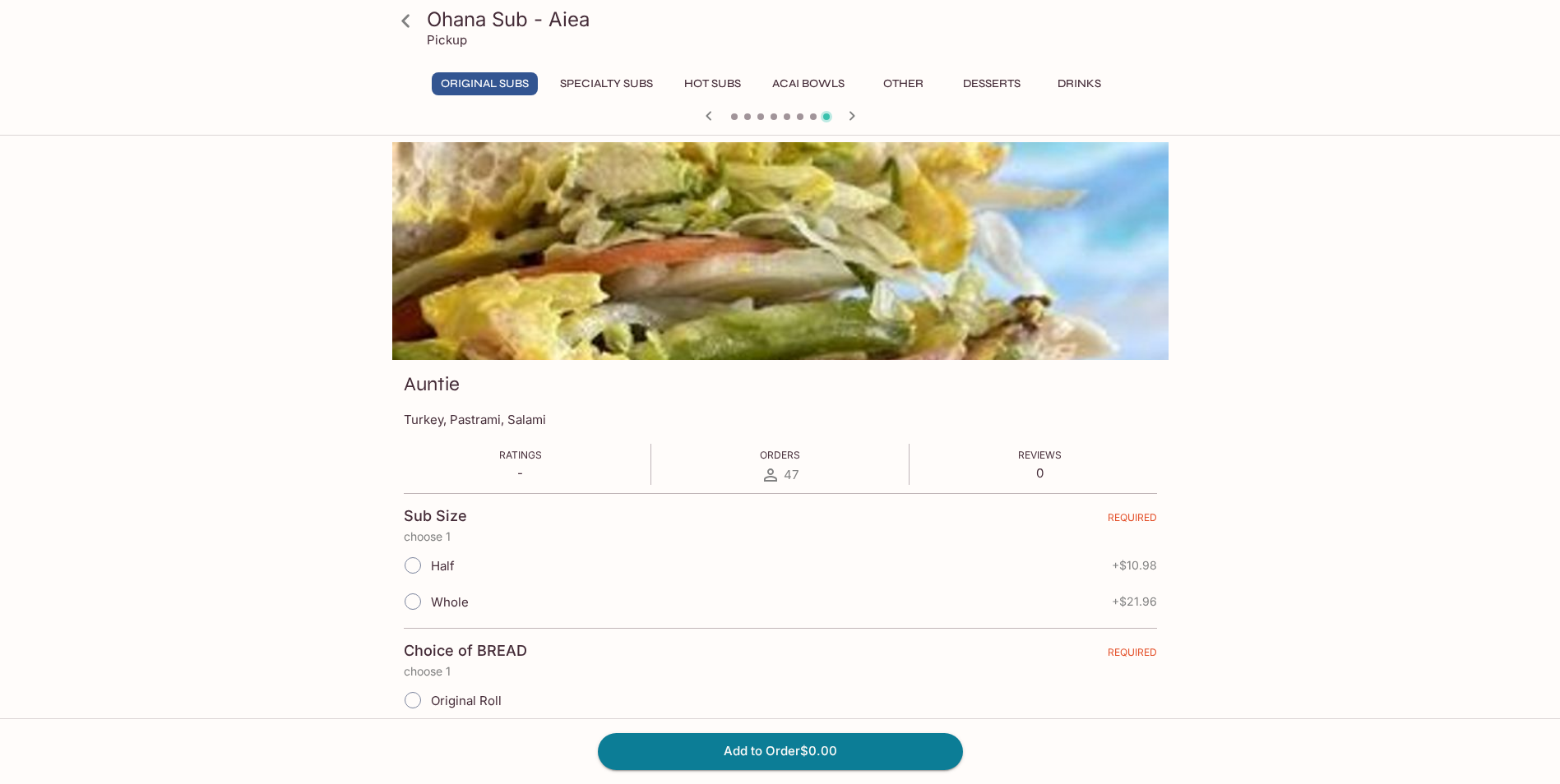
click at [855, 109] on icon "button" at bounding box center [852, 116] width 20 height 20
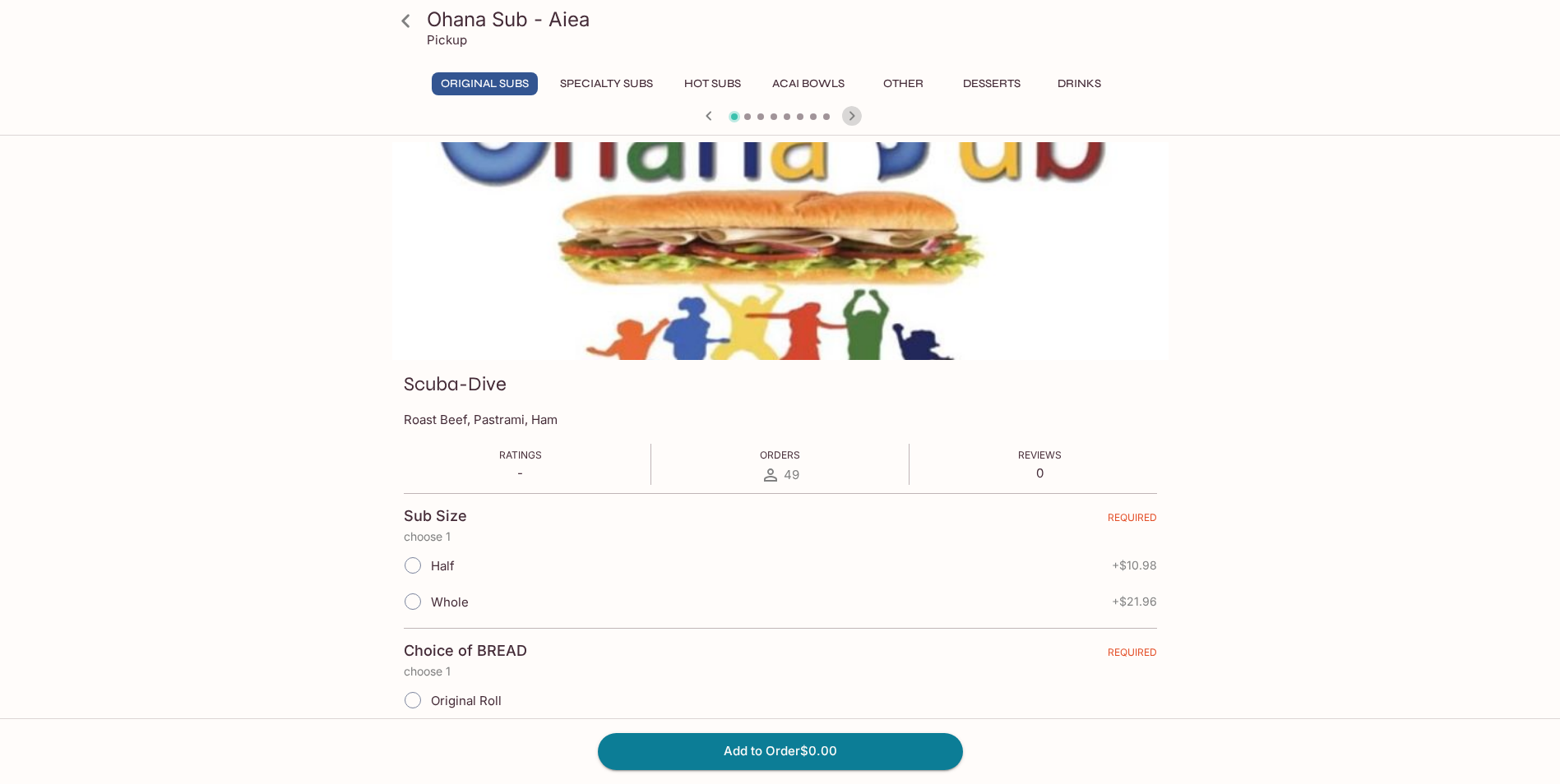
click at [855, 109] on icon "button" at bounding box center [852, 116] width 20 height 20
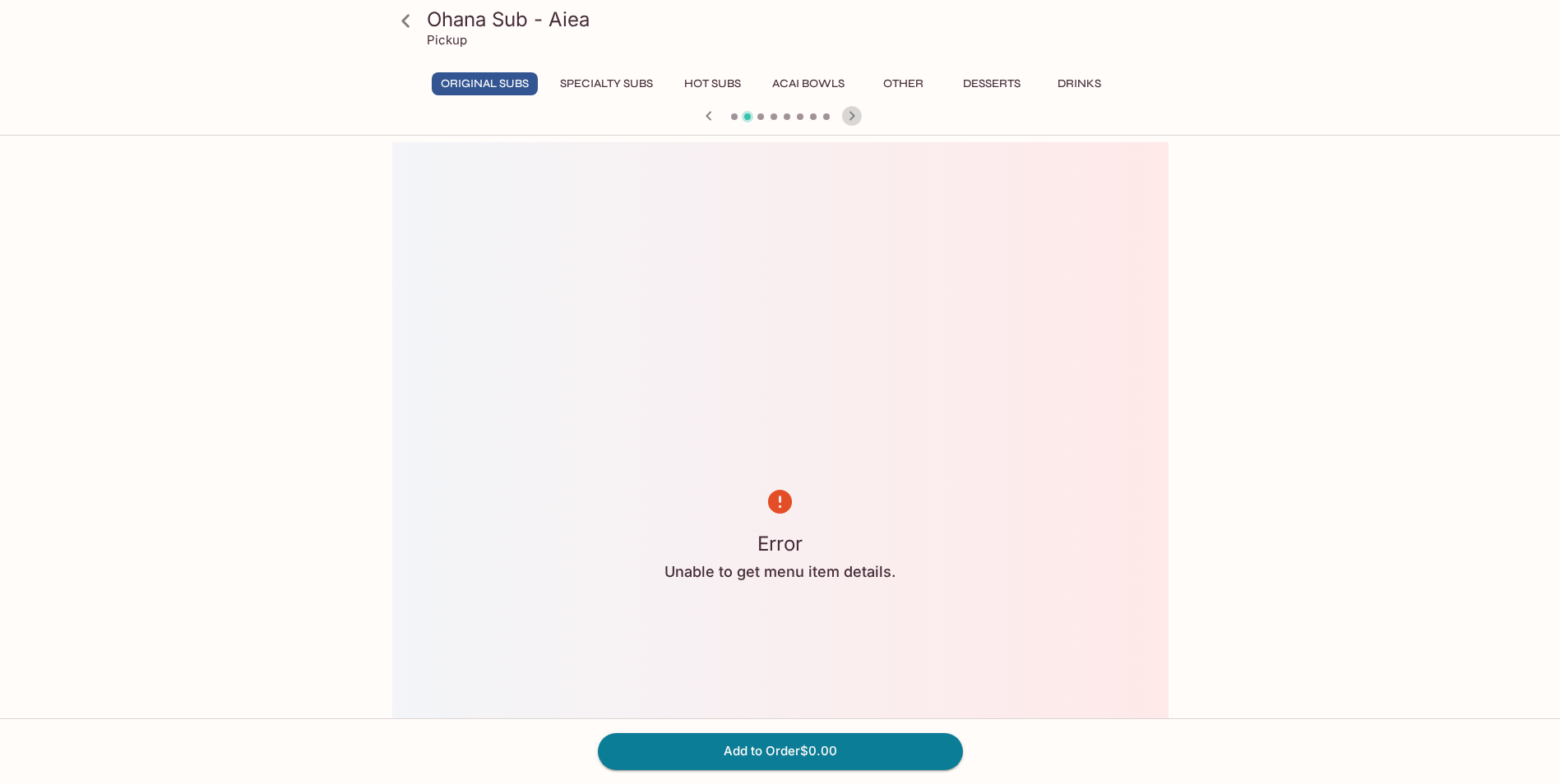
click at [854, 110] on icon "button" at bounding box center [852, 116] width 20 height 20
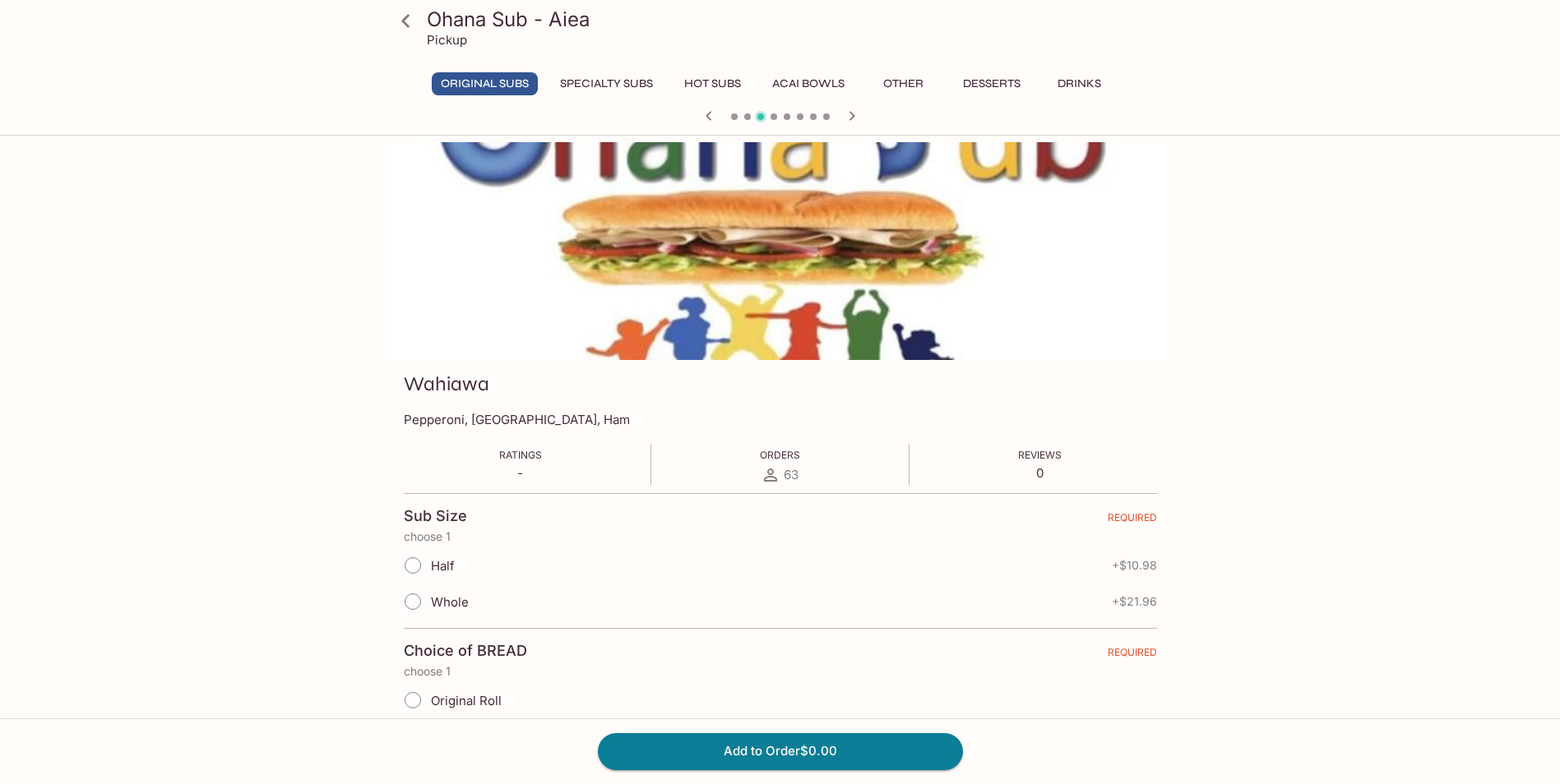
click at [854, 110] on icon "button" at bounding box center [852, 116] width 20 height 20
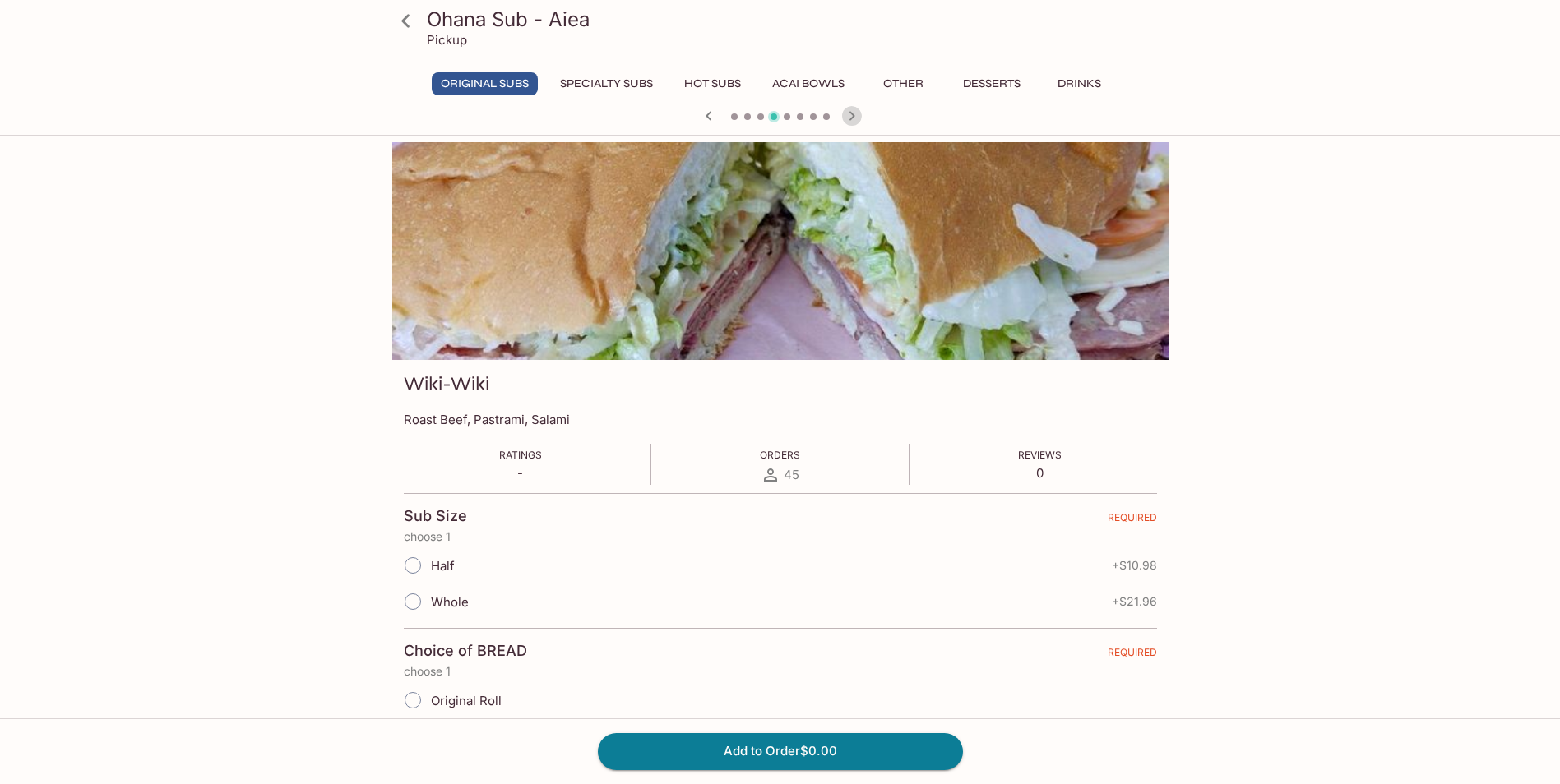
click at [854, 110] on icon "button" at bounding box center [852, 116] width 20 height 20
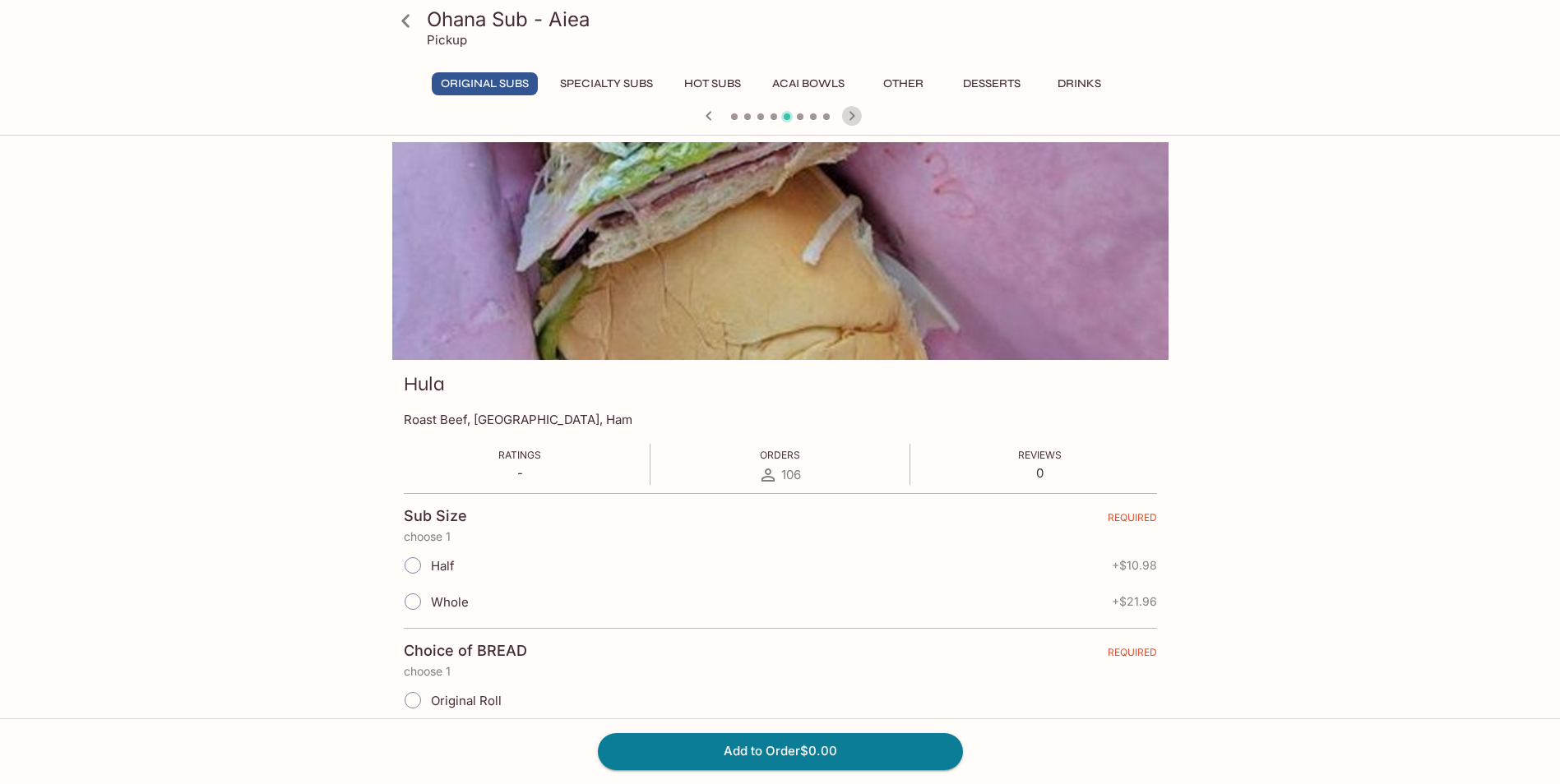
click at [854, 110] on icon "button" at bounding box center [852, 116] width 20 height 20
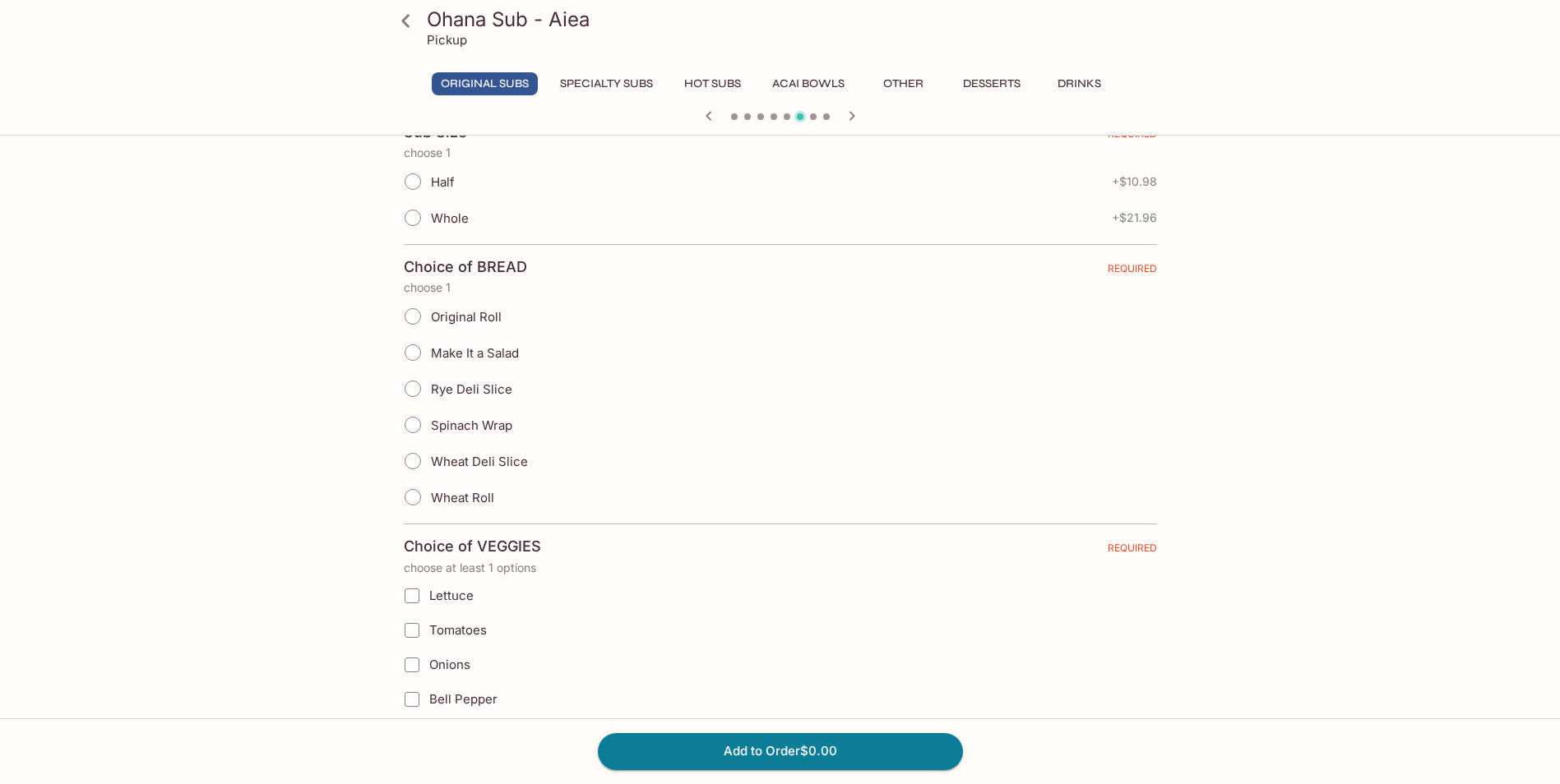
scroll to position [165, 0]
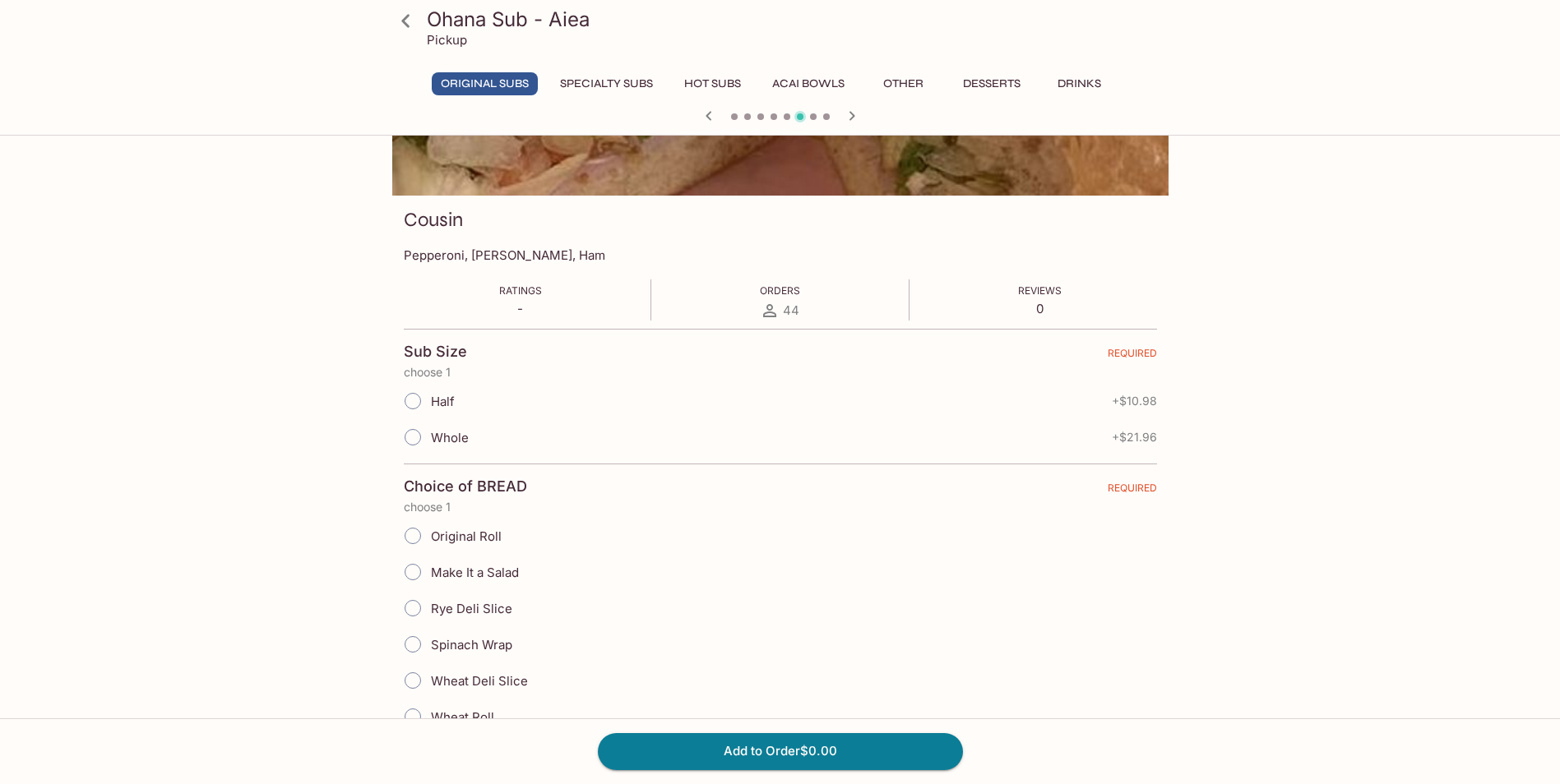
click at [571, 426] on div "Whole + $21.96" at bounding box center [780, 437] width 754 height 36
click at [528, 455] on div "Whole + $21.96" at bounding box center [780, 437] width 754 height 36
click at [414, 433] on input "Whole" at bounding box center [413, 437] width 35 height 35
radio input "true"
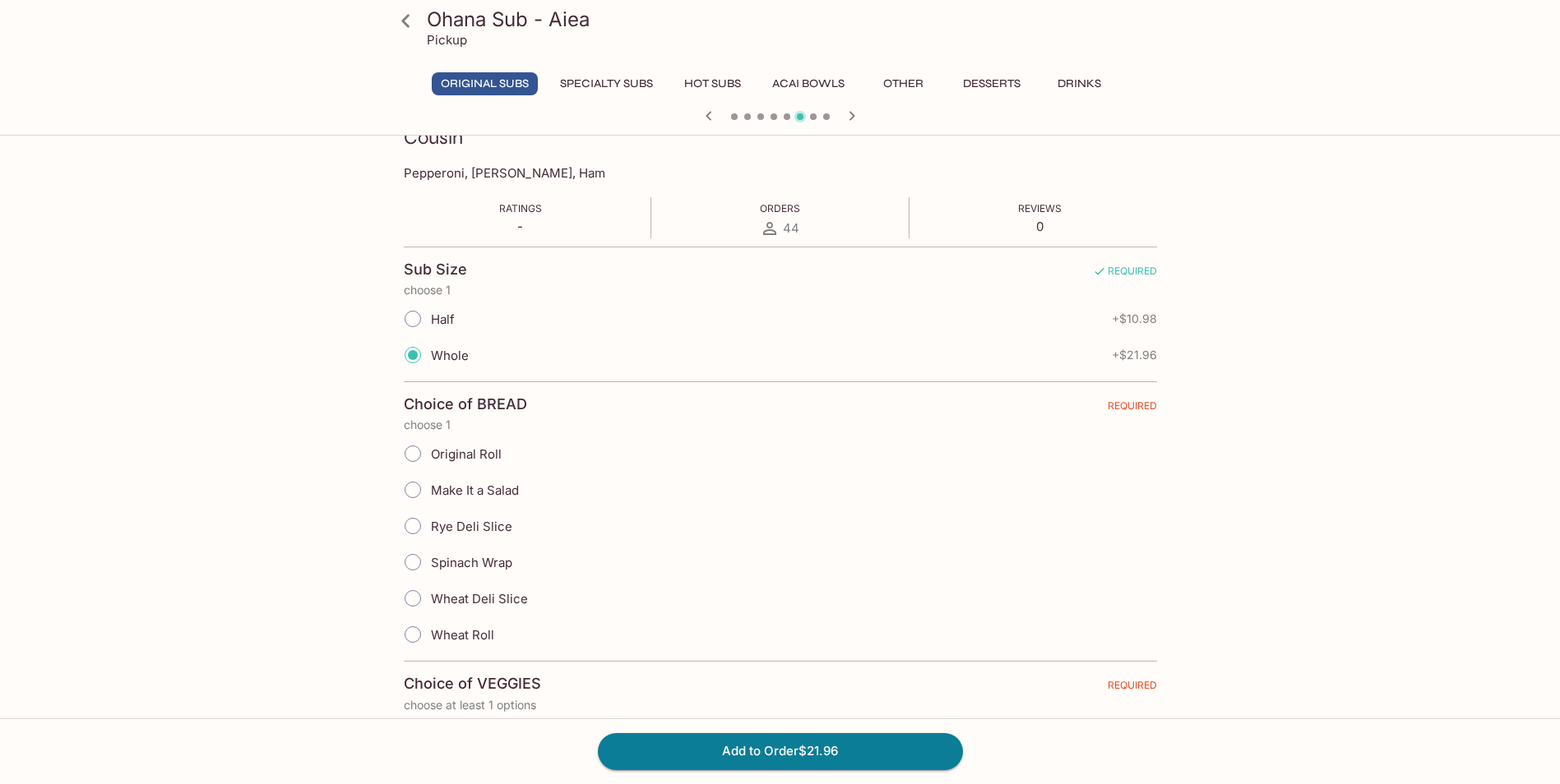
click at [413, 462] on input "Original Roll" at bounding box center [413, 453] width 35 height 35
click at [420, 446] on input "Original Roll" at bounding box center [413, 453] width 35 height 35
radio input "true"
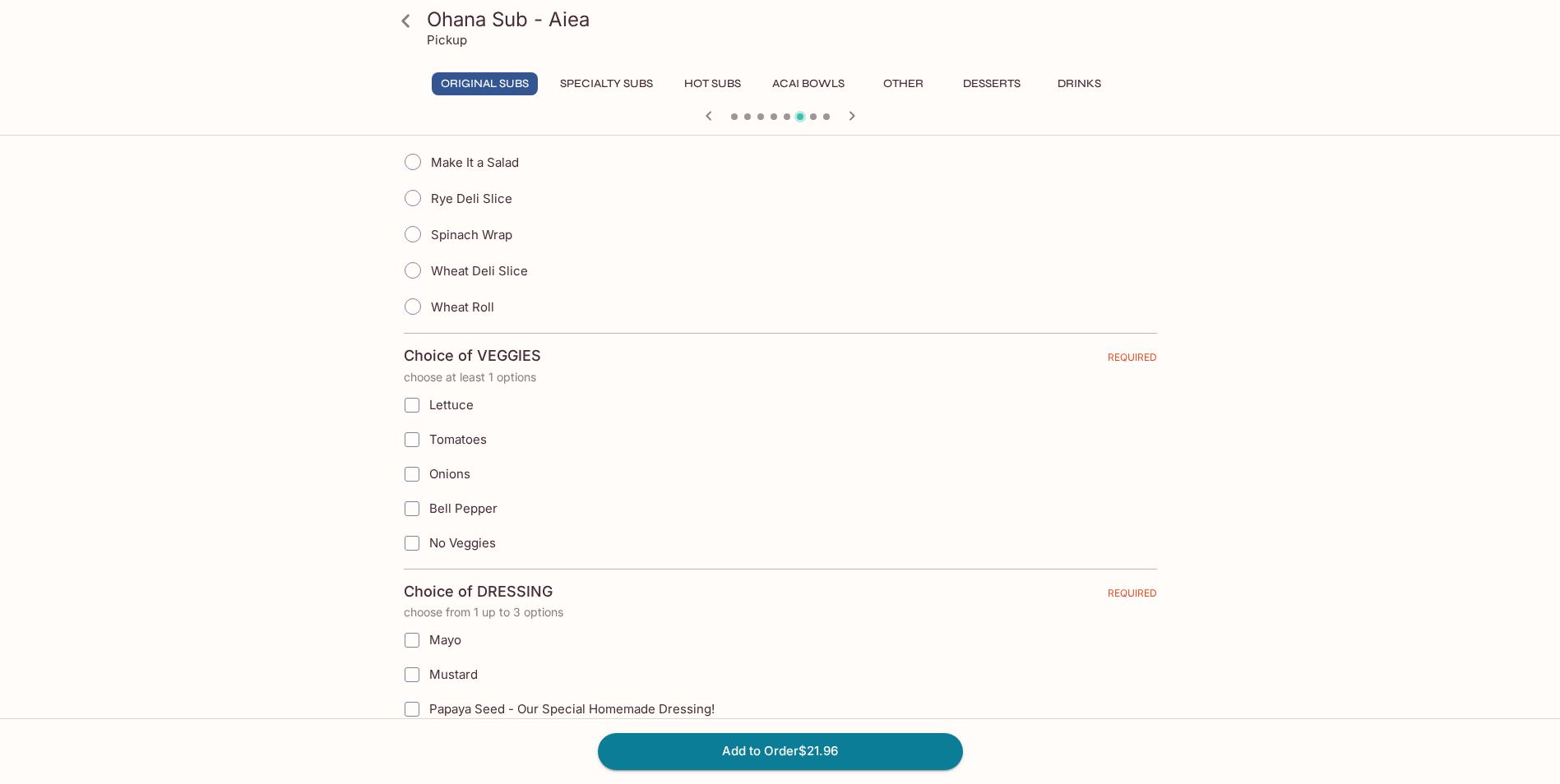
scroll to position [575, 0]
click at [407, 411] on input "Lettuce" at bounding box center [412, 403] width 33 height 33
checkbox input "true"
click at [412, 472] on input "Onions" at bounding box center [412, 473] width 33 height 33
checkbox input "true"
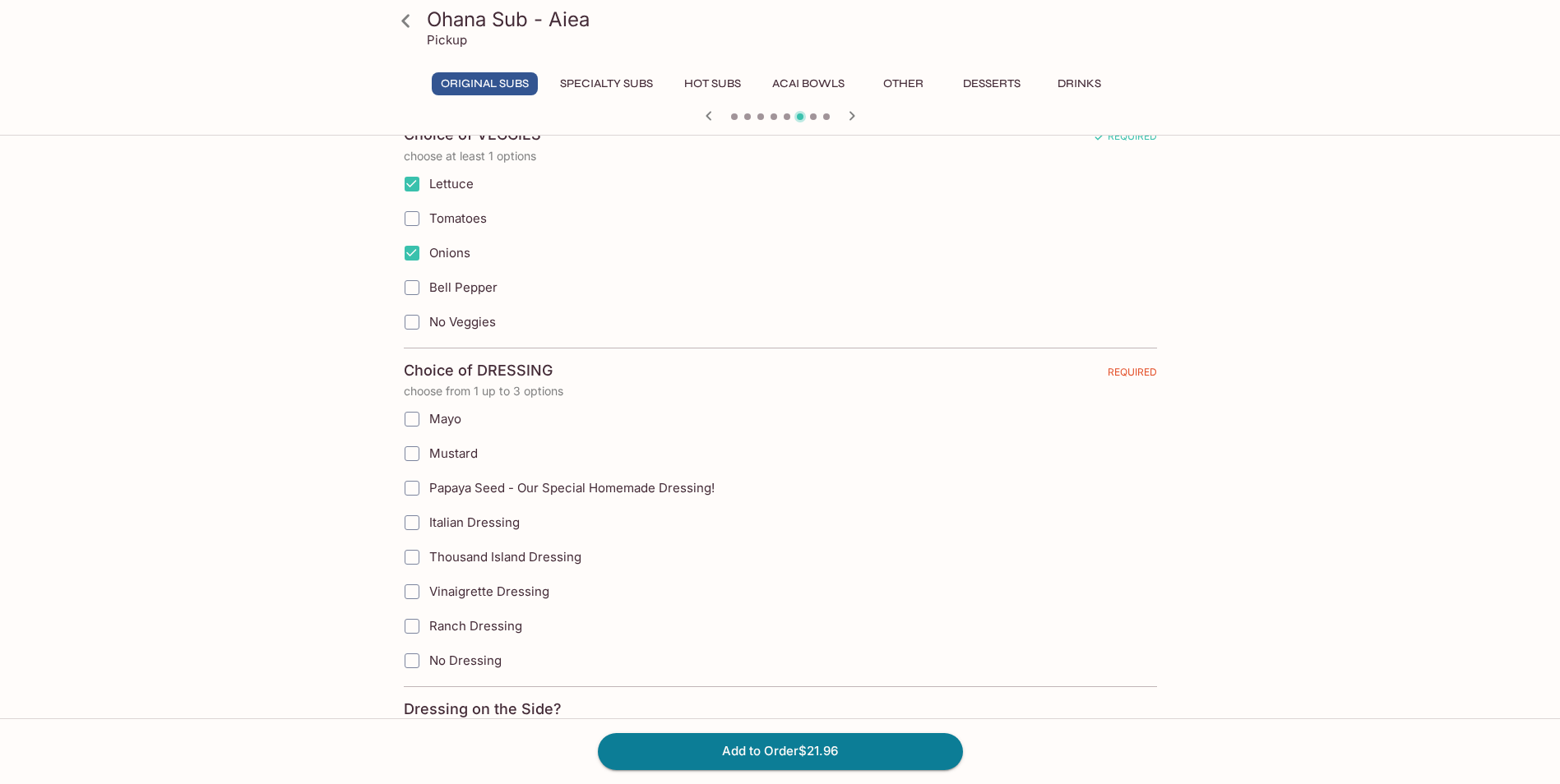
scroll to position [494, 0]
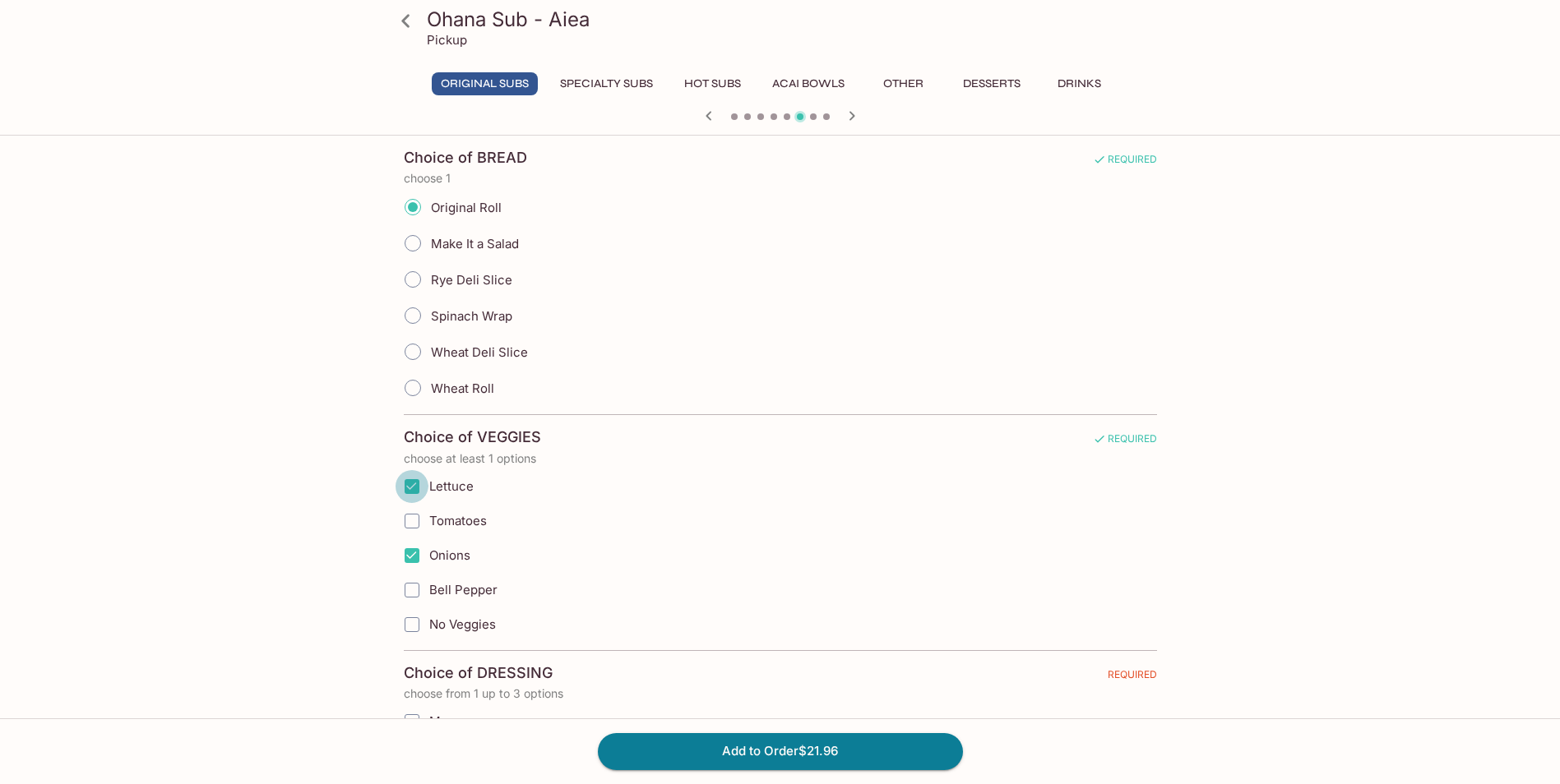
click at [412, 482] on input "Lettuce" at bounding box center [412, 486] width 33 height 33
checkbox input "false"
click at [417, 559] on input "Onions" at bounding box center [412, 555] width 33 height 33
checkbox input "false"
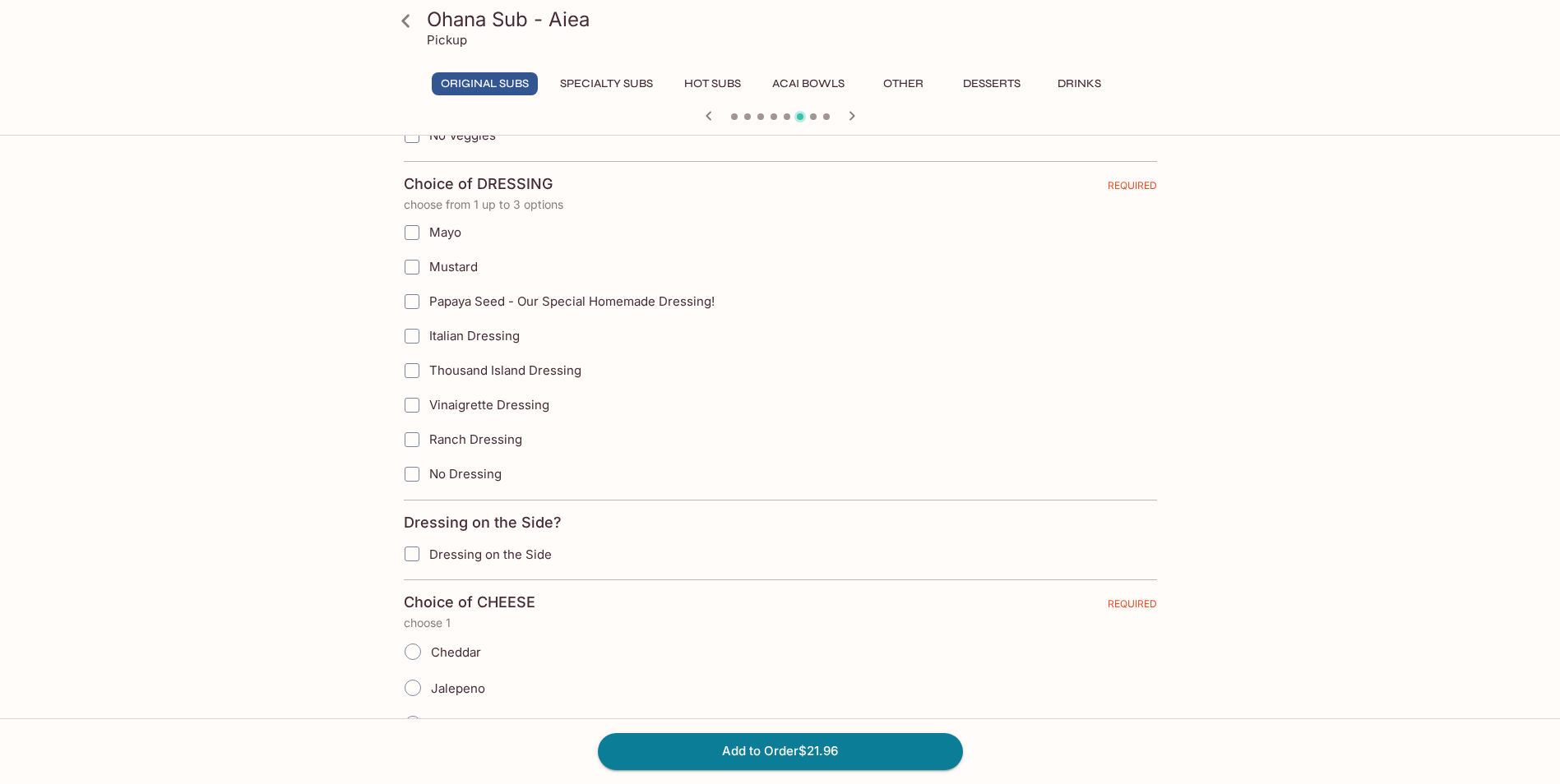
scroll to position [986, 0]
click at [398, 23] on icon at bounding box center [406, 21] width 29 height 29
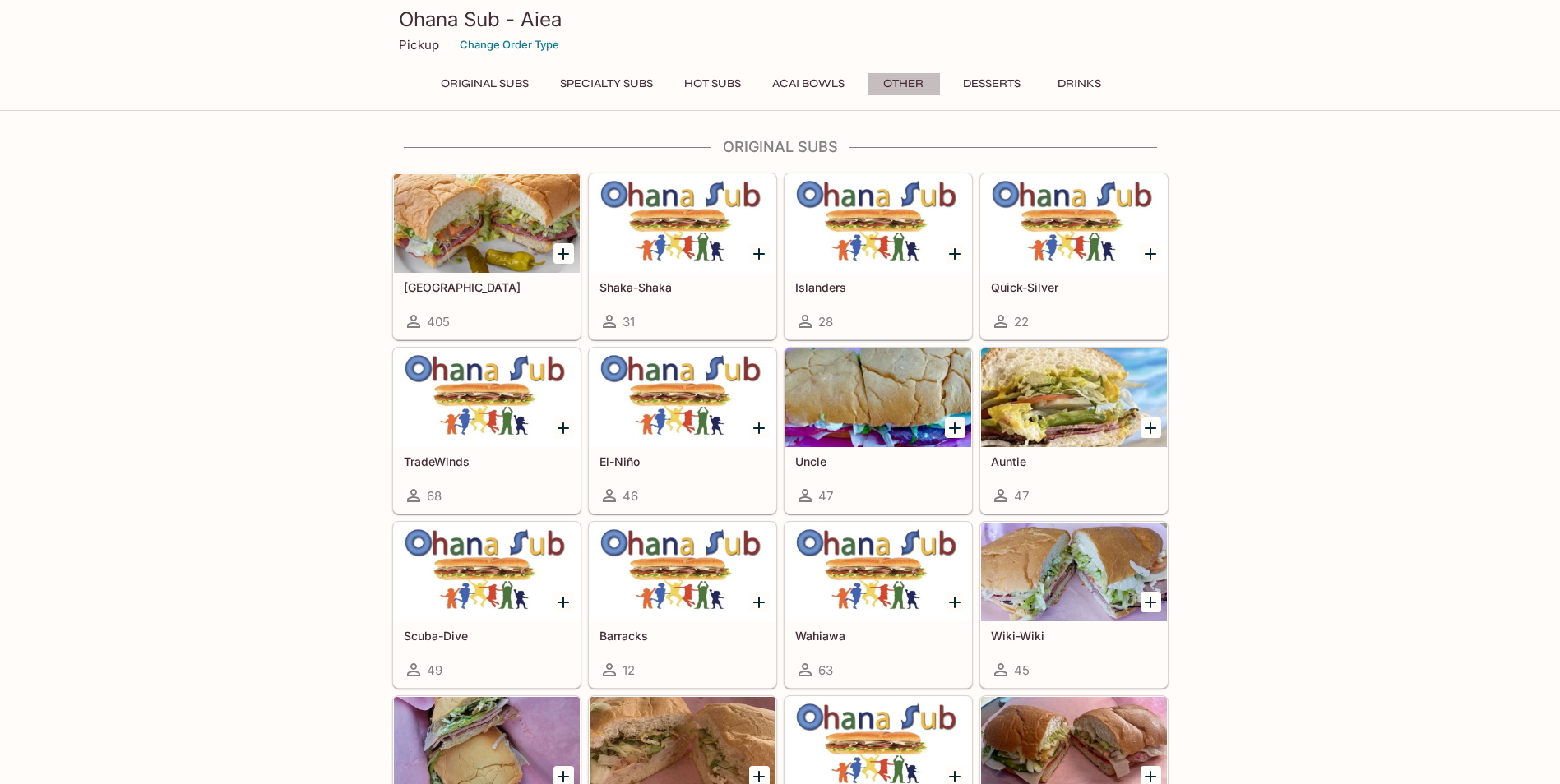
click at [906, 84] on button "Other" at bounding box center [903, 83] width 74 height 23
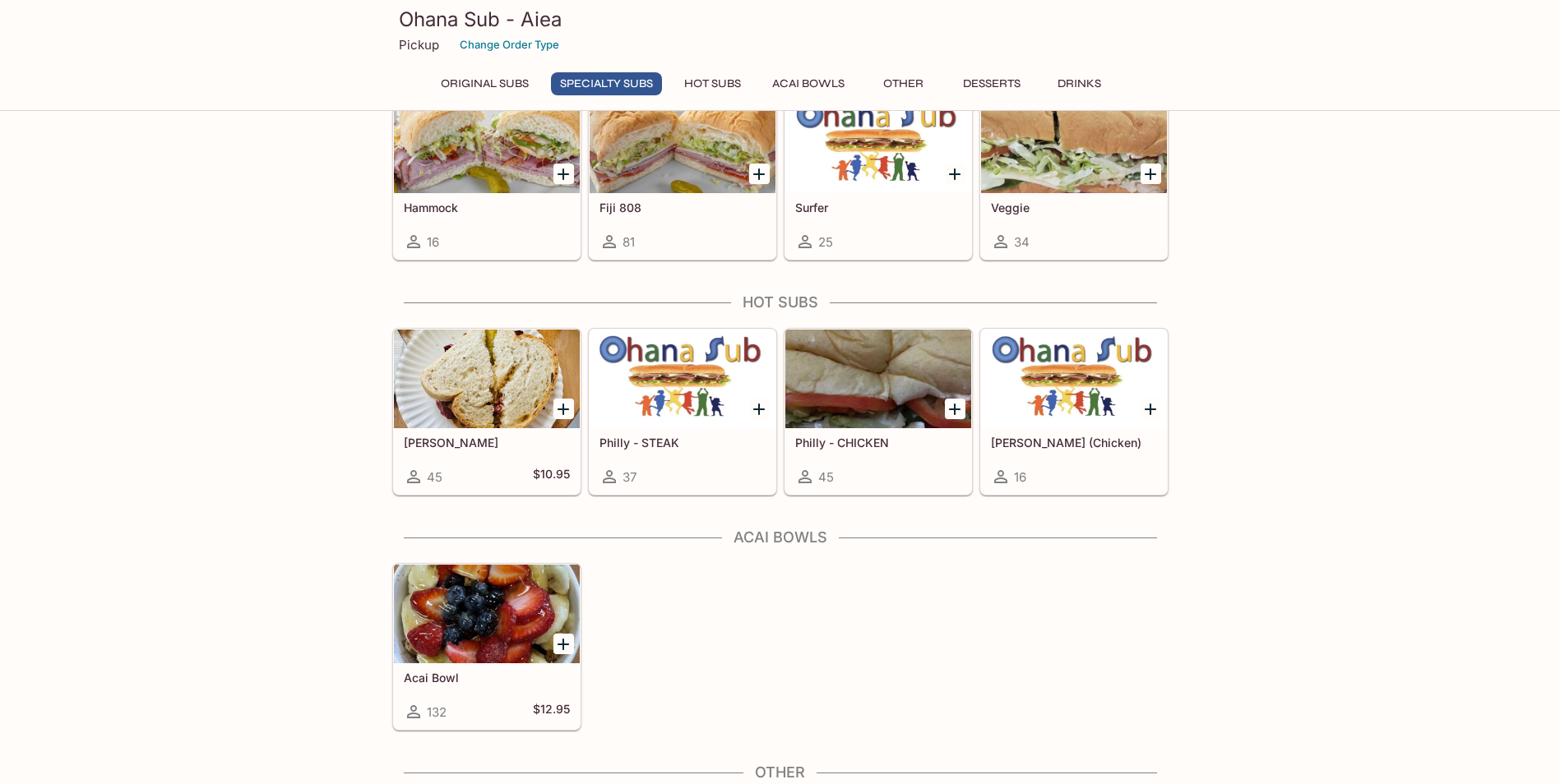
scroll to position [1171, 0]
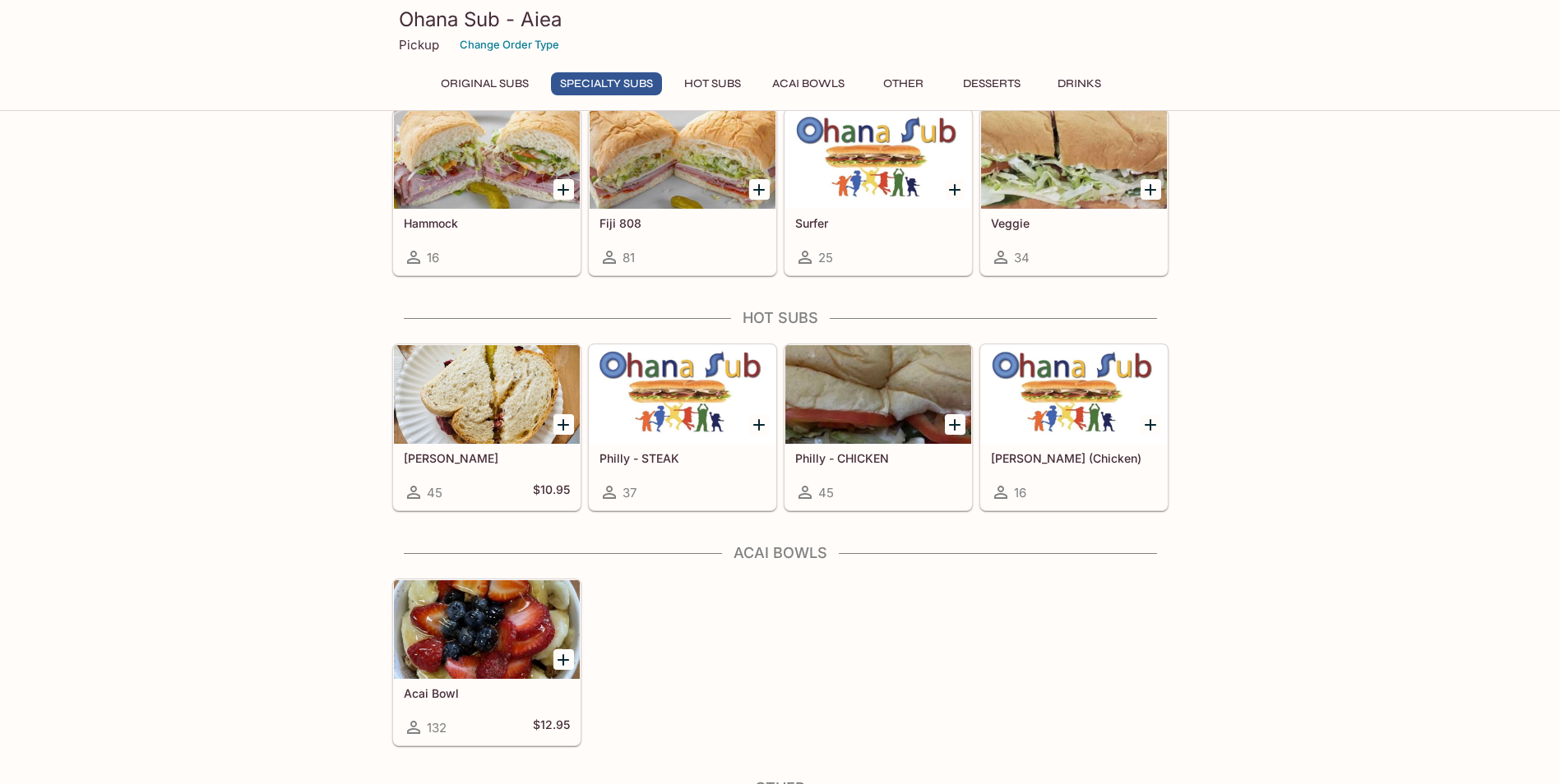
click at [421, 41] on p "Pickup" at bounding box center [419, 45] width 41 height 16
click at [429, 28] on h3 "Ohana Sub - Aiea" at bounding box center [780, 20] width 763 height 26
click at [426, 17] on h3 "Ohana Sub - Aiea" at bounding box center [780, 20] width 763 height 26
click at [426, 13] on h3 "Ohana Sub - Aiea" at bounding box center [780, 20] width 763 height 26
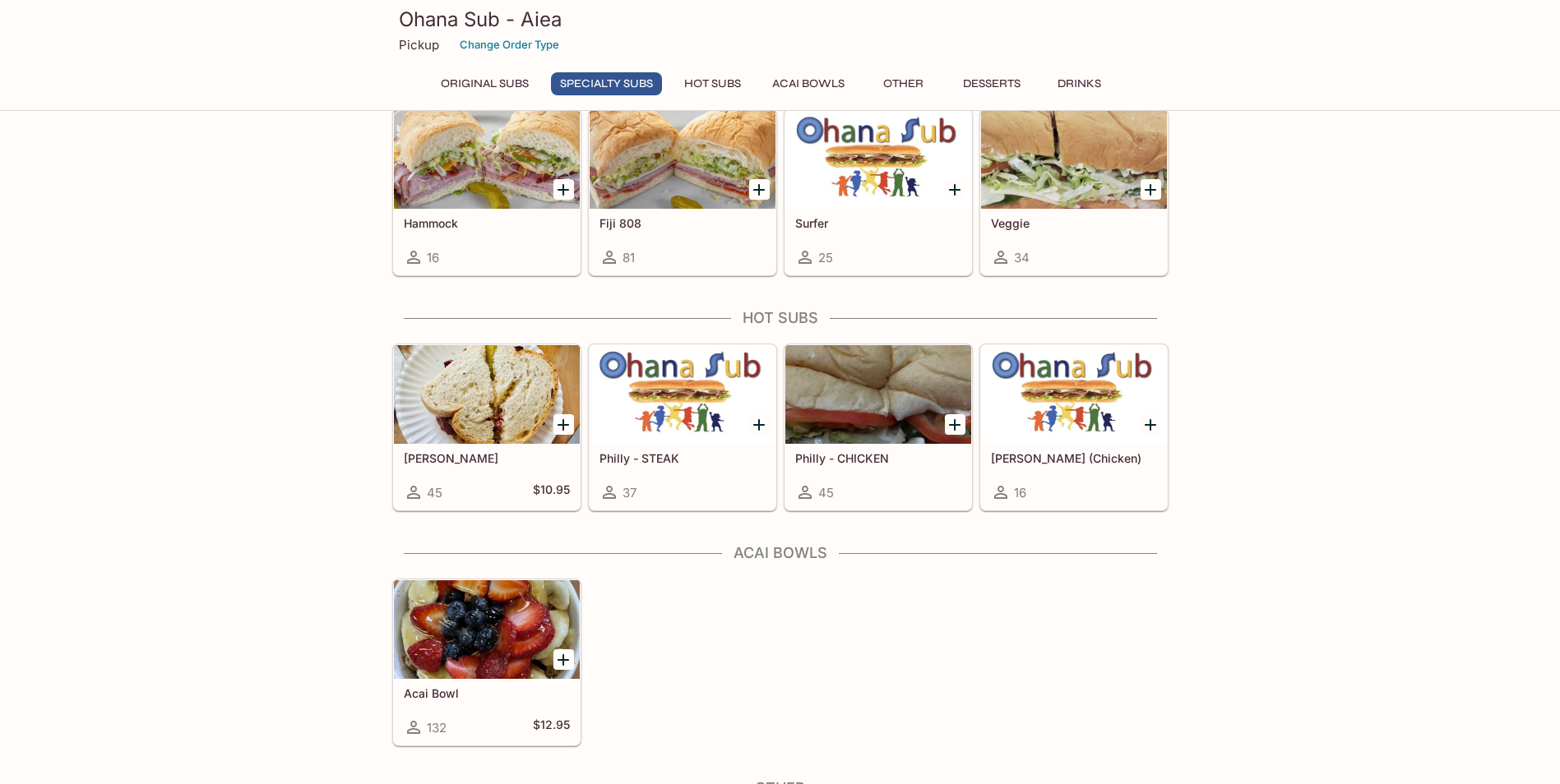
drag, startPoint x: 426, startPoint y: 13, endPoint x: 739, endPoint y: 35, distance: 313.8
click at [739, 35] on div "Pickup Change Order Type" at bounding box center [780, 45] width 763 height 26
drag, startPoint x: 565, startPoint y: 14, endPoint x: 393, endPoint y: 18, distance: 172.0
click at [393, 18] on div "Ohana Sub - Aiea Pickup Change Order Type" at bounding box center [780, 33] width 789 height 65
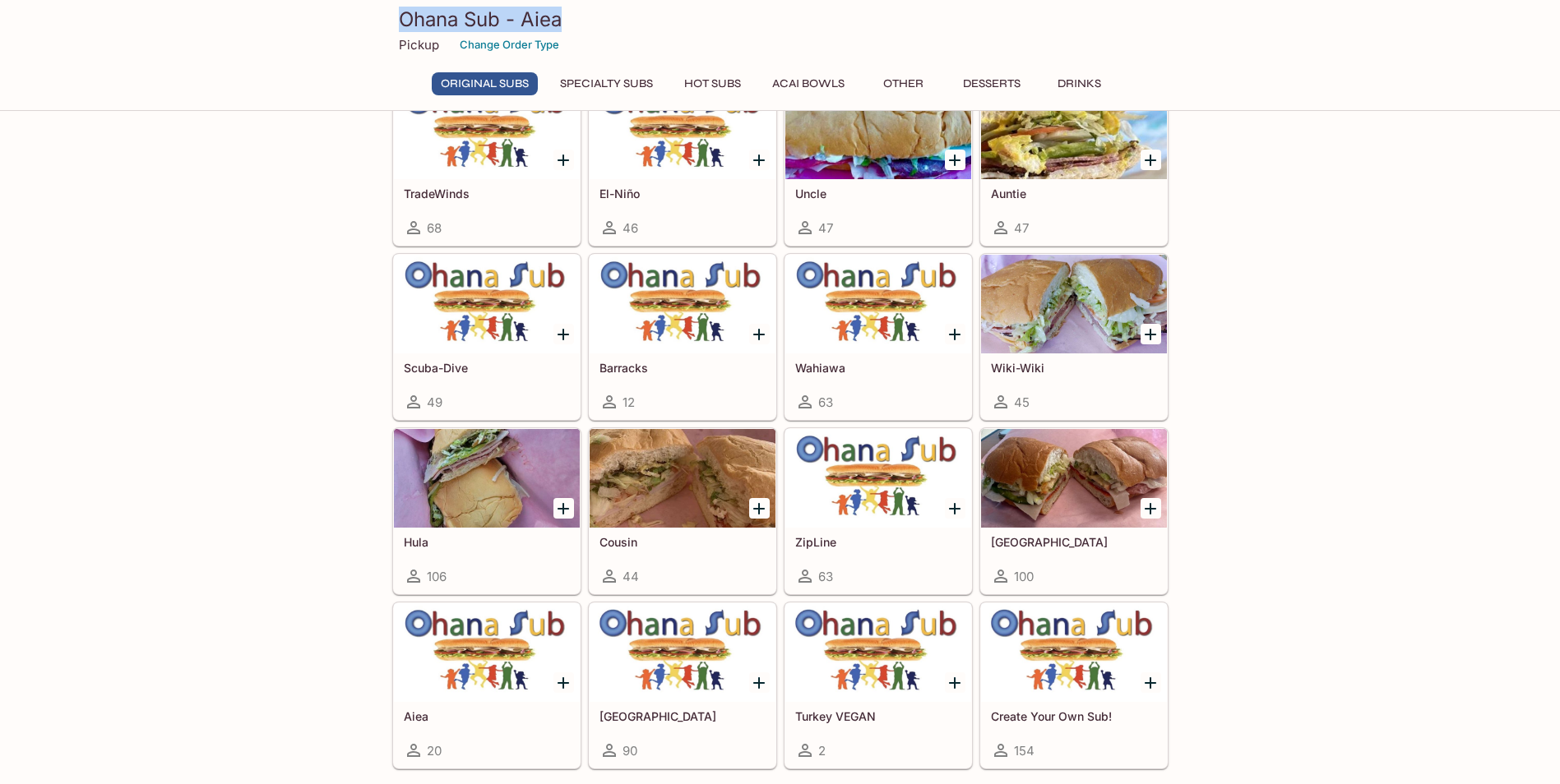
scroll to position [267, 0]
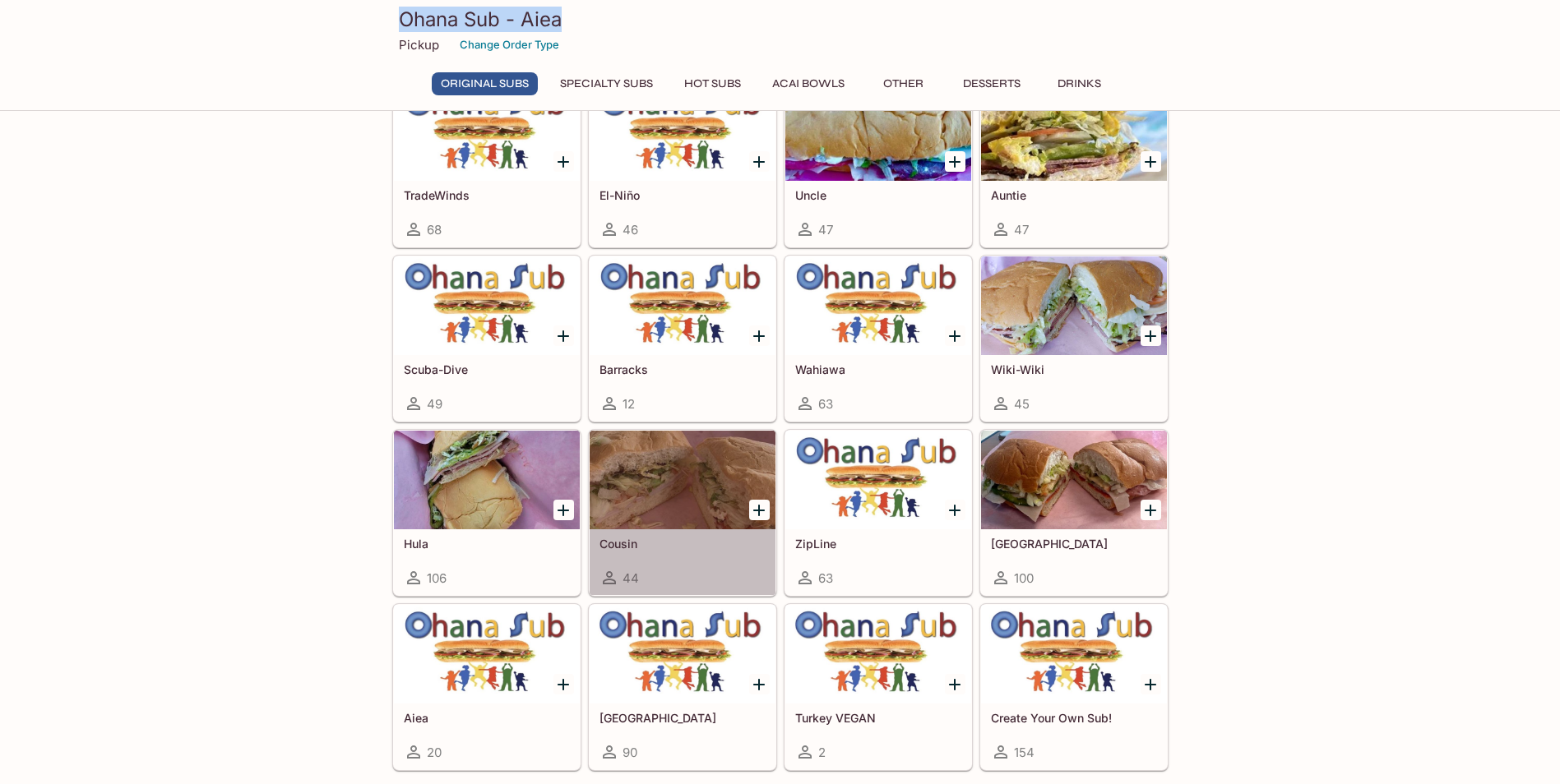
click at [654, 520] on div at bounding box center [682, 480] width 185 height 99
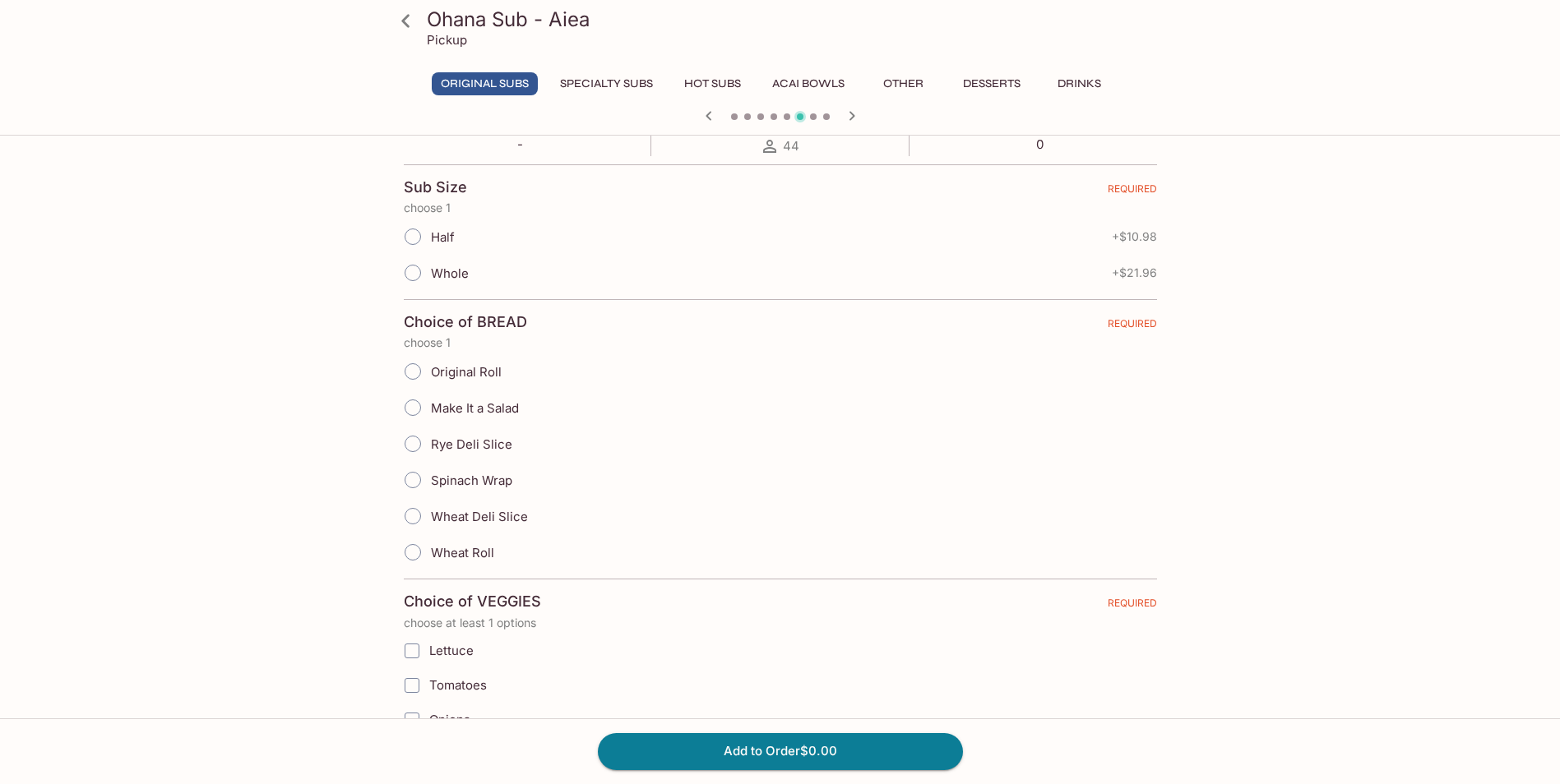
click at [615, 88] on button "Specialty Subs" at bounding box center [607, 83] width 111 height 23
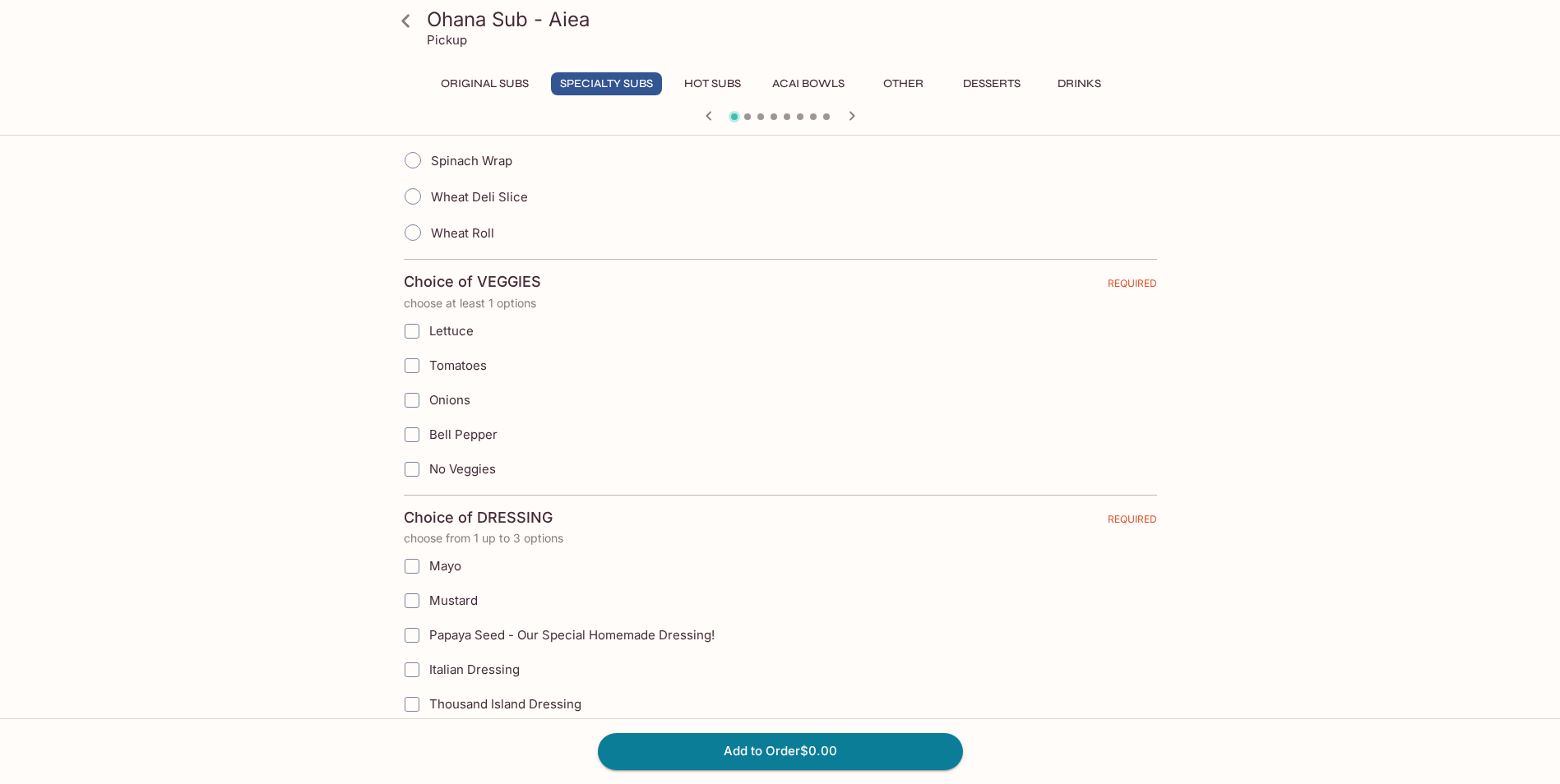
scroll to position [739, 0]
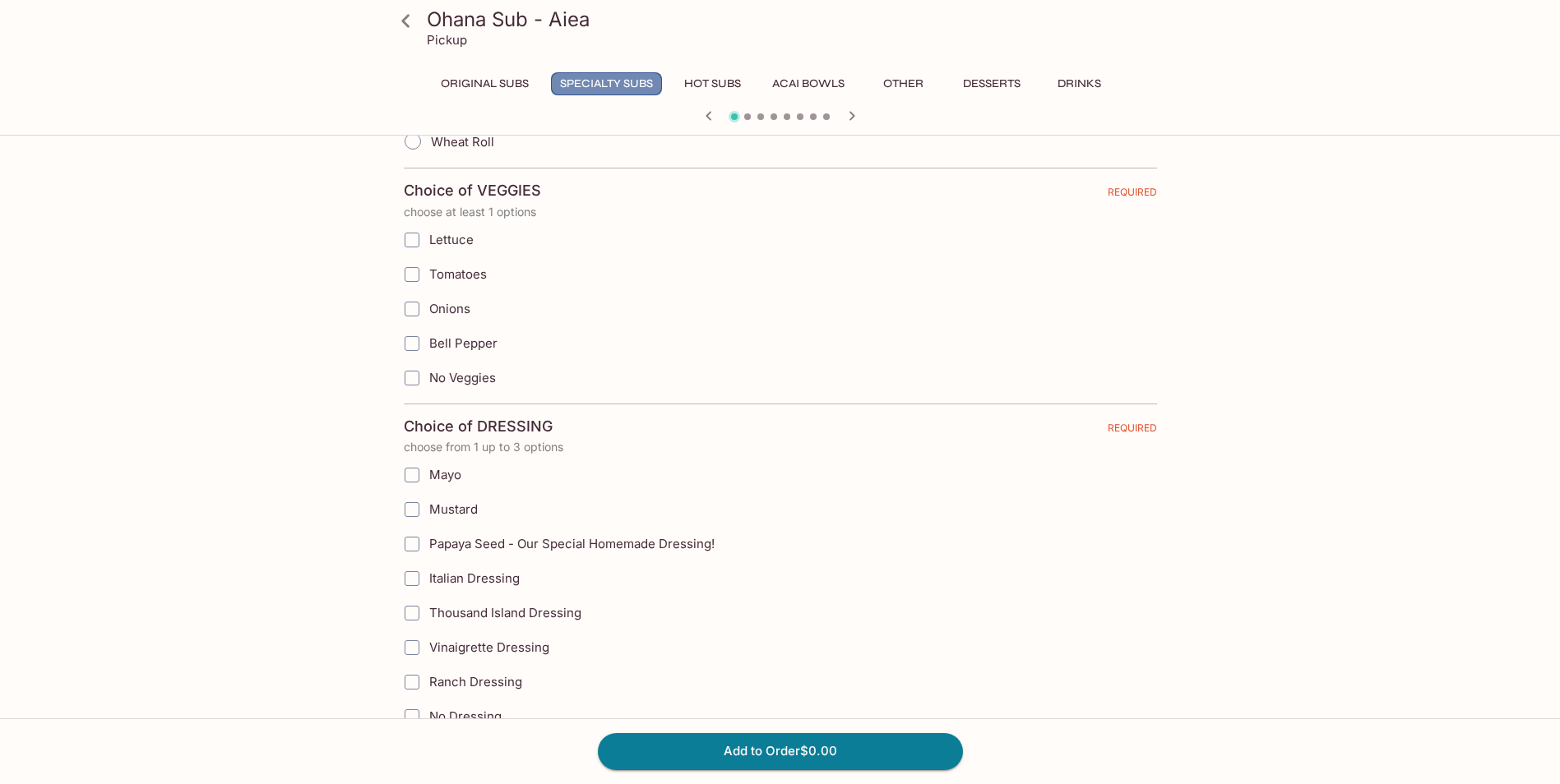
click at [624, 83] on button "Specialty Subs" at bounding box center [607, 83] width 111 height 23
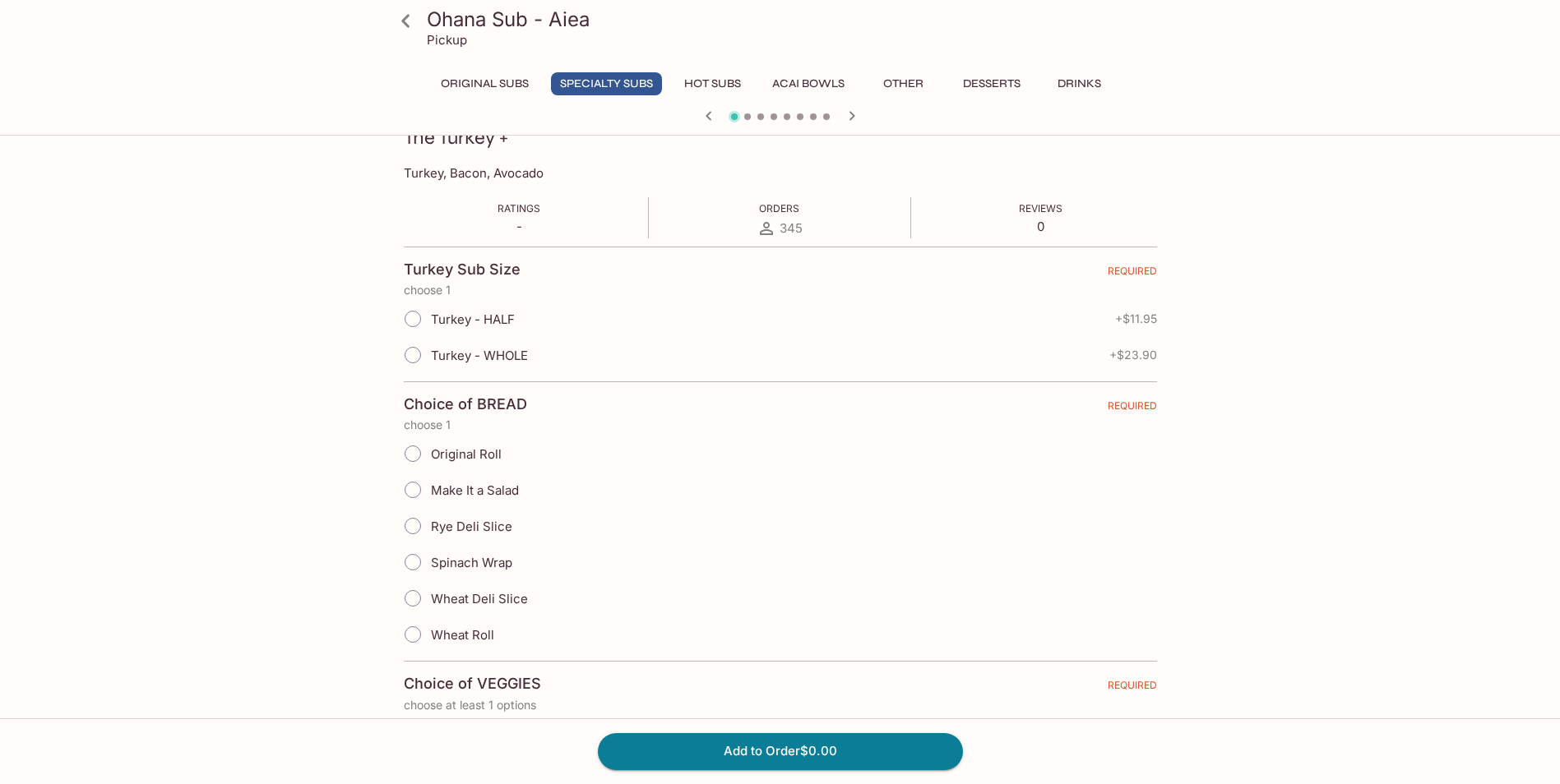
scroll to position [0, 0]
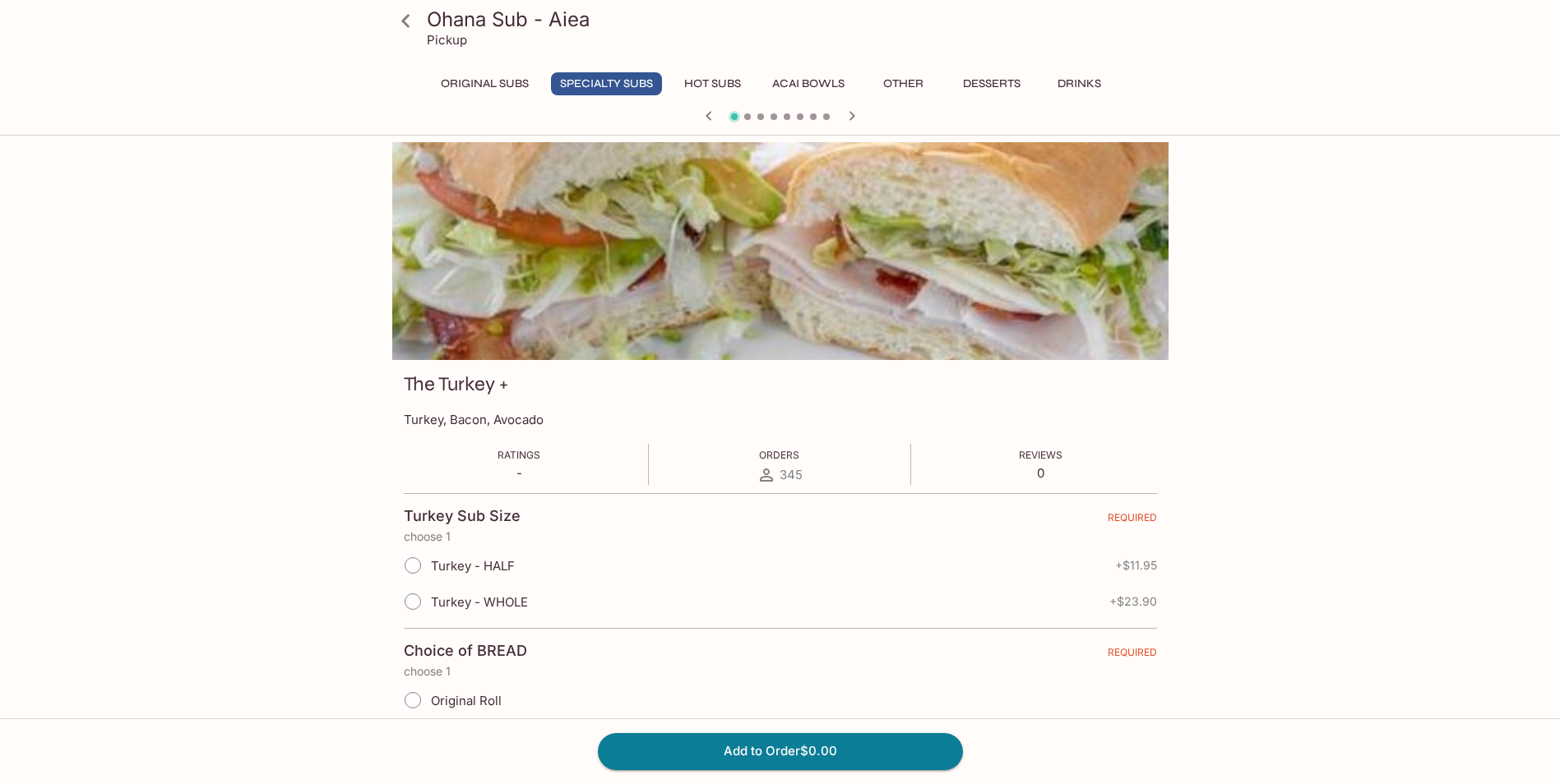
click at [485, 89] on button "Original Subs" at bounding box center [484, 83] width 106 height 23
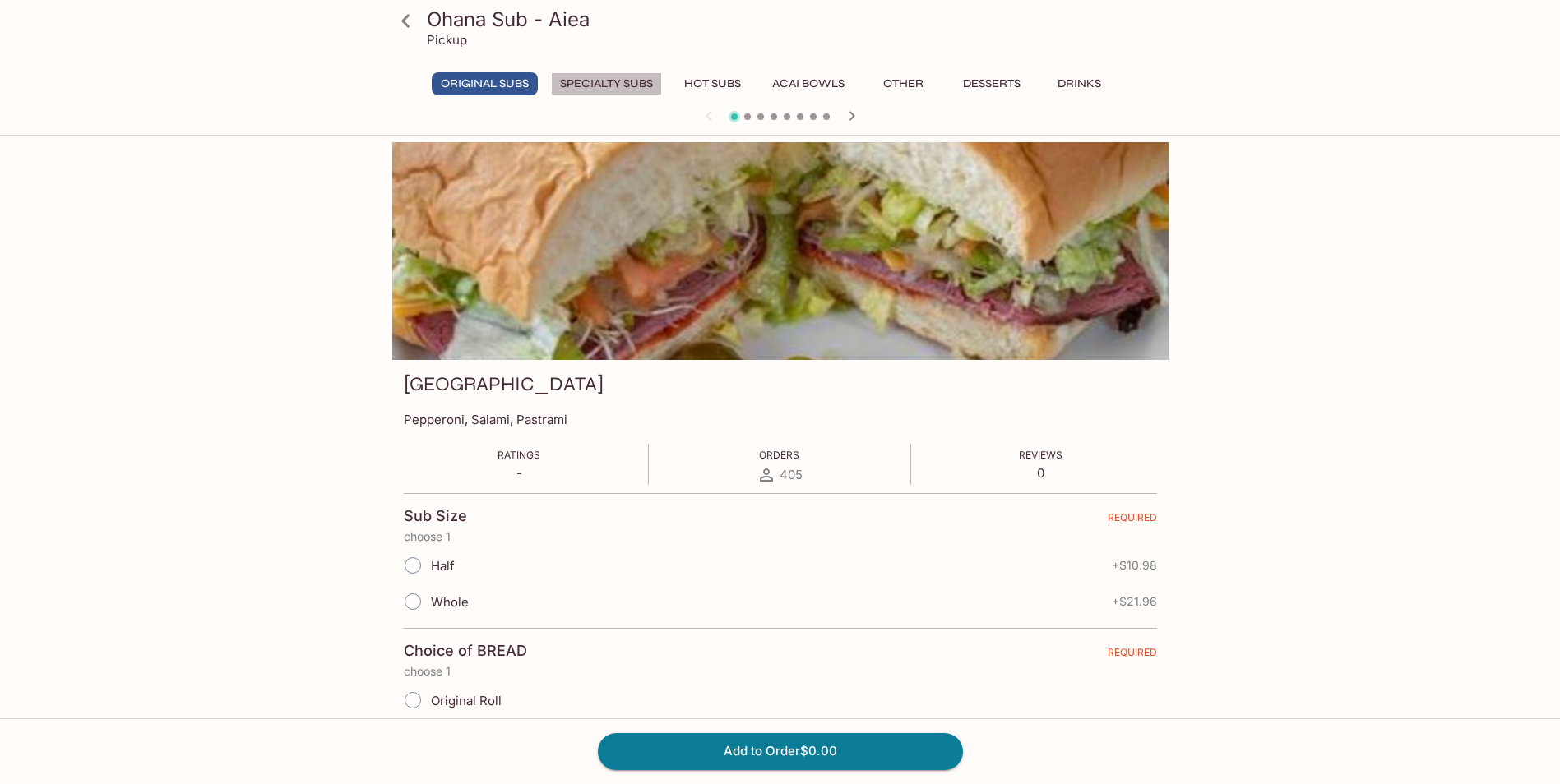
click at [596, 81] on button "Specialty Subs" at bounding box center [607, 83] width 111 height 23
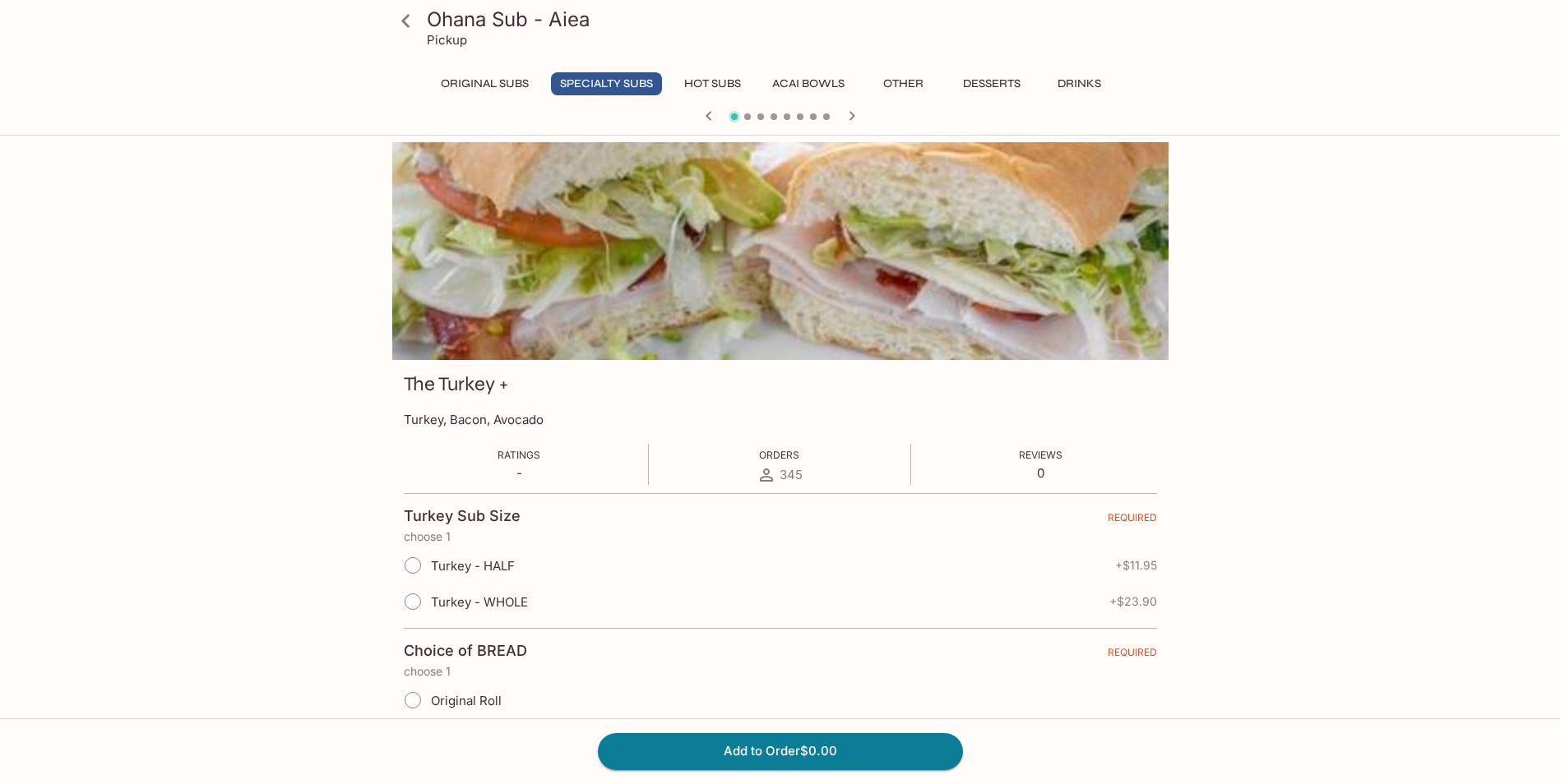
click at [853, 111] on icon "button" at bounding box center [852, 116] width 20 height 20
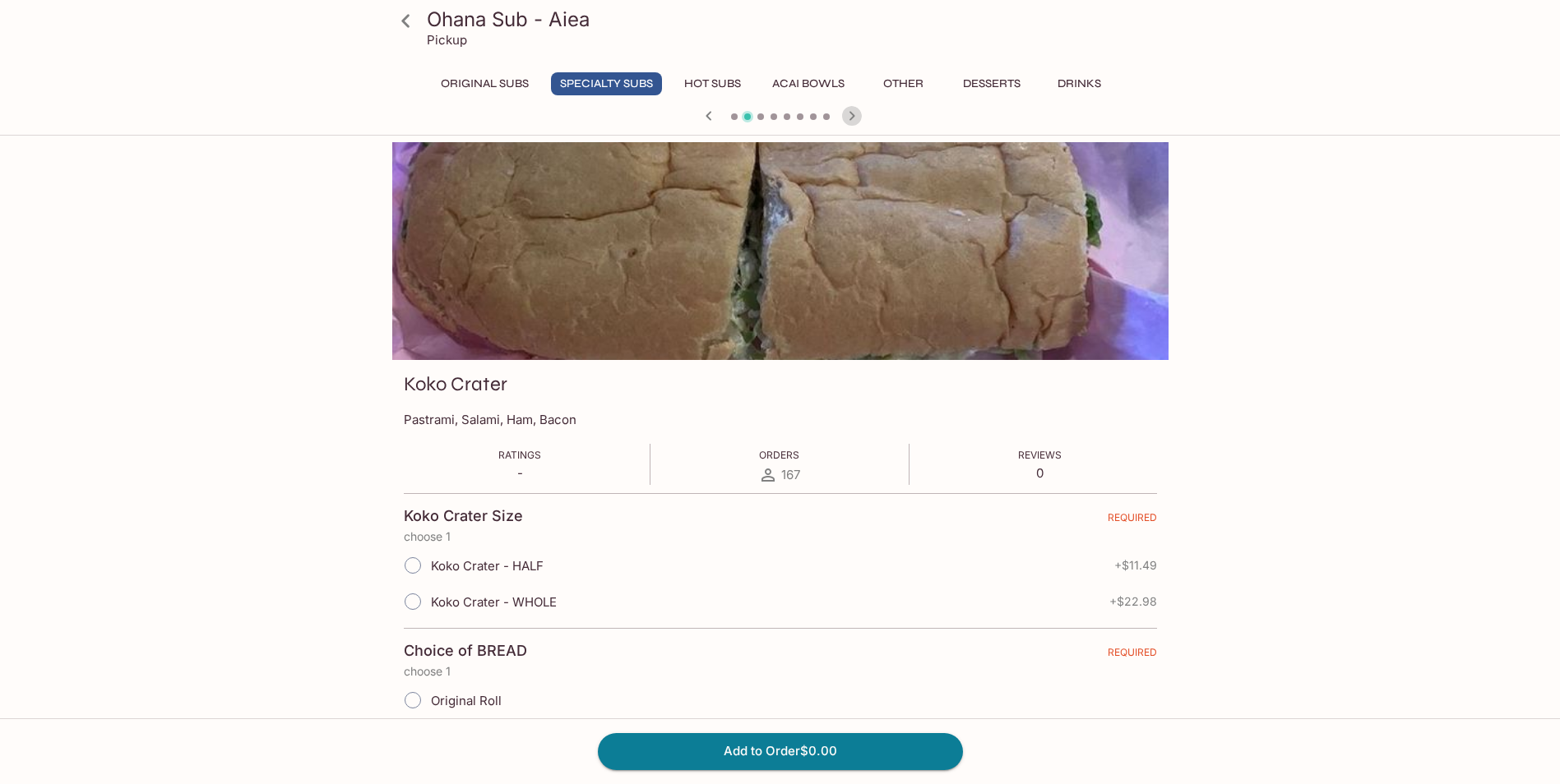
click at [853, 111] on icon "button" at bounding box center [852, 116] width 20 height 20
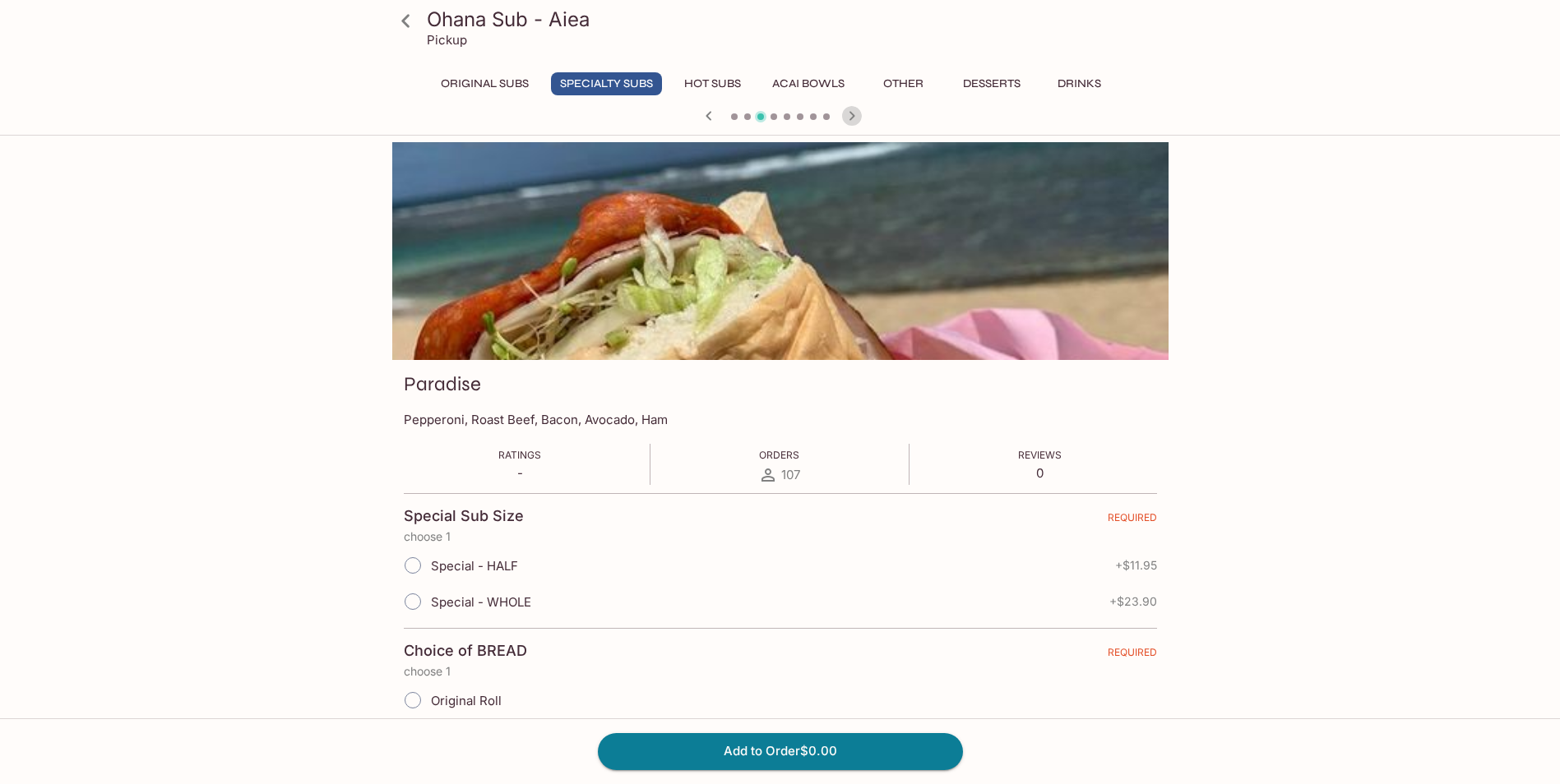
click at [852, 112] on icon "button" at bounding box center [852, 116] width 20 height 20
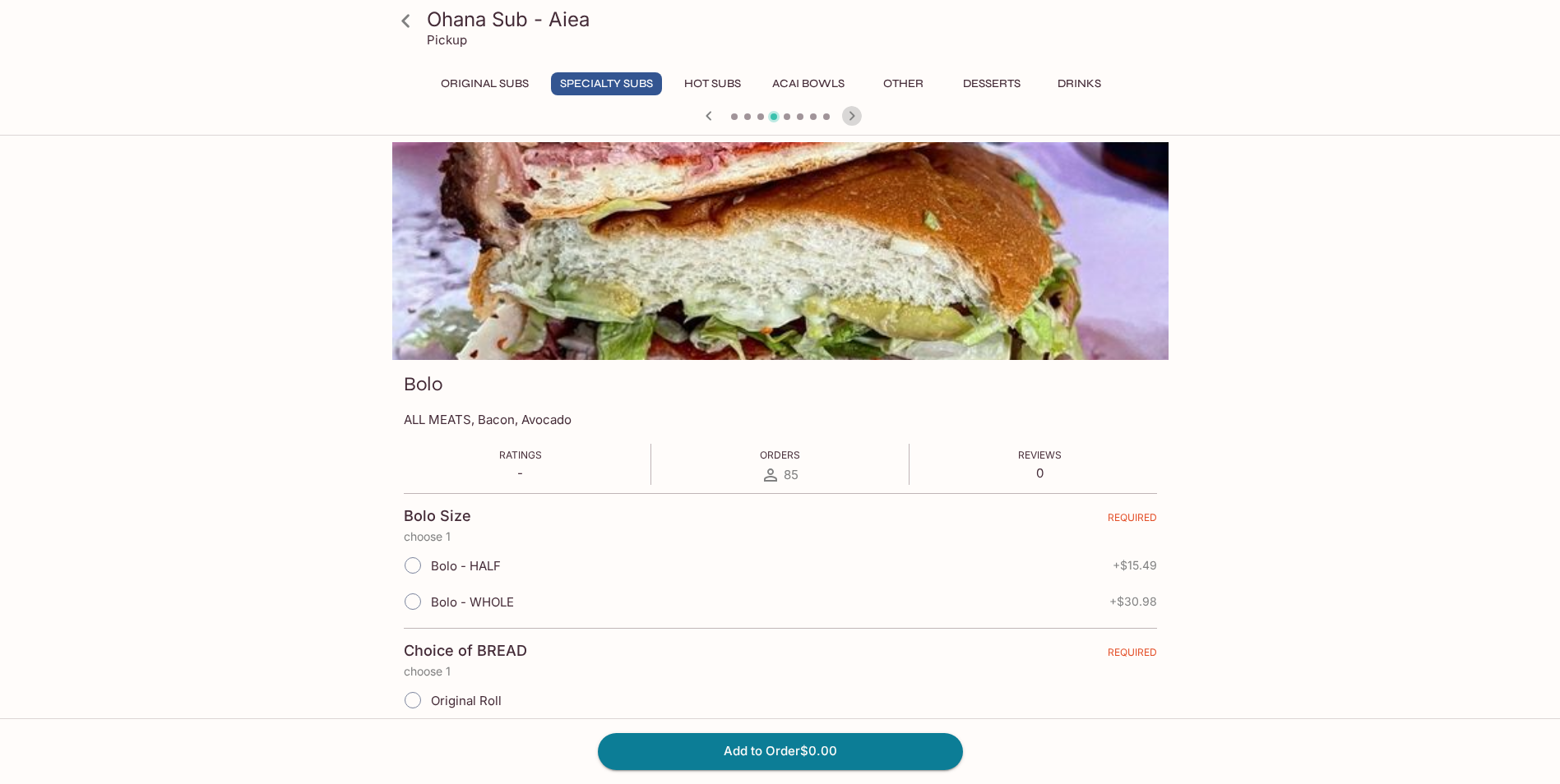
click at [851, 112] on icon "button" at bounding box center [852, 116] width 20 height 20
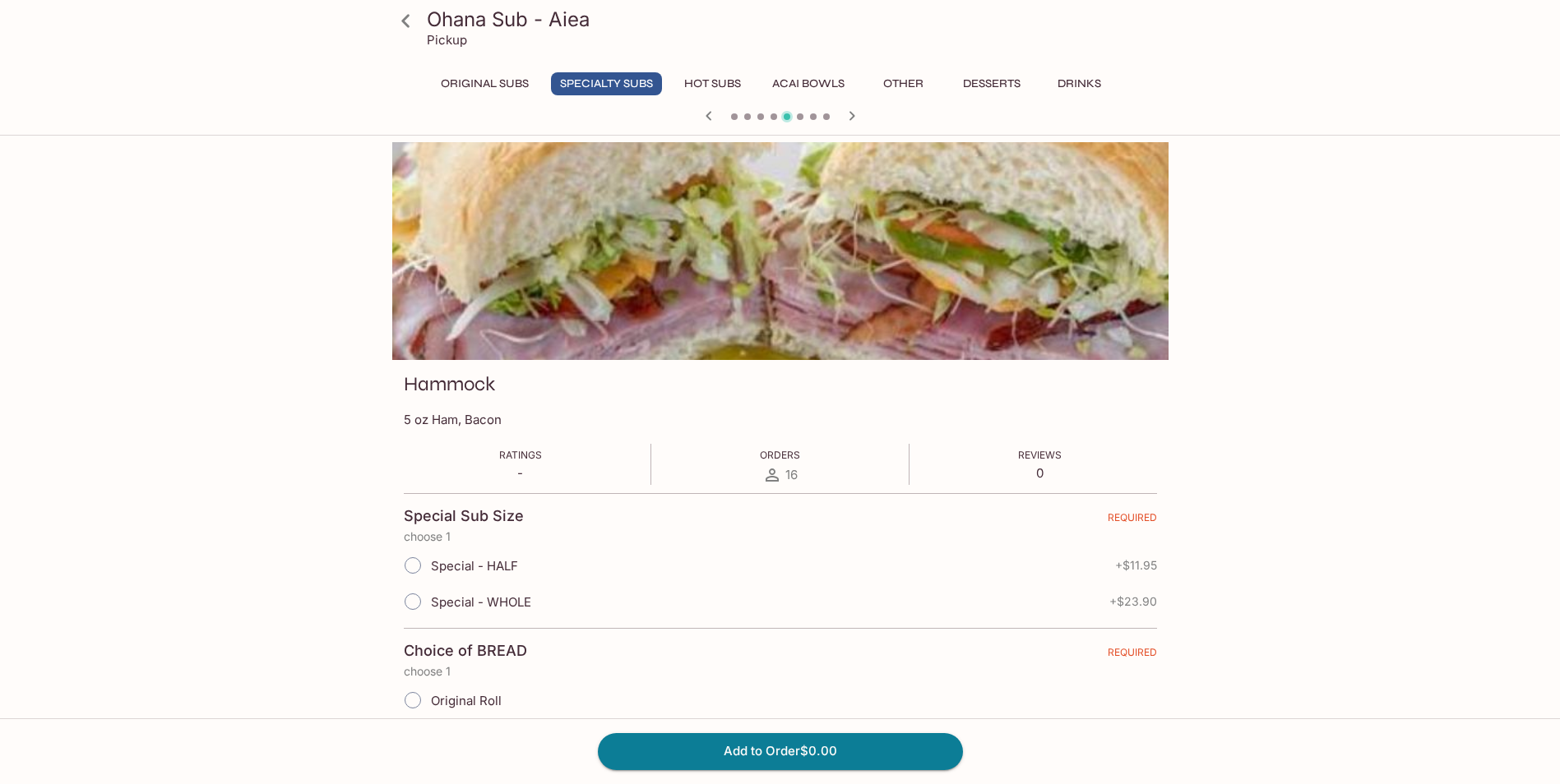
click at [851, 112] on icon "button" at bounding box center [852, 116] width 20 height 20
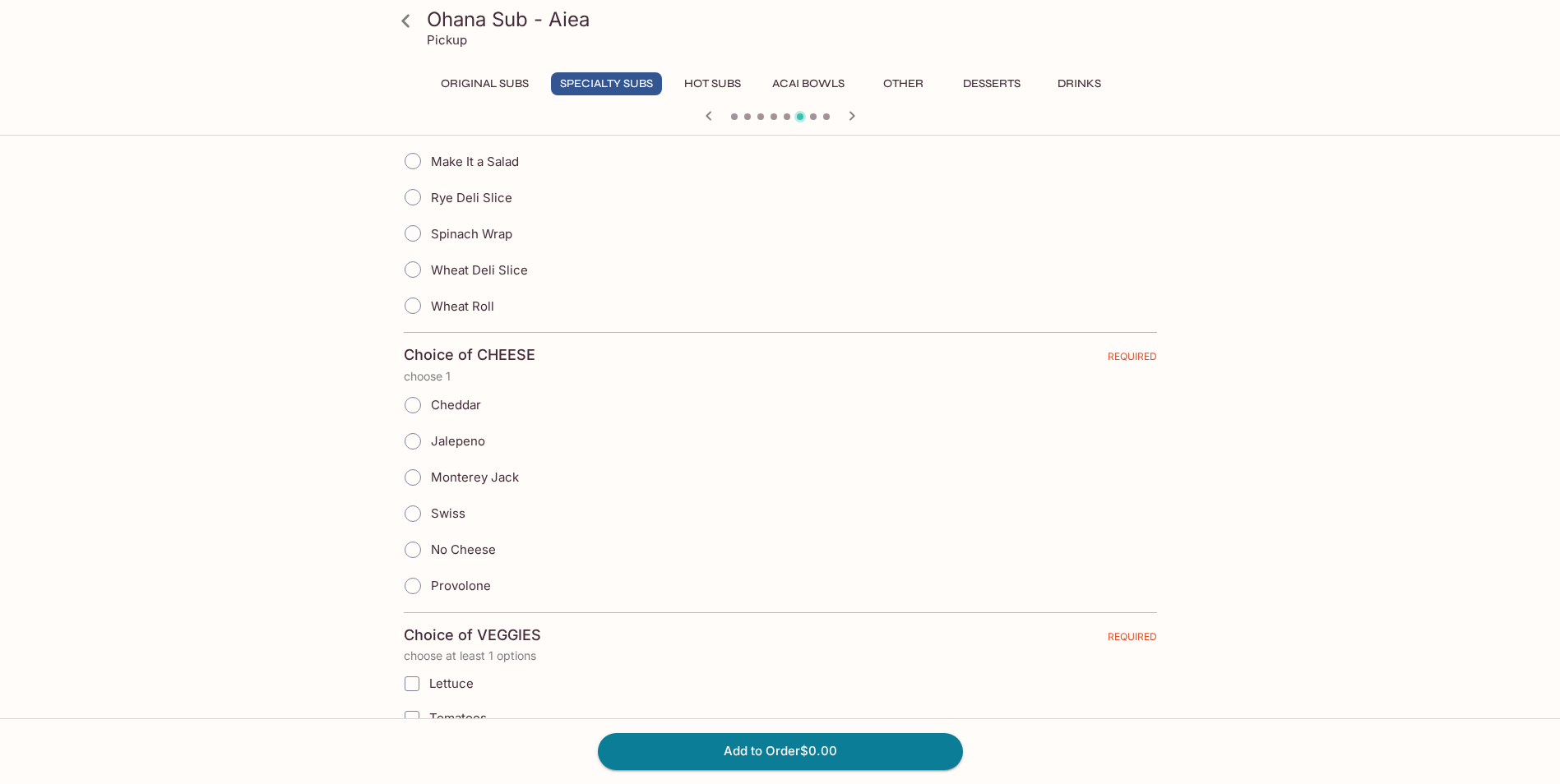
scroll to position [494, 0]
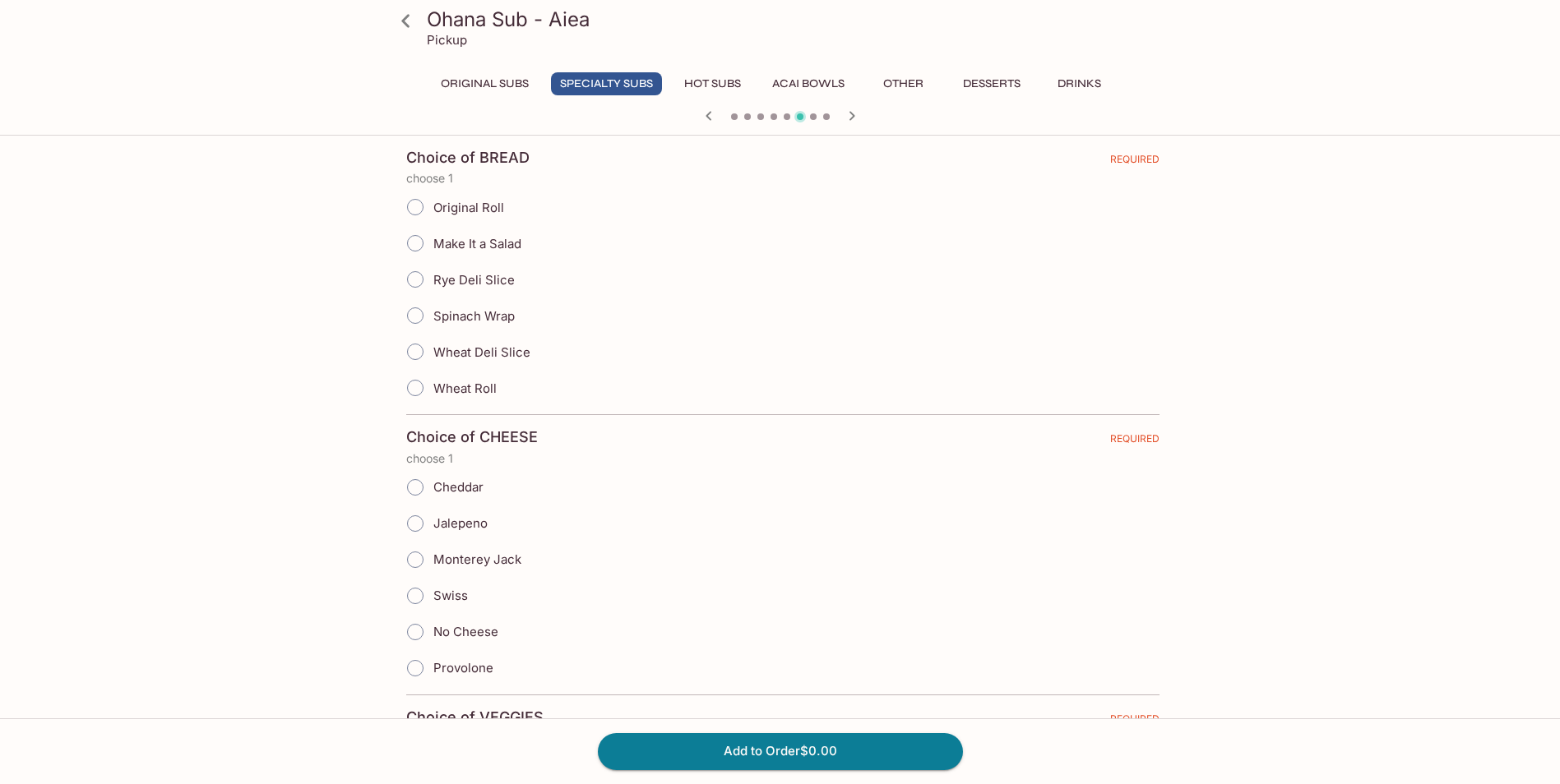
click at [533, 558] on div "Monterey Jack" at bounding box center [783, 559] width 754 height 36
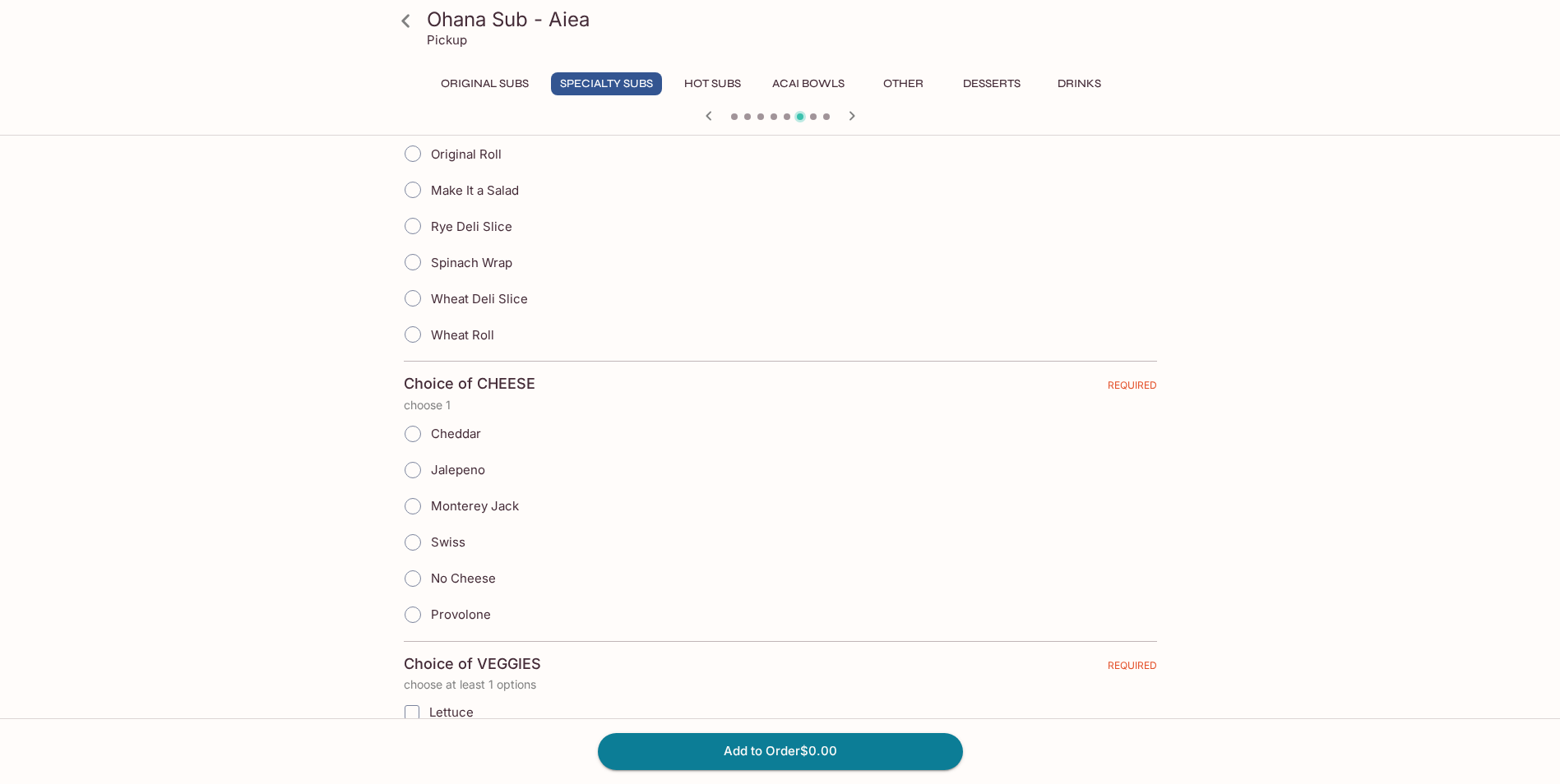
scroll to position [575, 0]
